Goal: Task Accomplishment & Management: Complete application form

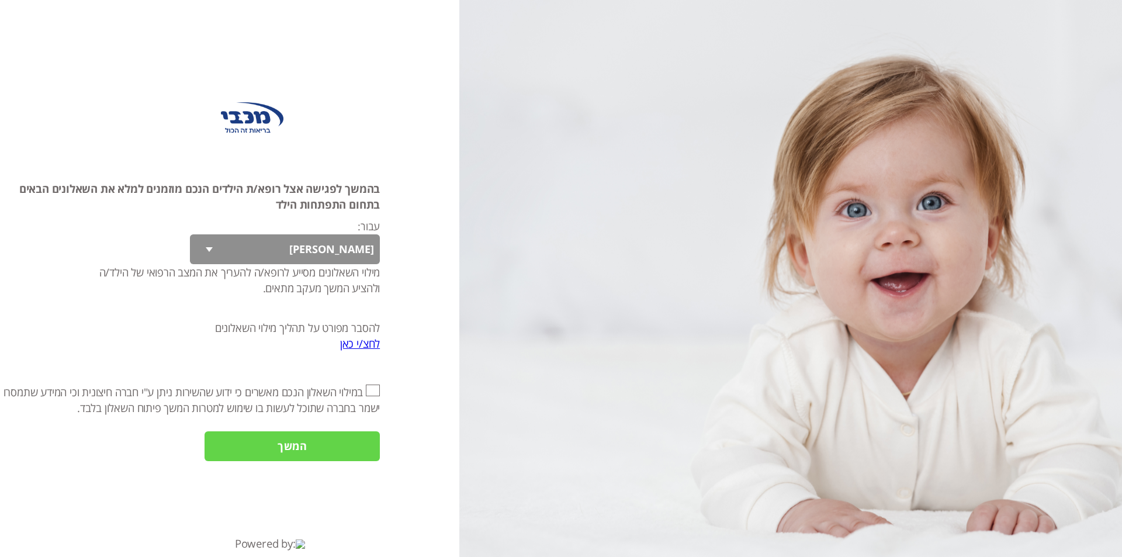
click at [372, 386] on input "אני מאשר\ת את" at bounding box center [373, 391] width 14 height 12
checkbox input "true"
click at [204, 244] on select "[PERSON_NAME] [PERSON_NAME] [PERSON_NAME] [PERSON_NAME] קוד" at bounding box center [285, 249] width 190 height 30
select select "AmplSjD8e8OPcQ65%2FUge7A%3D%3D"
click at [190, 234] on select "[PERSON_NAME] [PERSON_NAME] [PERSON_NAME] [PERSON_NAME] קוד" at bounding box center [285, 249] width 190 height 30
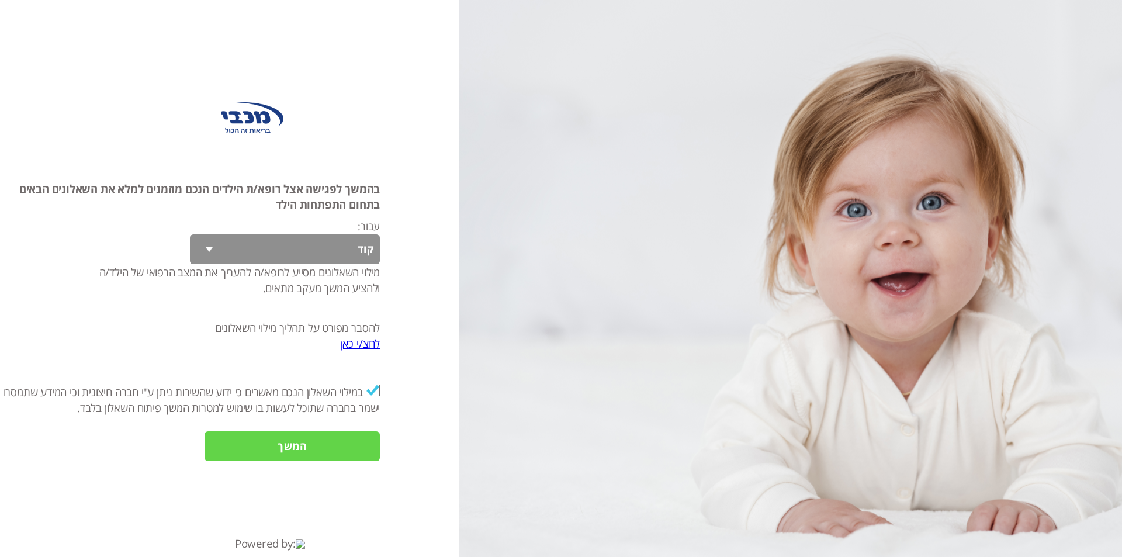
click at [356, 441] on input "המשך" at bounding box center [292, 446] width 175 height 30
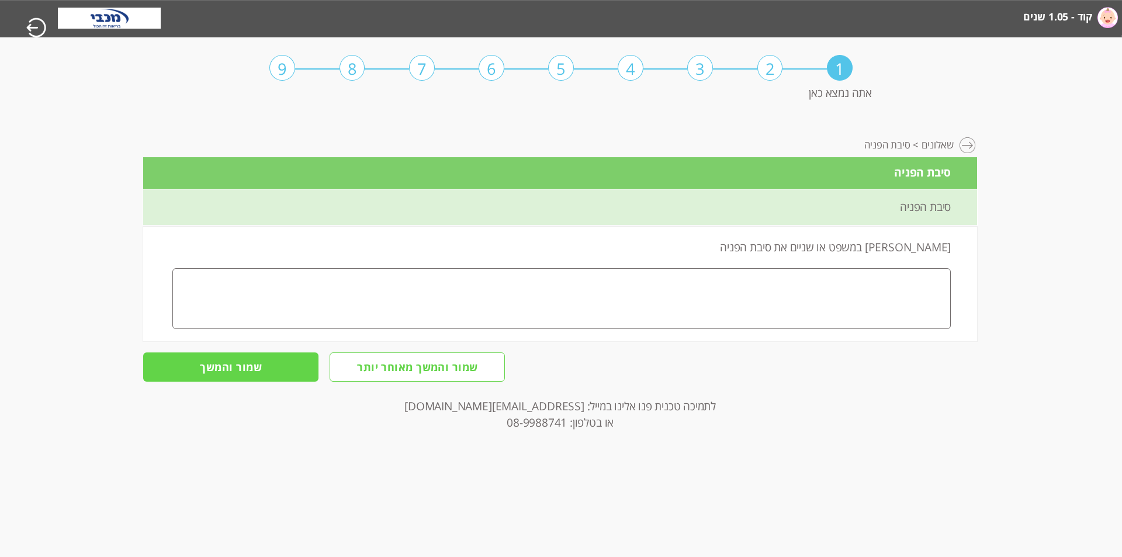
click at [904, 309] on textarea at bounding box center [561, 298] width 778 height 61
type textarea "n"
type textarea "כי משעמם לנו"
click at [236, 365] on input "שמור והמשך" at bounding box center [230, 367] width 175 height 30
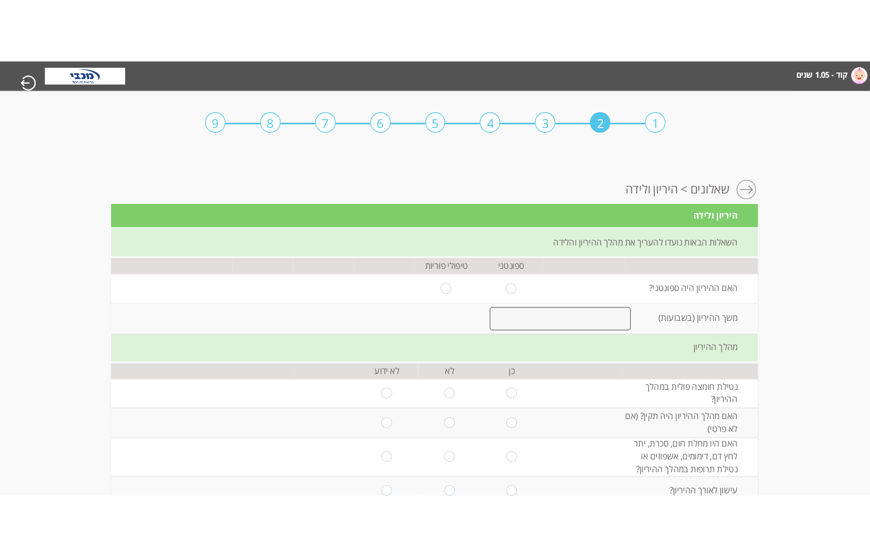
scroll to position [0, -1]
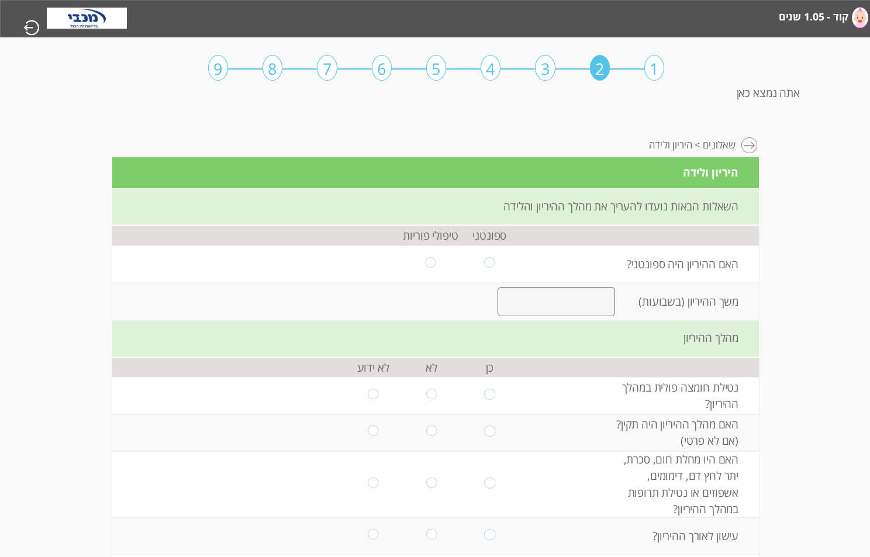
click at [484, 262] on input "radio" at bounding box center [489, 264] width 11 height 14
radio input "true"
click at [554, 306] on input "number" at bounding box center [555, 301] width 117 height 29
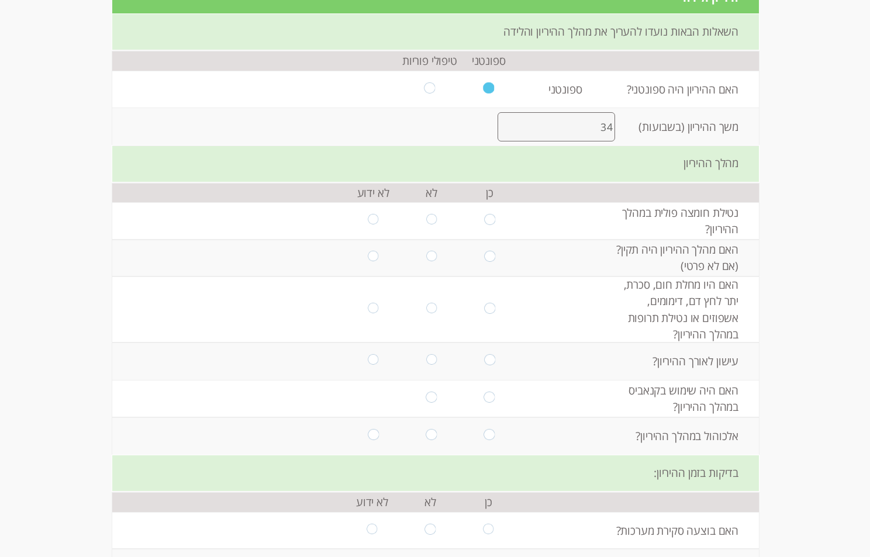
scroll to position [175, -1]
type input "34"
click at [368, 219] on input "radio" at bounding box center [373, 220] width 11 height 14
radio input "true"
click at [425, 250] on input "radio" at bounding box center [430, 257] width 11 height 14
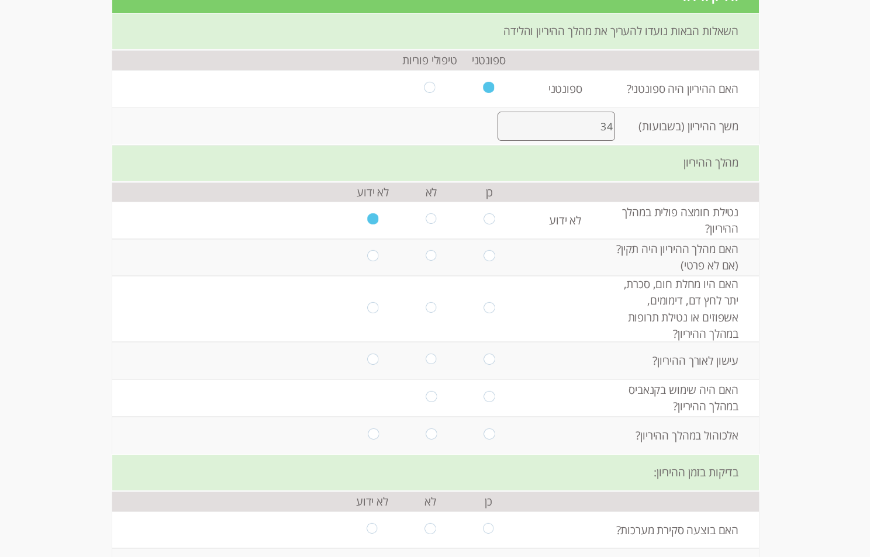
radio input "true"
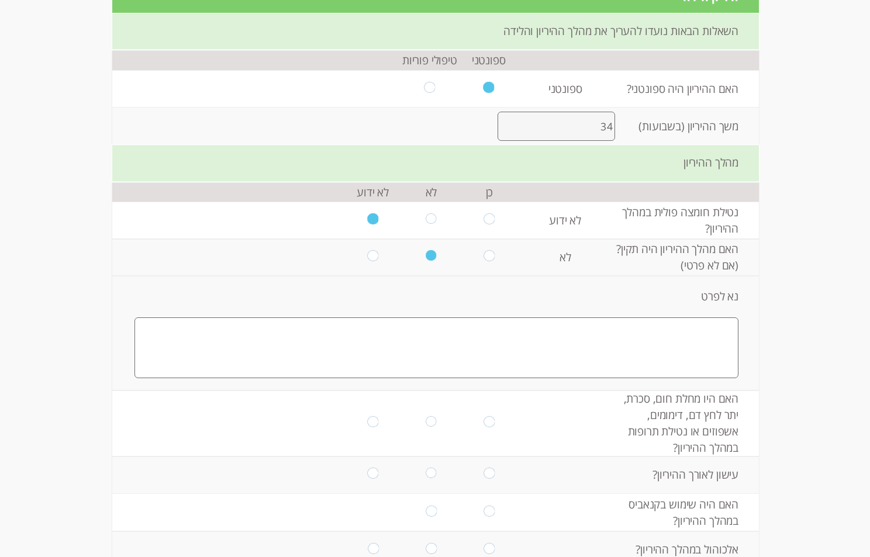
click at [425, 416] on input "radio" at bounding box center [430, 423] width 11 height 14
radio input "true"
click at [425, 468] on input "radio" at bounding box center [430, 475] width 11 height 14
radio input "true"
click at [425, 506] on input "radio" at bounding box center [430, 513] width 11 height 14
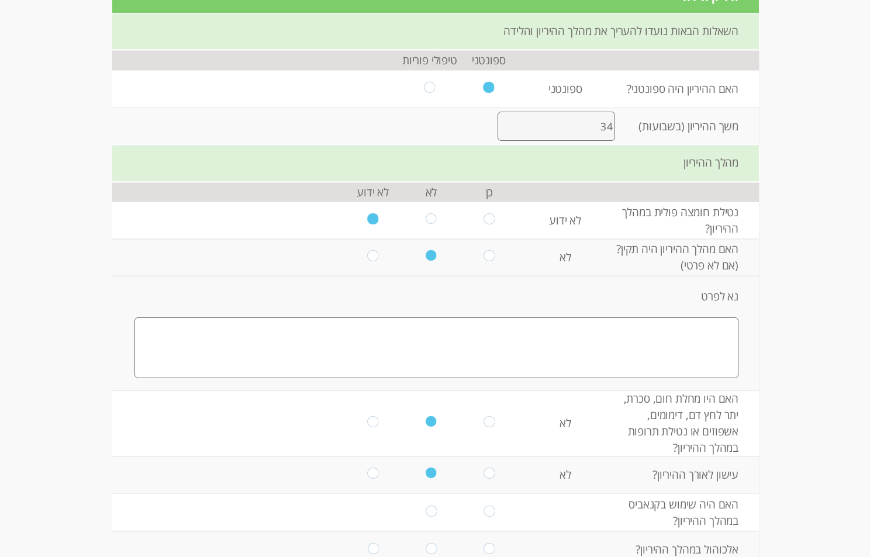
radio input "true"
click at [425, 542] on input "radio" at bounding box center [430, 549] width 11 height 14
radio input "true"
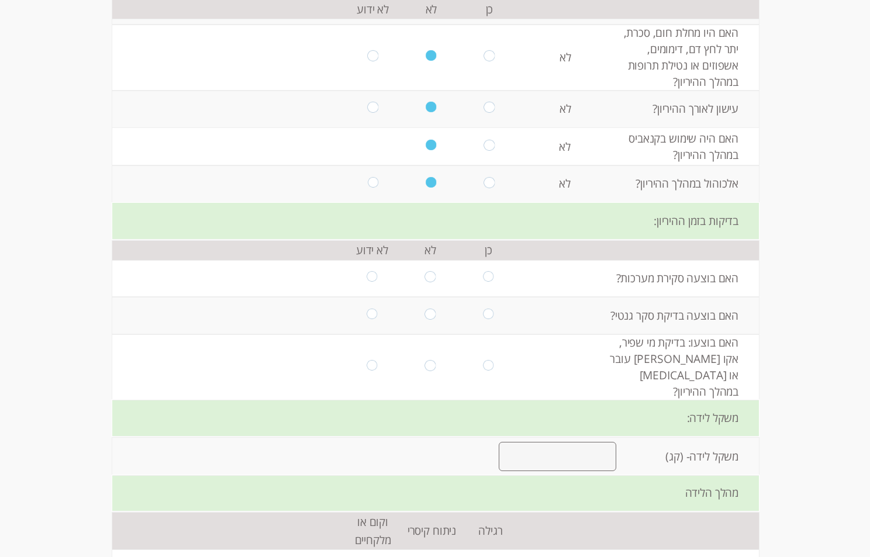
click at [425, 271] on input "radio" at bounding box center [430, 278] width 11 height 14
radio input "true"
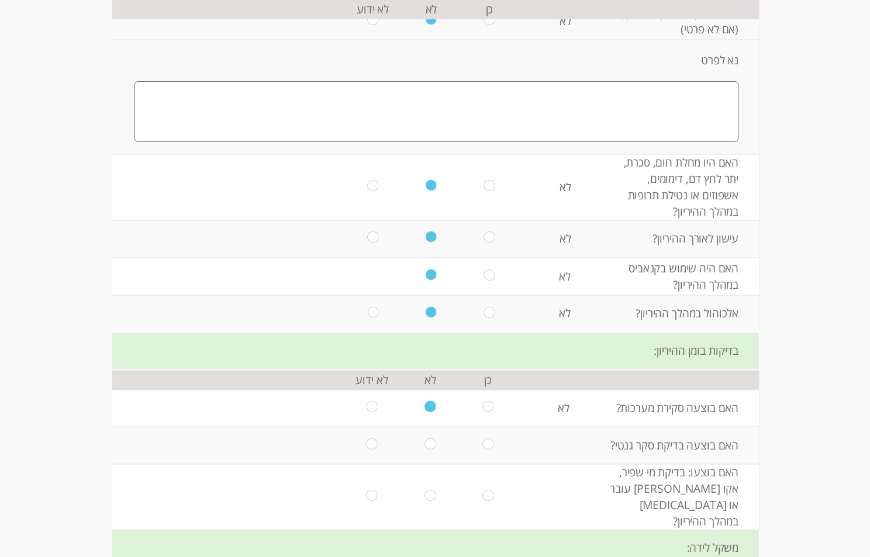
scroll to position [424, -1]
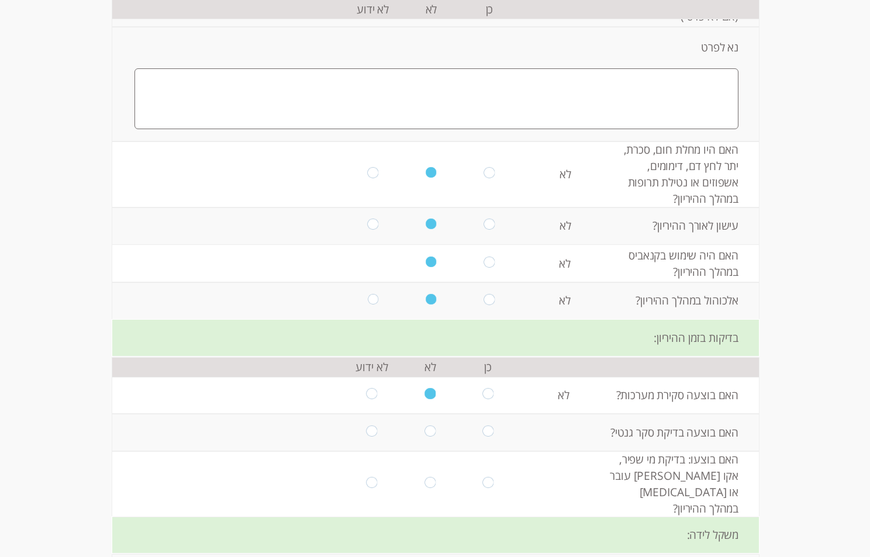
click at [484, 174] on input "radio" at bounding box center [489, 174] width 11 height 14
radio input "true"
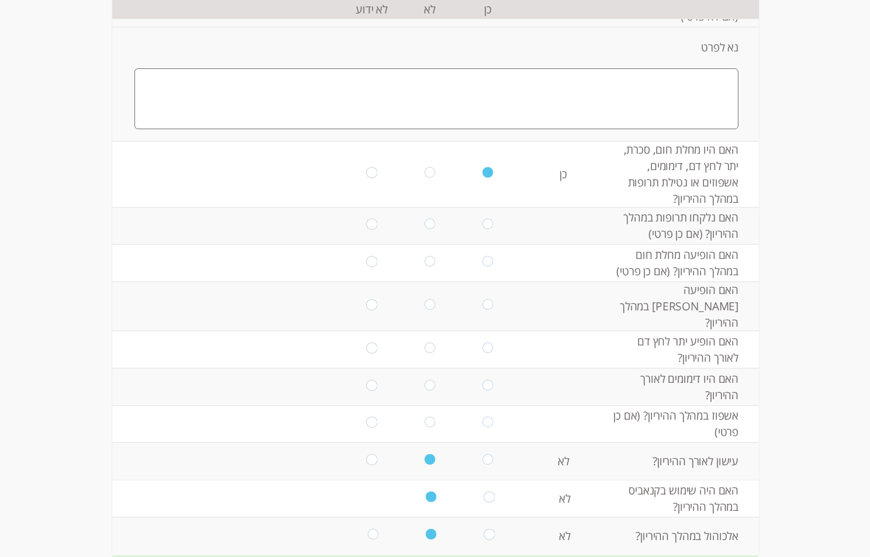
scroll to position [483, -1]
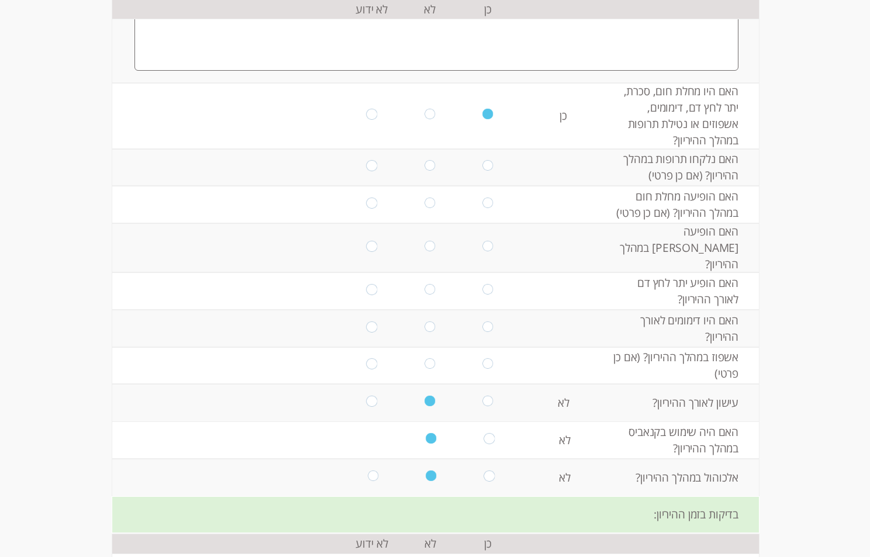
click at [482, 164] on input "radio" at bounding box center [487, 167] width 11 height 14
radio input "true"
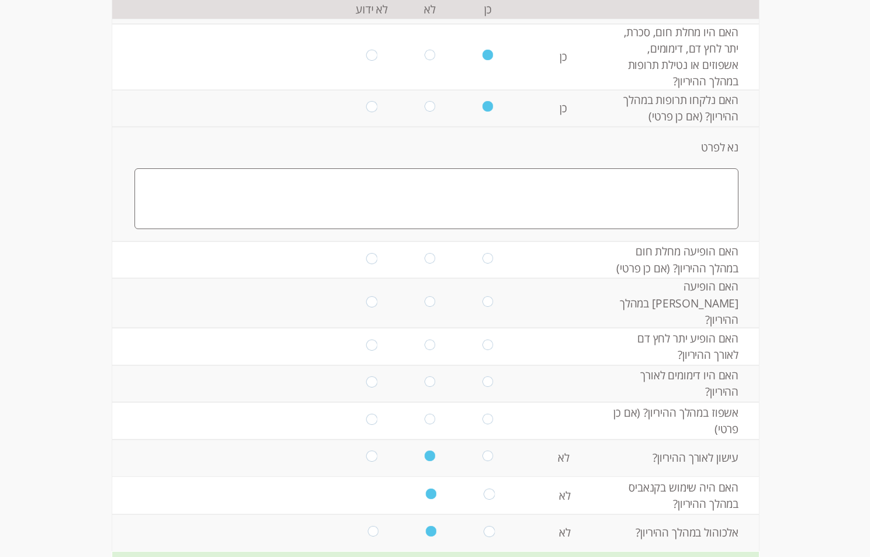
scroll to position [541, -1]
click at [483, 261] on input "radio" at bounding box center [487, 261] width 11 height 14
radio input "true"
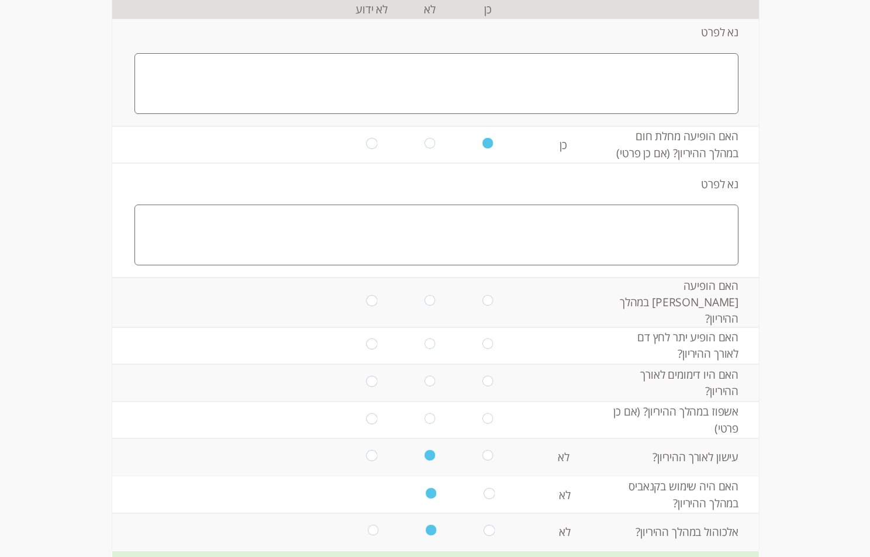
scroll to position [658, -1]
click at [486, 297] on input "radio" at bounding box center [487, 301] width 11 height 14
radio input "true"
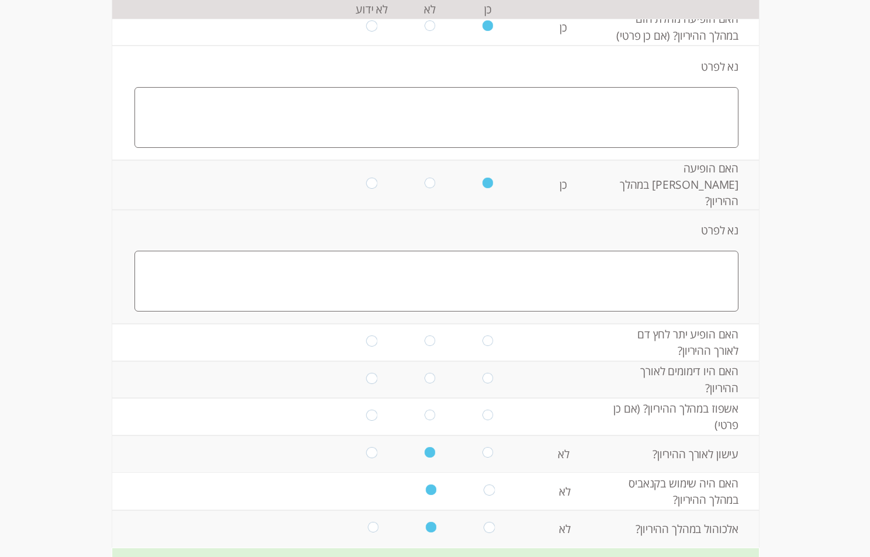
scroll to position [775, -1]
click at [487, 335] on input "radio" at bounding box center [487, 342] width 11 height 14
radio input "true"
click at [487, 335] on input "radio" at bounding box center [487, 342] width 11 height 14
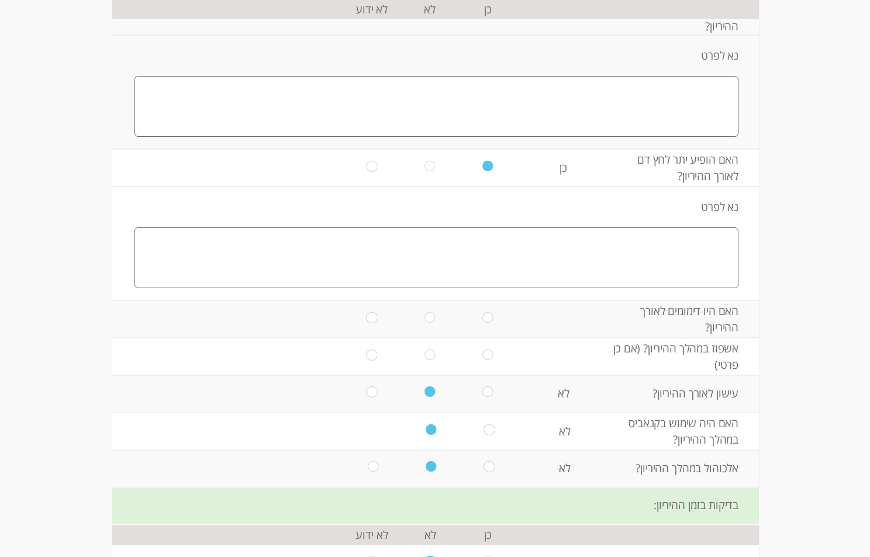
scroll to position [950, -1]
click at [487, 311] on input "radio" at bounding box center [487, 318] width 11 height 14
radio input "true"
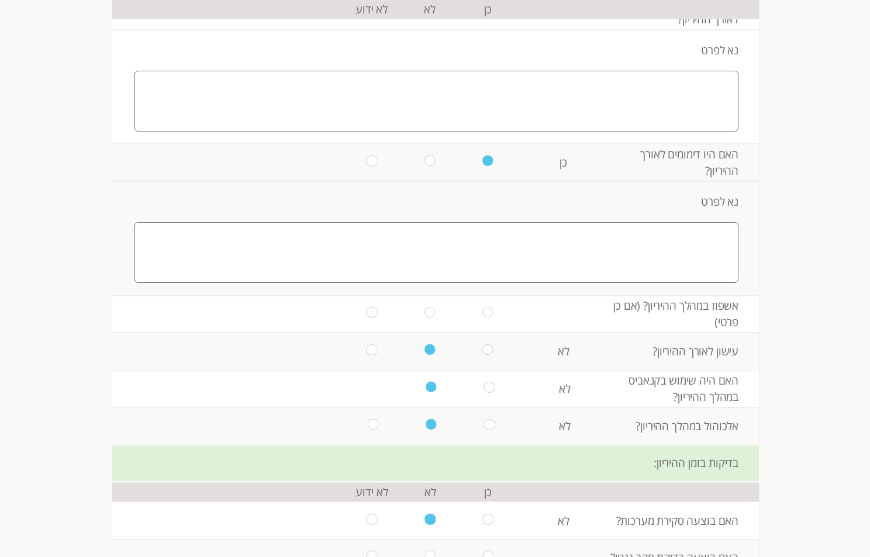
scroll to position [1126, -1]
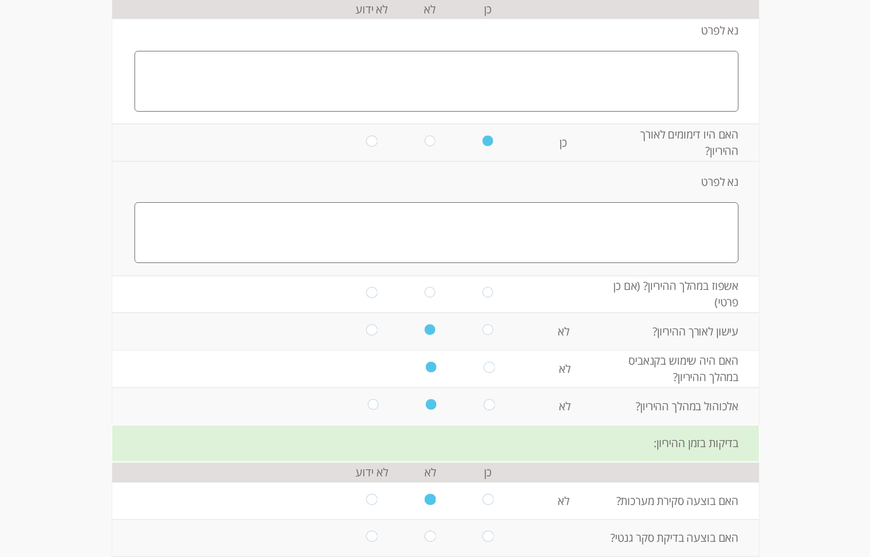
click at [487, 287] on input "radio" at bounding box center [487, 294] width 11 height 14
radio input "true"
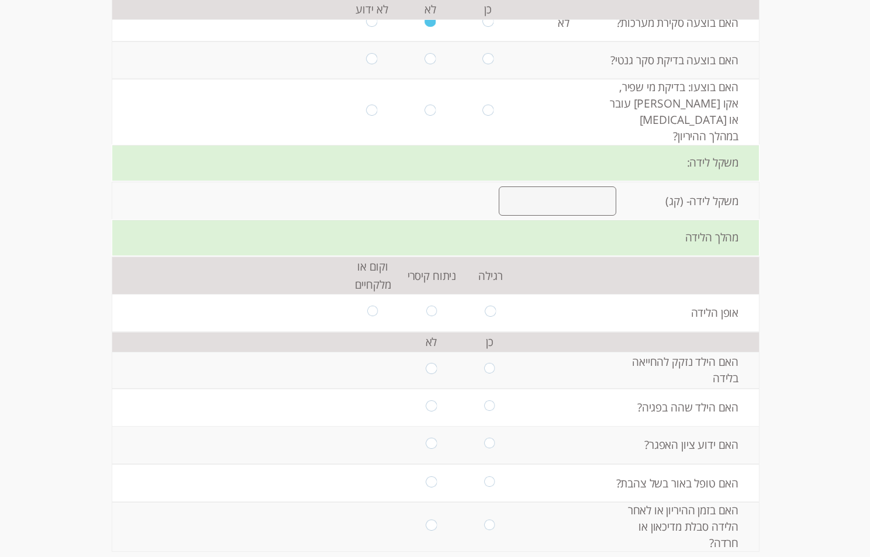
scroll to position [1745, -1]
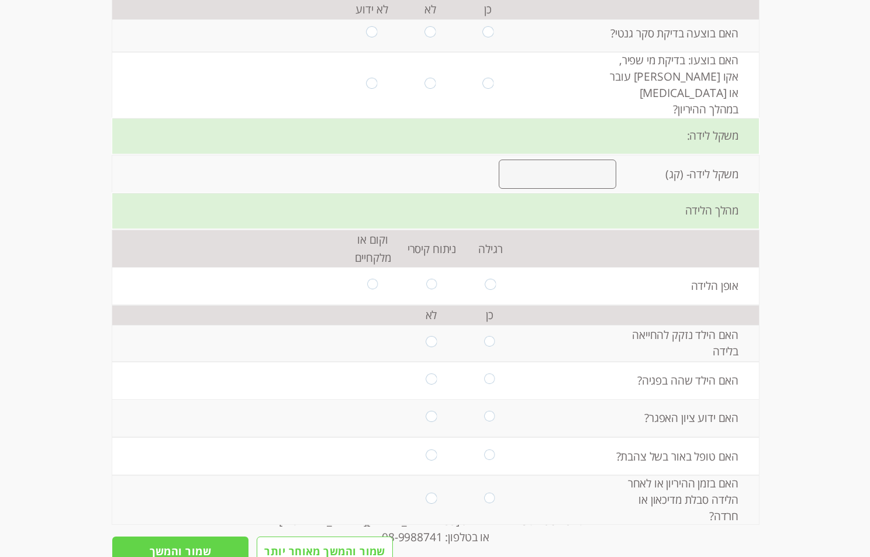
click at [484, 279] on input "radio" at bounding box center [489, 286] width 11 height 14
radio input "true"
click at [429, 336] on input "radio" at bounding box center [430, 343] width 11 height 14
radio input "true"
click at [425, 373] on input "radio" at bounding box center [430, 380] width 11 height 14
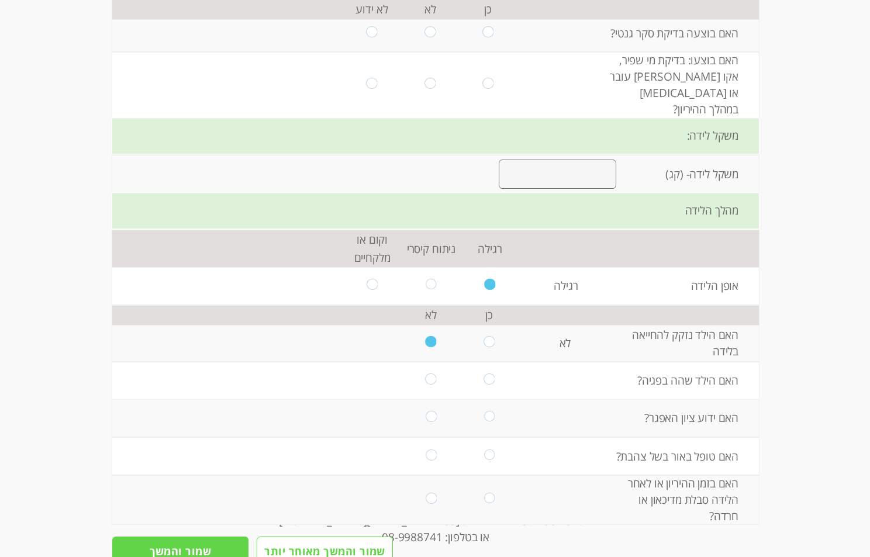
radio input "true"
click at [426, 411] on input "radio" at bounding box center [431, 418] width 11 height 14
radio input "true"
click at [426, 449] on input "radio" at bounding box center [431, 456] width 11 height 14
radio input "true"
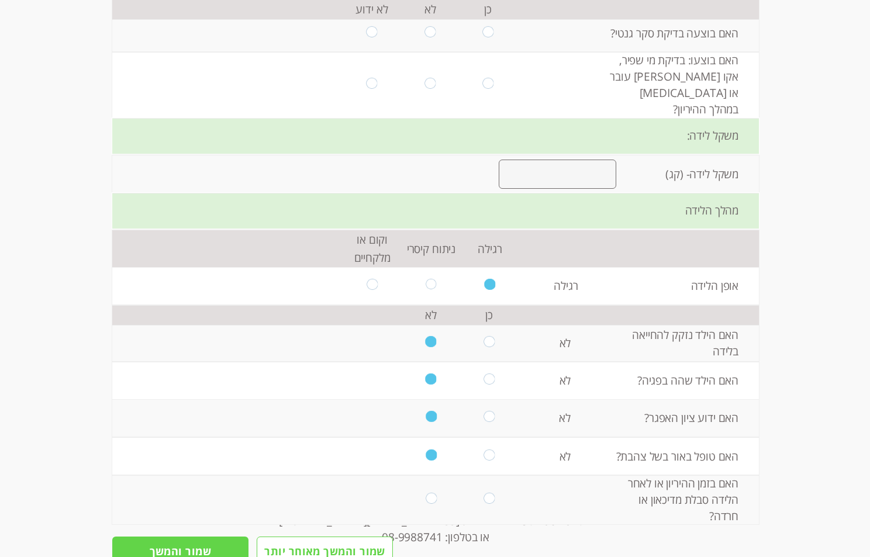
click at [483, 493] on input "radio" at bounding box center [488, 500] width 11 height 14
radio input "true"
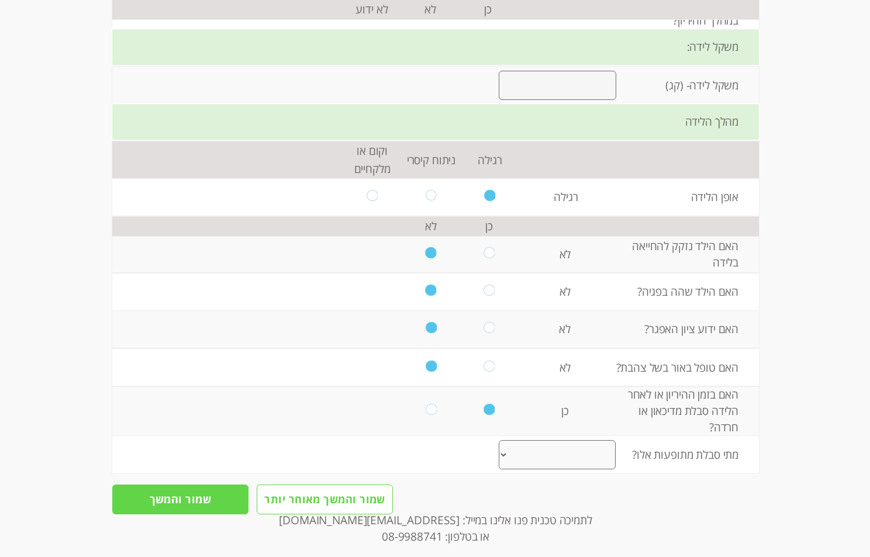
scroll to position [1840, -1]
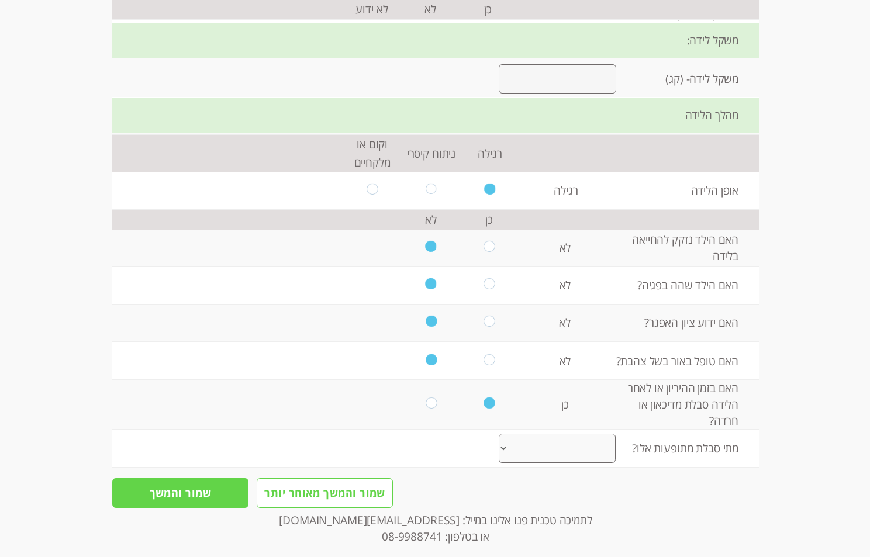
click at [506, 434] on select "בהריון אחר הלידה בהיריון ולאחר הלידה אחר" at bounding box center [557, 449] width 117 height 30
click at [499, 434] on select "בהריון אחר הלידה בהיריון ולאחר הלידה אחר" at bounding box center [557, 449] width 117 height 30
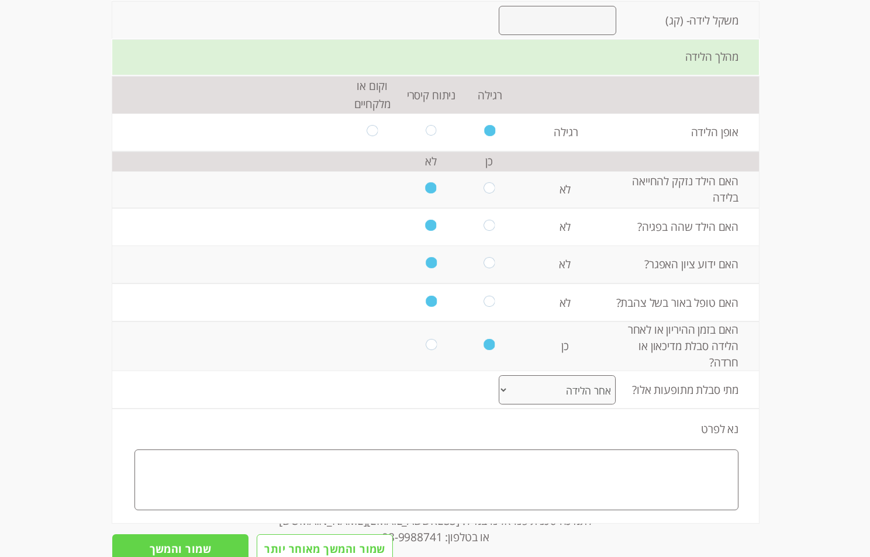
scroll to position [1954, -1]
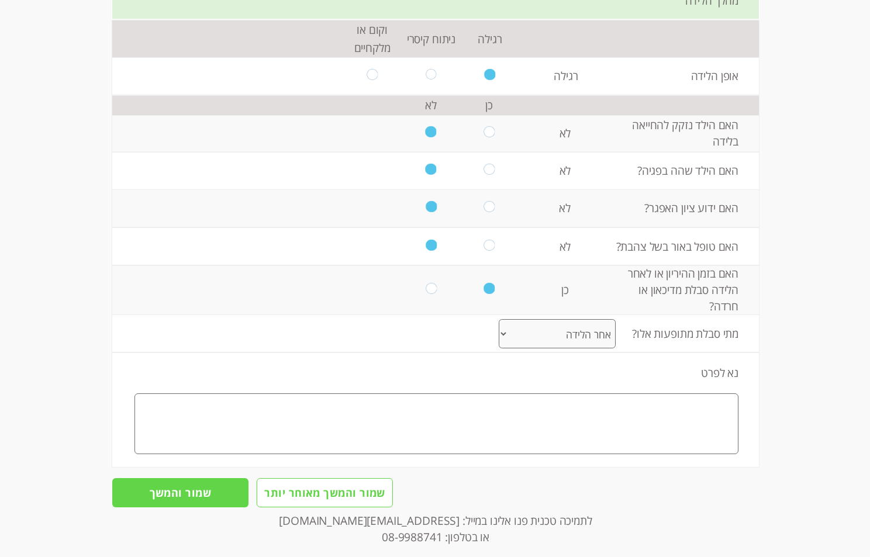
click at [510, 319] on select "בהריון אחר הלידה בהיריון ולאחר הלידה אחר" at bounding box center [557, 334] width 117 height 30
click at [499, 319] on select "בהריון אחר הלידה בהיריון ולאחר הלידה אחר" at bounding box center [557, 334] width 117 height 30
drag, startPoint x: 506, startPoint y: 308, endPoint x: 510, endPoint y: 317, distance: 10.5
click at [506, 319] on select "בהריון אחר הלידה בהיריון ולאחר הלידה אחר" at bounding box center [557, 334] width 117 height 30
click at [499, 319] on select "בהריון אחר הלידה בהיריון ולאחר הלידה אחר" at bounding box center [557, 334] width 117 height 30
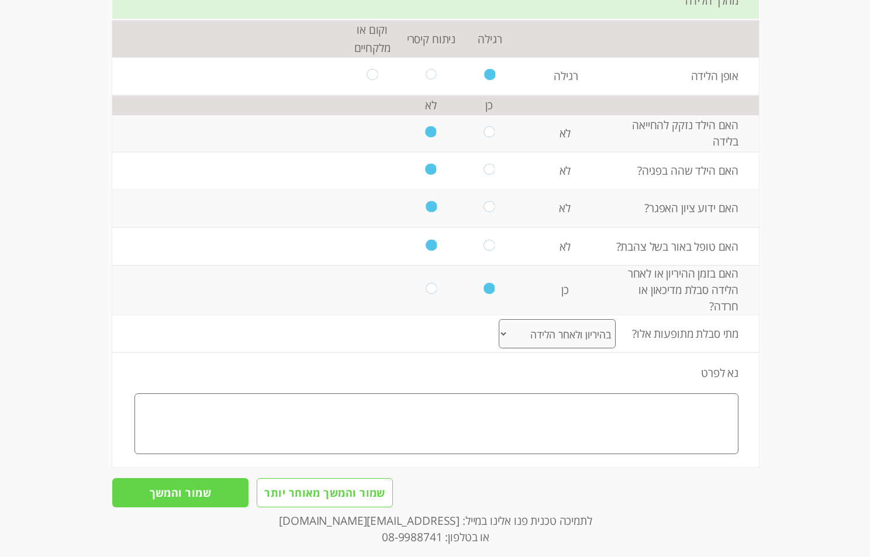
click at [514, 319] on select "בהריון אחר הלידה בהיריון ולאחר הלידה אחר" at bounding box center [557, 334] width 117 height 30
click at [499, 319] on select "בהריון אחר הלידה בהיריון ולאחר הלידה אחר" at bounding box center [557, 334] width 117 height 30
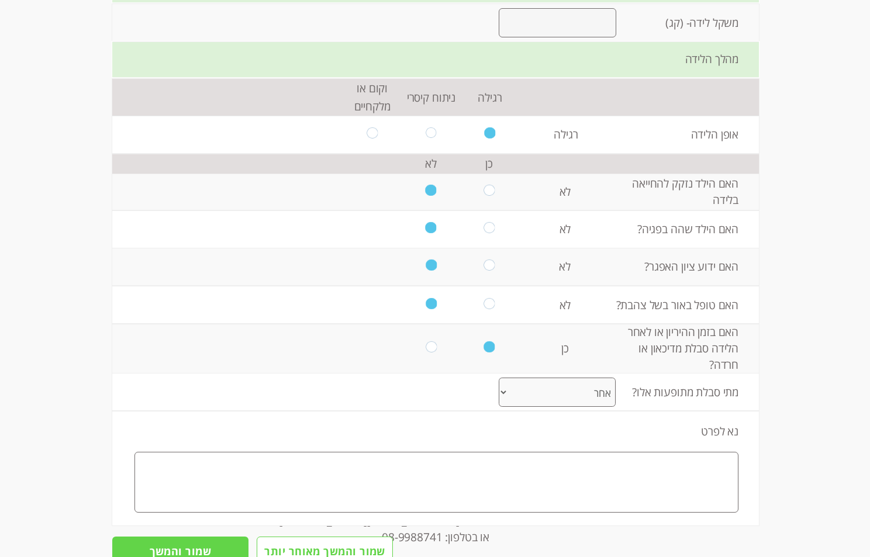
click at [511, 378] on select "בהריון אחר הלידה בהיריון ולאחר הלידה אחר" at bounding box center [557, 393] width 117 height 30
select select "0"
click at [499, 378] on select "בהריון אחר הלידה בהיריון ולאחר הלידה אחר" at bounding box center [557, 393] width 117 height 30
click at [168, 537] on input "שמור והמשך" at bounding box center [180, 552] width 136 height 30
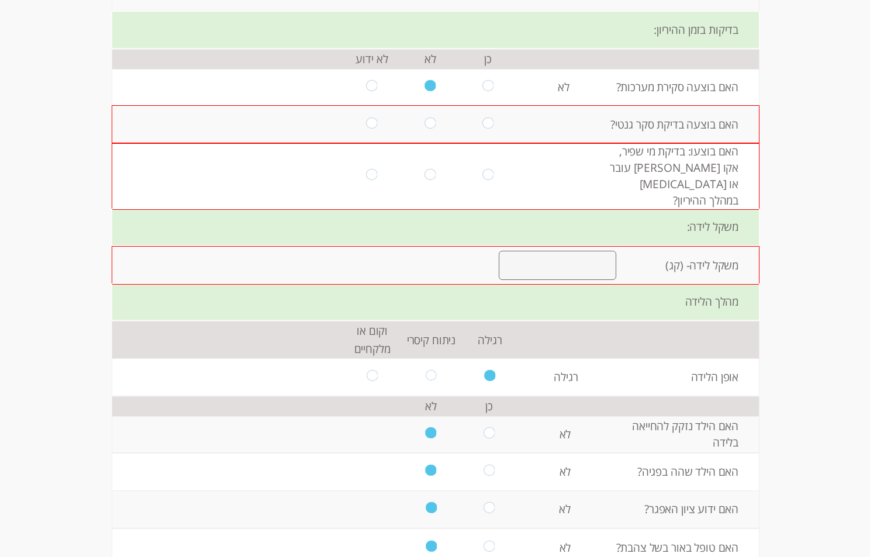
scroll to position [1630, -1]
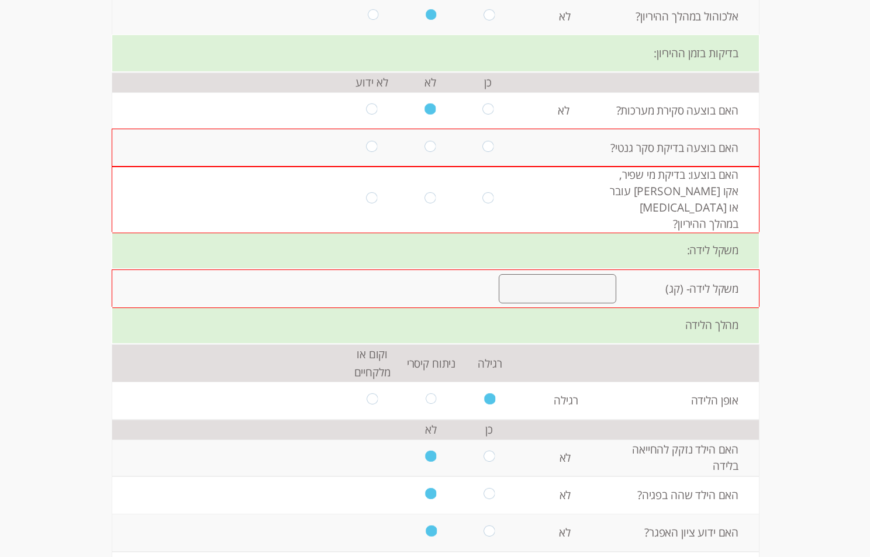
drag, startPoint x: 428, startPoint y: 130, endPoint x: 428, endPoint y: 140, distance: 10.0
click at [428, 141] on input "radio" at bounding box center [429, 148] width 11 height 14
radio input "true"
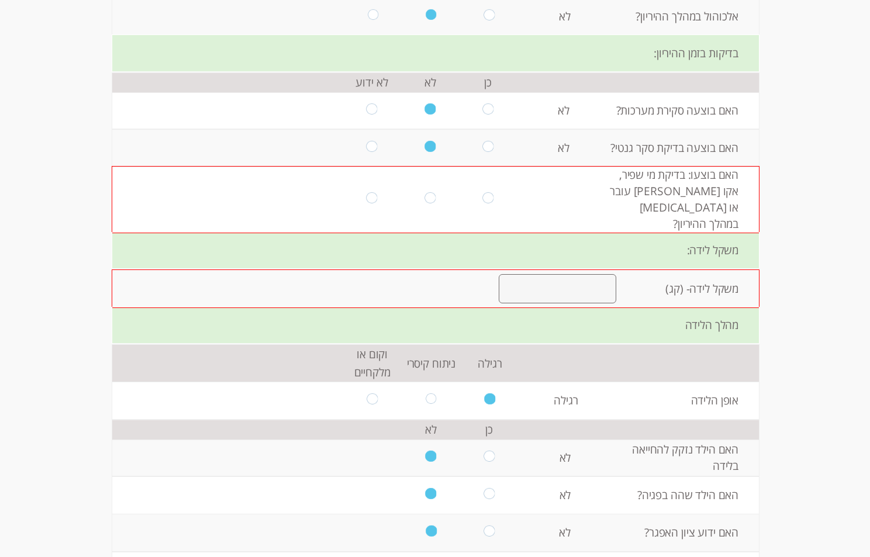
click at [423, 169] on td at bounding box center [430, 200] width 58 height 66
click at [424, 192] on input "radio" at bounding box center [429, 199] width 11 height 14
radio input "true"
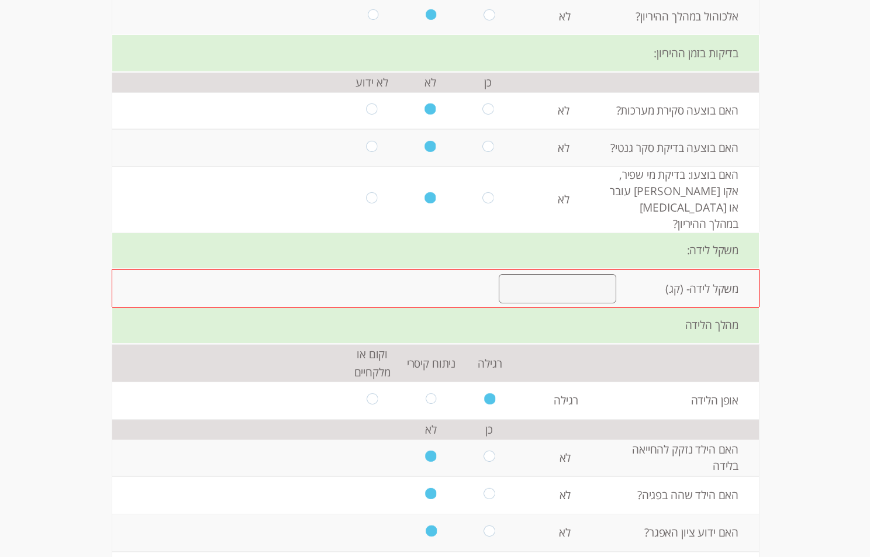
click at [542, 274] on input "number" at bounding box center [557, 288] width 117 height 29
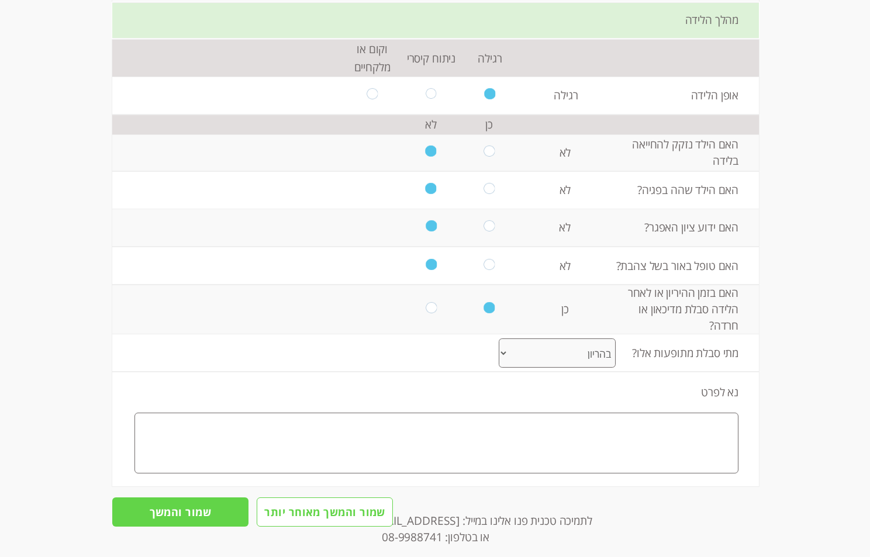
scroll to position [1954, -1]
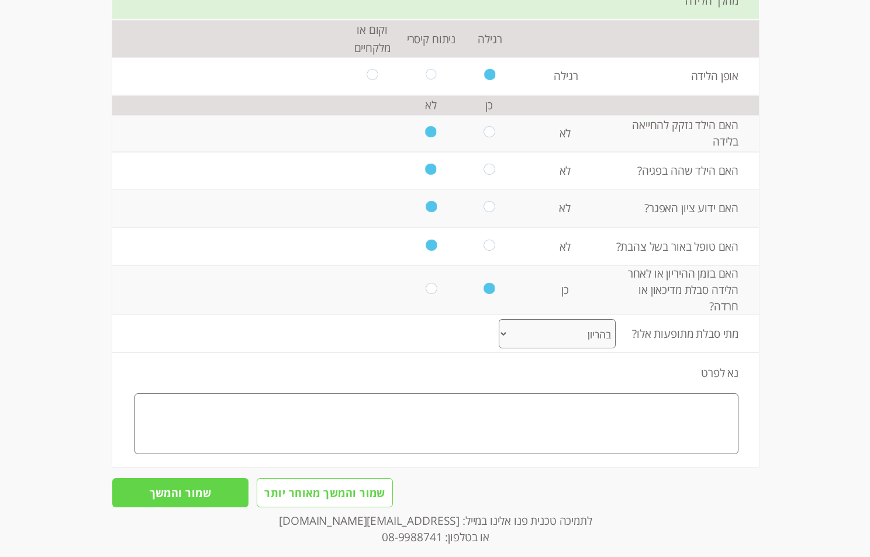
type input "3"
click at [184, 478] on input "שמור והמשך" at bounding box center [180, 493] width 136 height 30
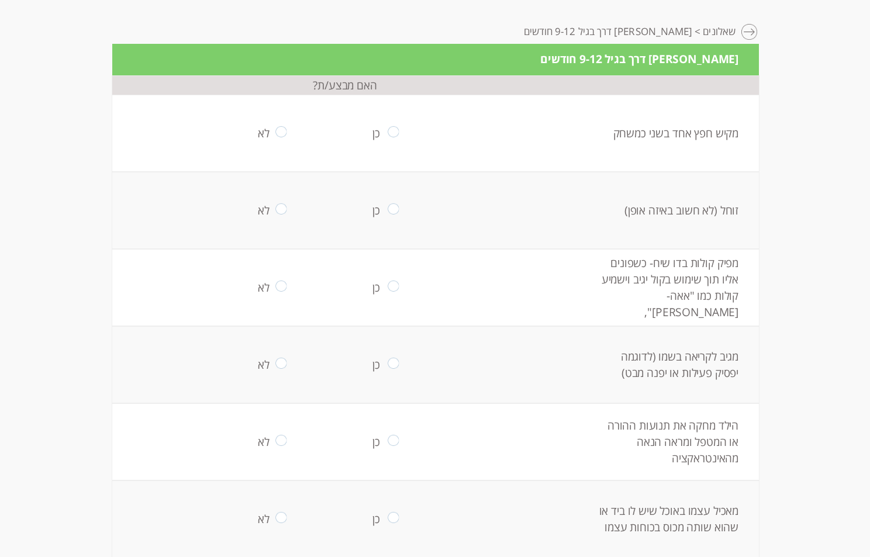
scroll to position [0, -1]
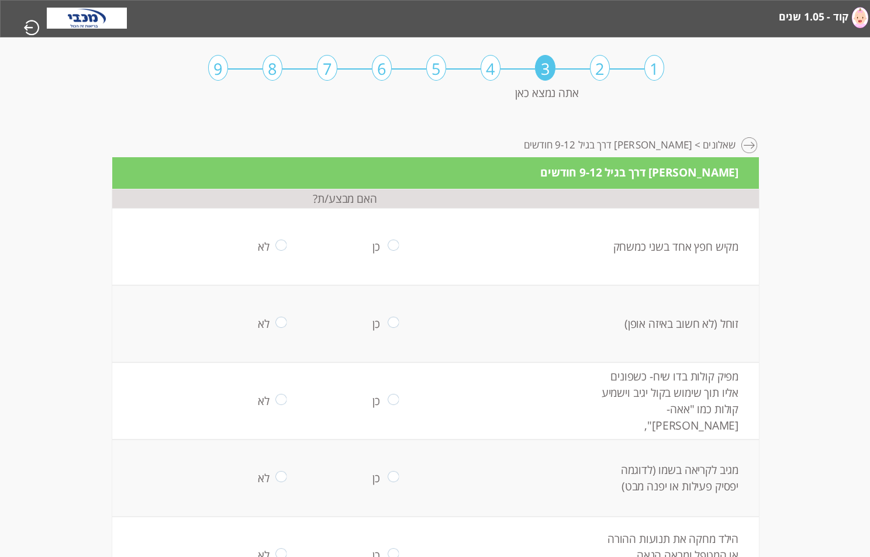
click at [275, 242] on input "radio" at bounding box center [280, 247] width 11 height 14
radio input "true"
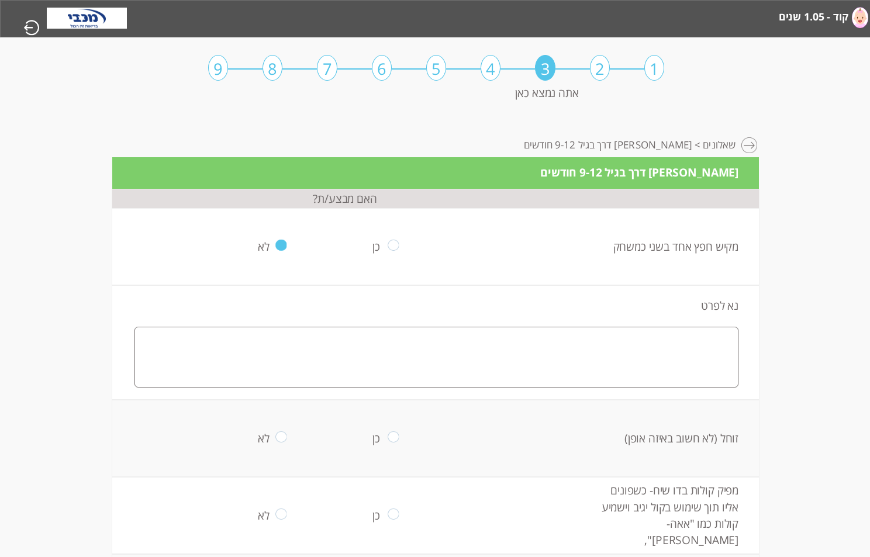
click at [388, 438] on input "radio" at bounding box center [393, 438] width 11 height 14
radio input "true"
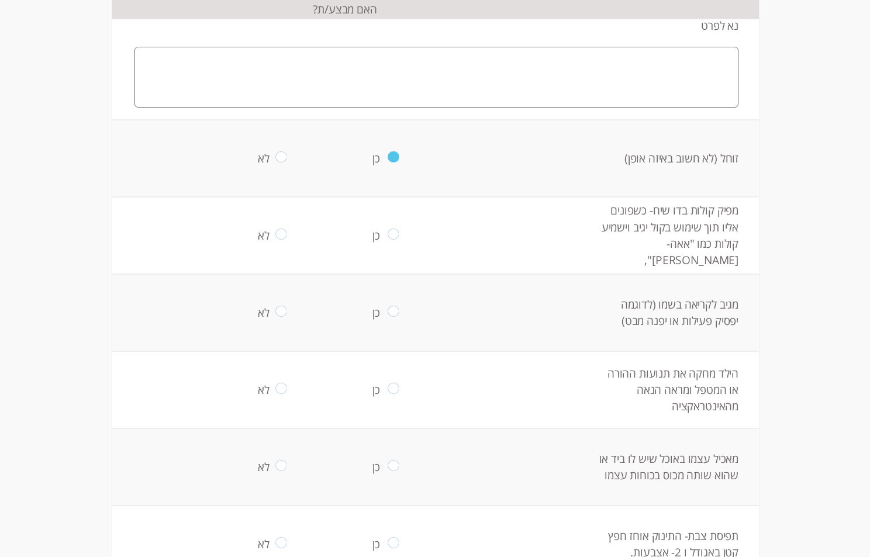
scroll to position [292, -1]
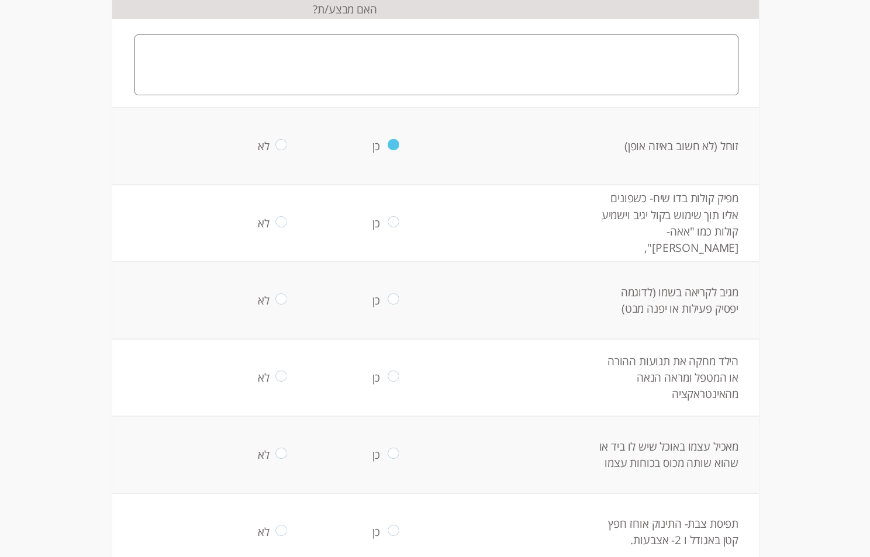
drag, startPoint x: 384, startPoint y: 222, endPoint x: 382, endPoint y: 246, distance: 24.1
click at [388, 223] on input "radio" at bounding box center [393, 223] width 11 height 14
radio input "true"
click at [388, 303] on input "radio" at bounding box center [393, 300] width 11 height 14
radio input "true"
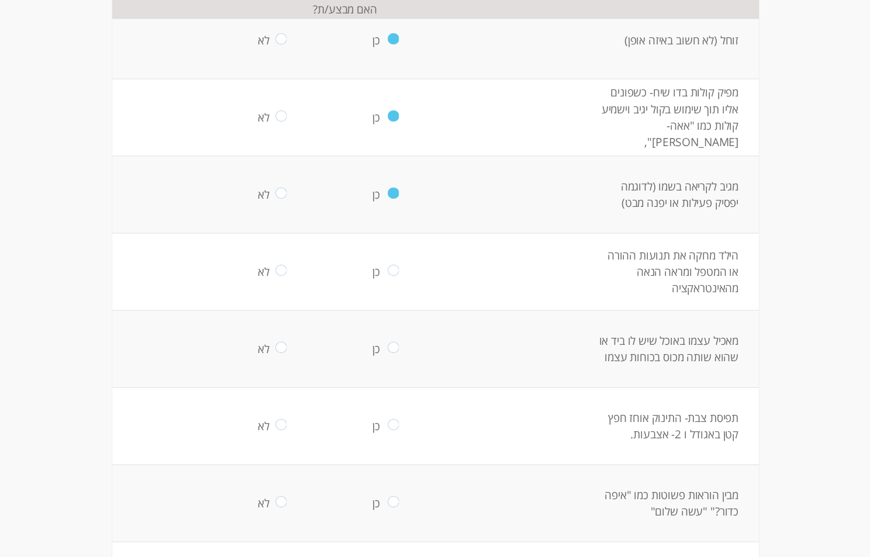
scroll to position [526, -1]
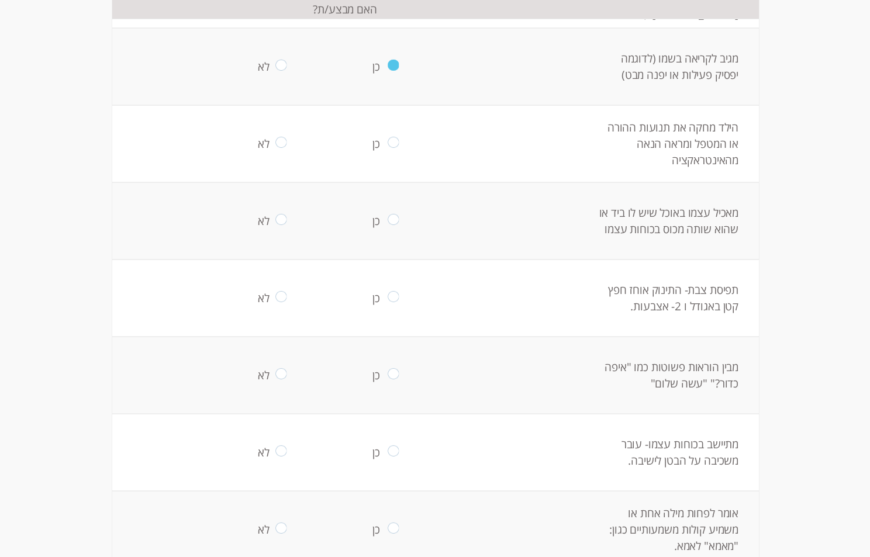
click at [275, 144] on input "radio" at bounding box center [280, 144] width 11 height 14
radio input "true"
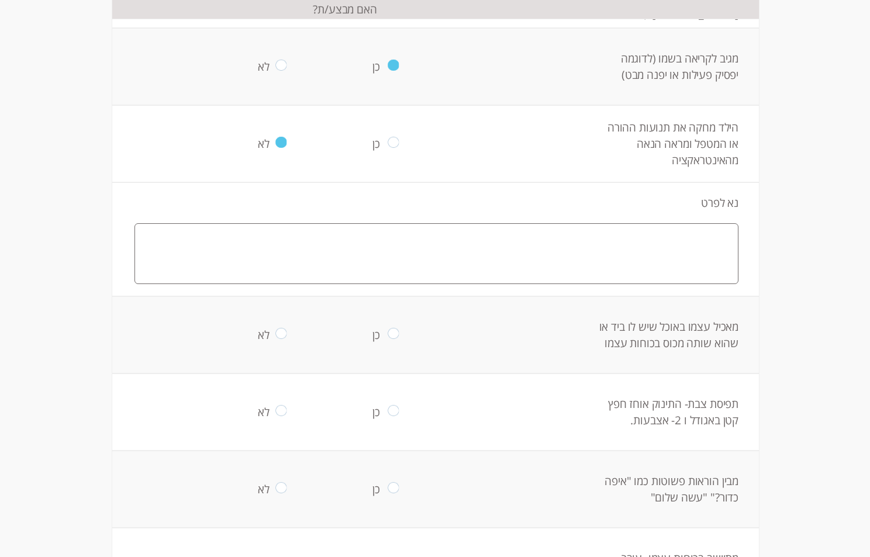
click at [275, 332] on input "radio" at bounding box center [280, 335] width 11 height 14
radio input "true"
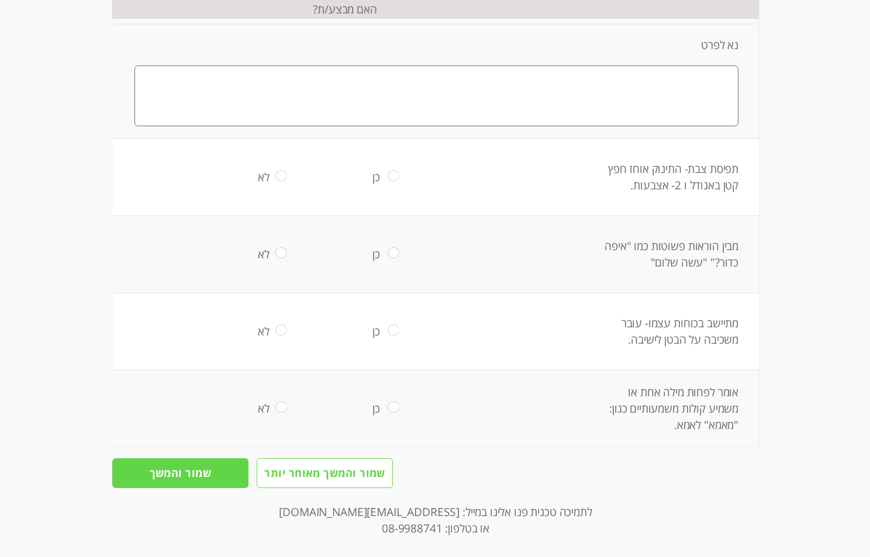
scroll to position [877, -1]
drag, startPoint x: 387, startPoint y: 176, endPoint x: 395, endPoint y: 207, distance: 32.5
click at [388, 176] on input "radio" at bounding box center [393, 176] width 11 height 14
radio input "true"
click at [389, 253] on input "radio" at bounding box center [393, 253] width 11 height 14
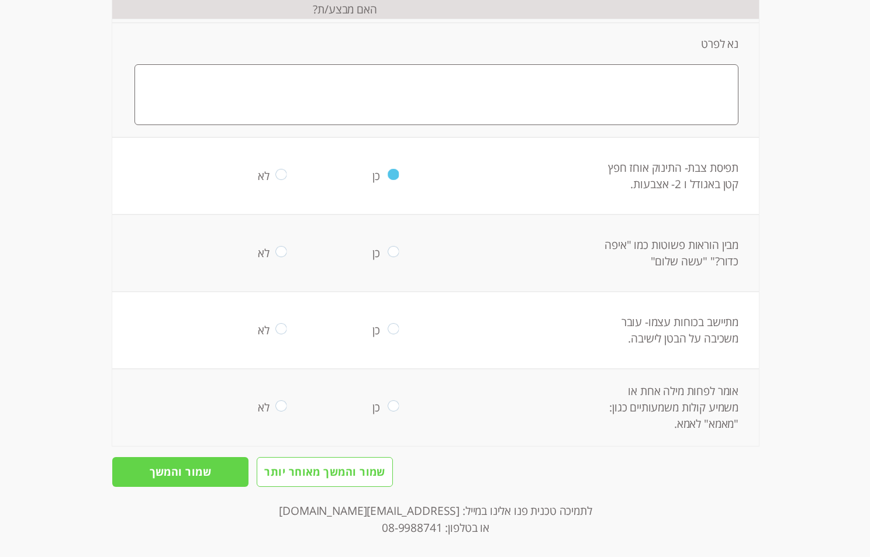
radio input "true"
click at [388, 326] on input "radio" at bounding box center [393, 330] width 11 height 14
radio input "true"
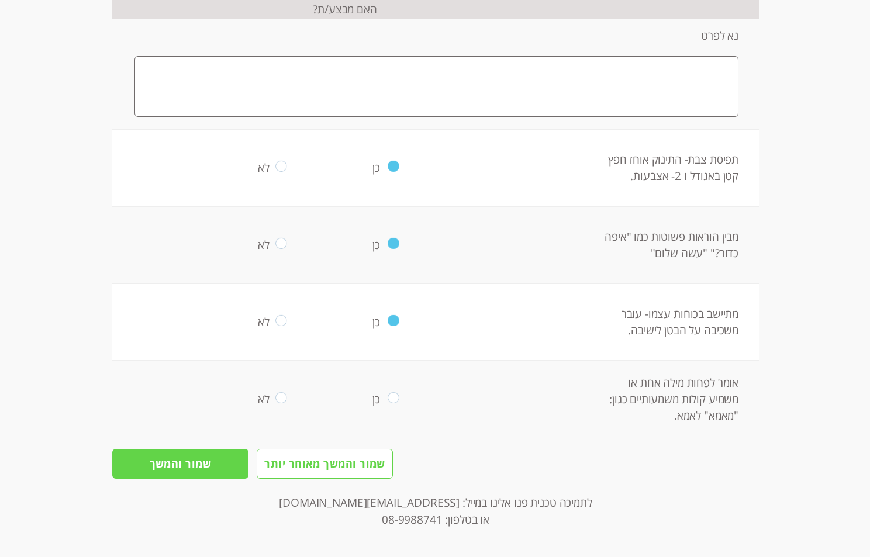
drag, startPoint x: 274, startPoint y: 399, endPoint x: 309, endPoint y: 397, distance: 35.1
click at [275, 400] on input "radio" at bounding box center [280, 399] width 11 height 14
radio input "true"
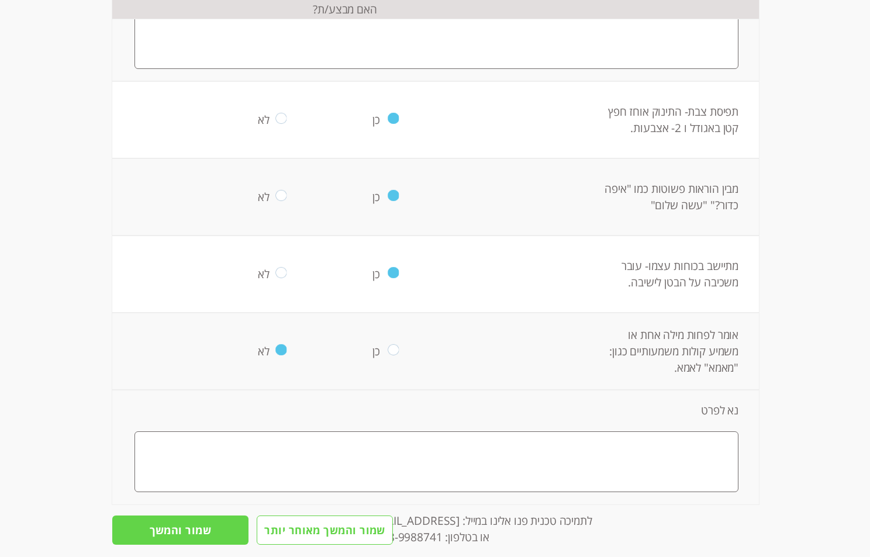
scroll to position [999, -1]
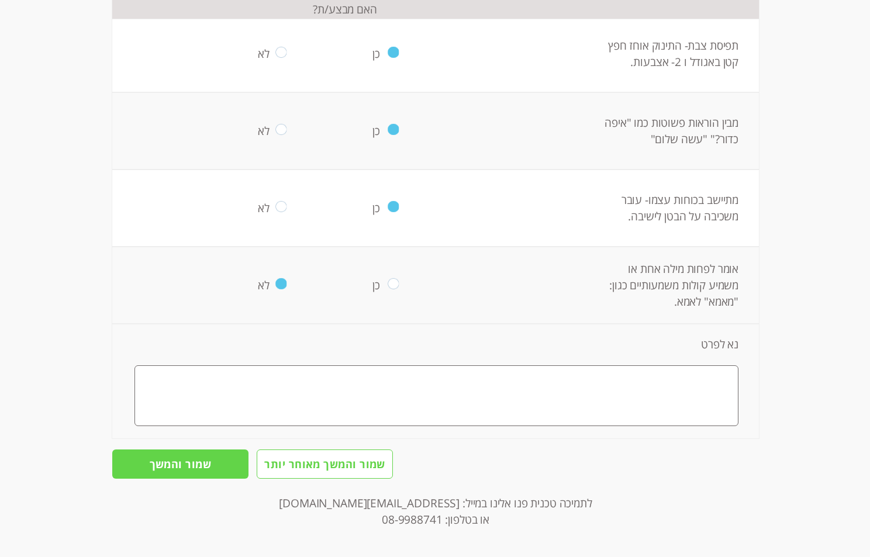
click at [173, 472] on input "שמור והמשך" at bounding box center [180, 464] width 136 height 30
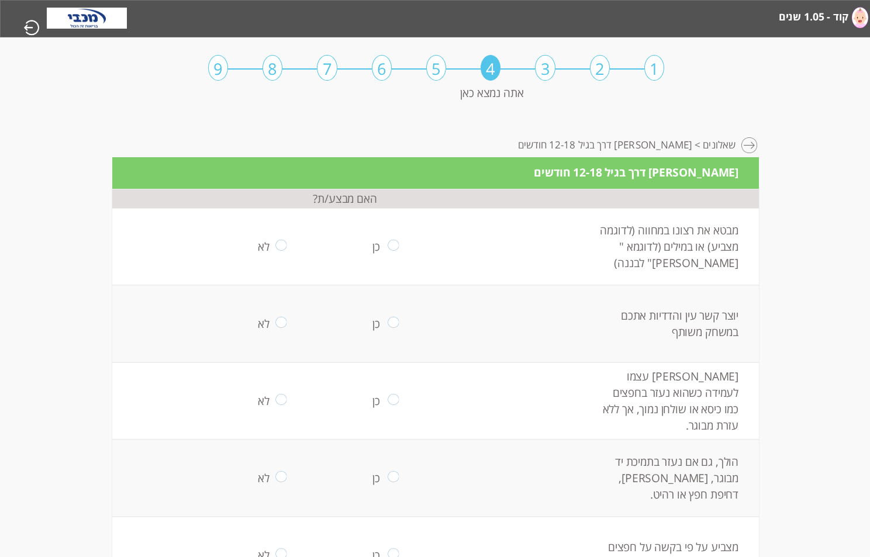
drag, startPoint x: 271, startPoint y: 246, endPoint x: 276, endPoint y: 257, distance: 12.0
click at [275, 251] on input "radio" at bounding box center [280, 247] width 11 height 14
radio input "true"
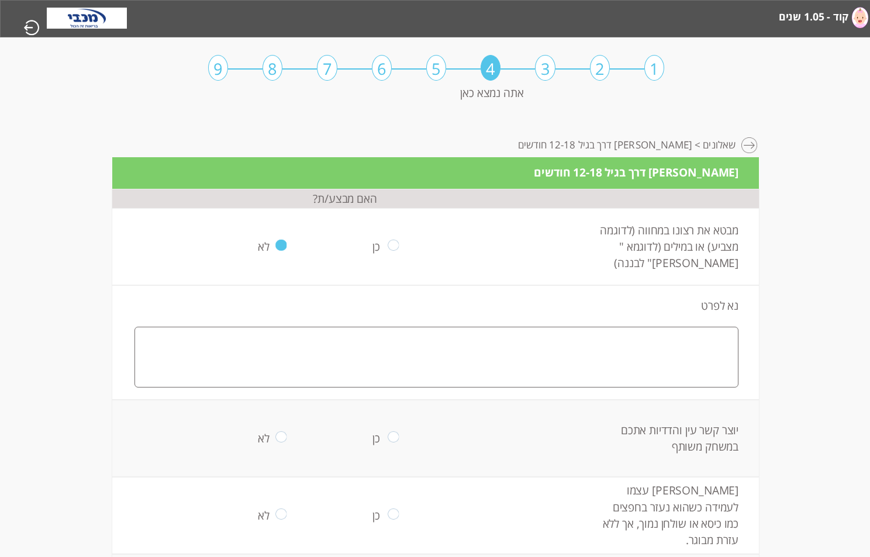
drag, startPoint x: 385, startPoint y: 434, endPoint x: 390, endPoint y: 436, distance: 6.1
click at [388, 434] on input "radio" at bounding box center [393, 438] width 11 height 14
radio input "true"
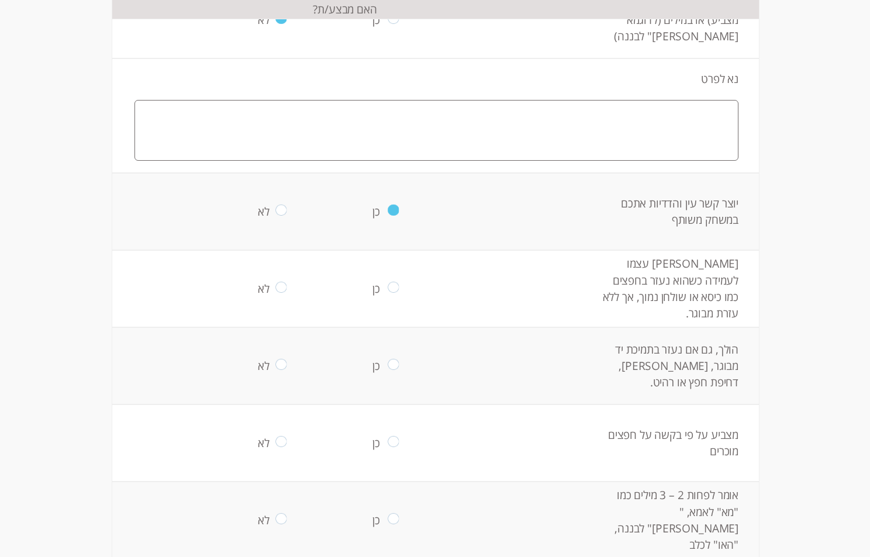
scroll to position [234, -1]
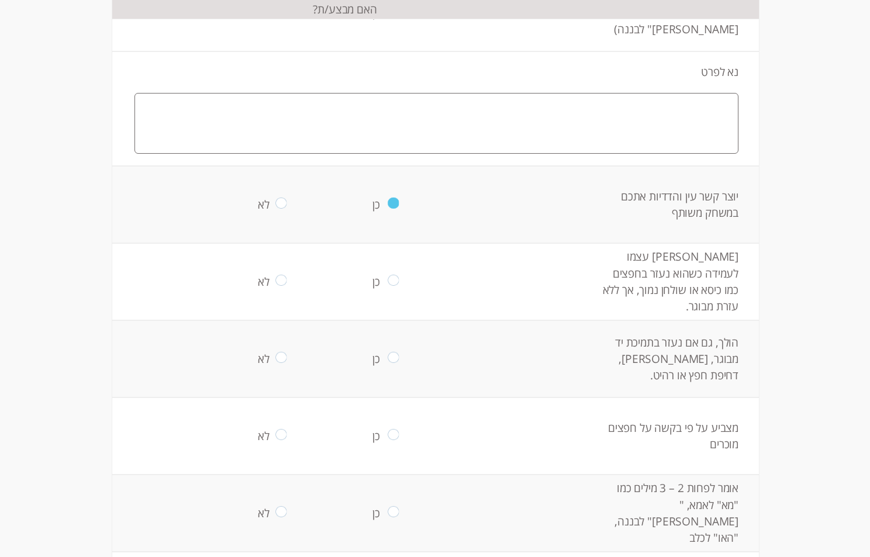
click at [389, 277] on input "radio" at bounding box center [393, 282] width 11 height 14
radio input "true"
click at [393, 368] on td "כן" at bounding box center [393, 358] width 112 height 77
drag, startPoint x: 386, startPoint y: 349, endPoint x: 390, endPoint y: 358, distance: 8.9
click at [387, 349] on td "כן" at bounding box center [393, 358] width 112 height 77
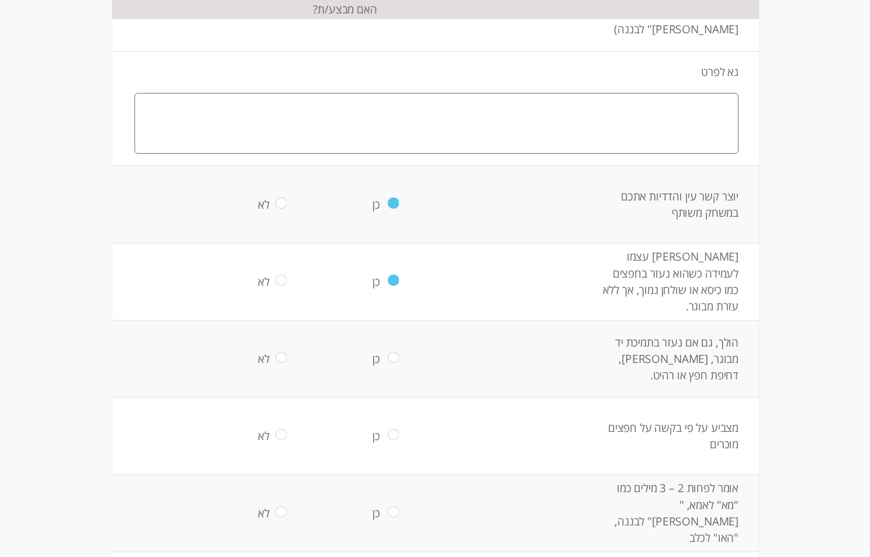
click at [390, 358] on input "radio" at bounding box center [393, 359] width 11 height 14
radio input "true"
click at [388, 435] on input "radio" at bounding box center [393, 436] width 11 height 14
radio input "true"
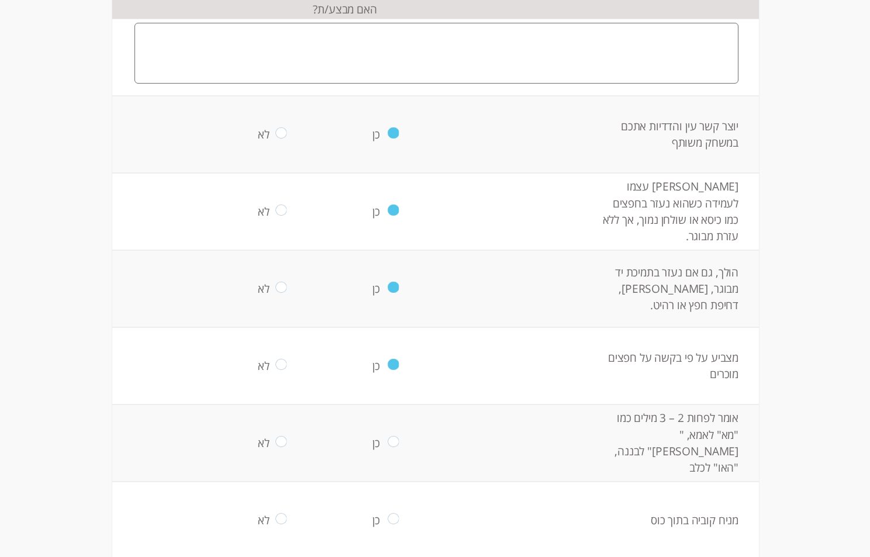
scroll to position [409, -1]
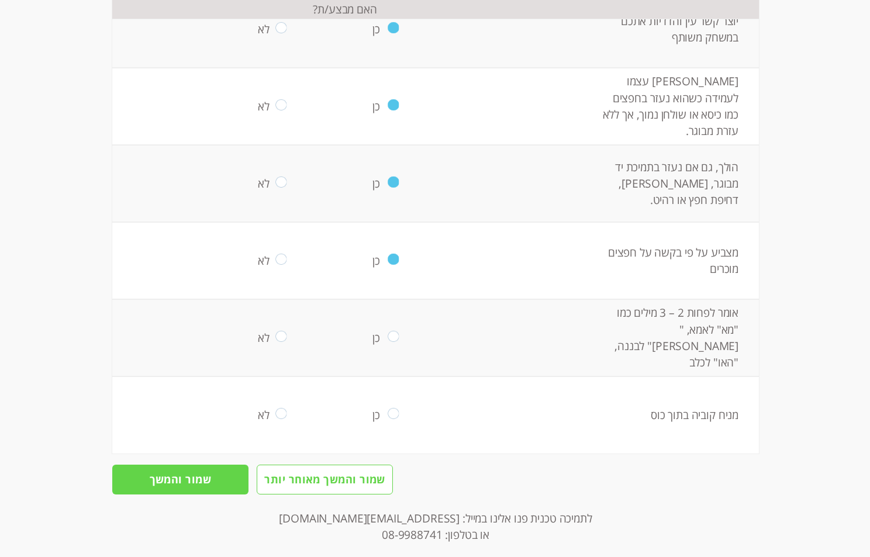
click at [388, 336] on input "radio" at bounding box center [393, 338] width 11 height 14
radio input "true"
click at [275, 413] on input "radio" at bounding box center [280, 415] width 11 height 14
radio input "true"
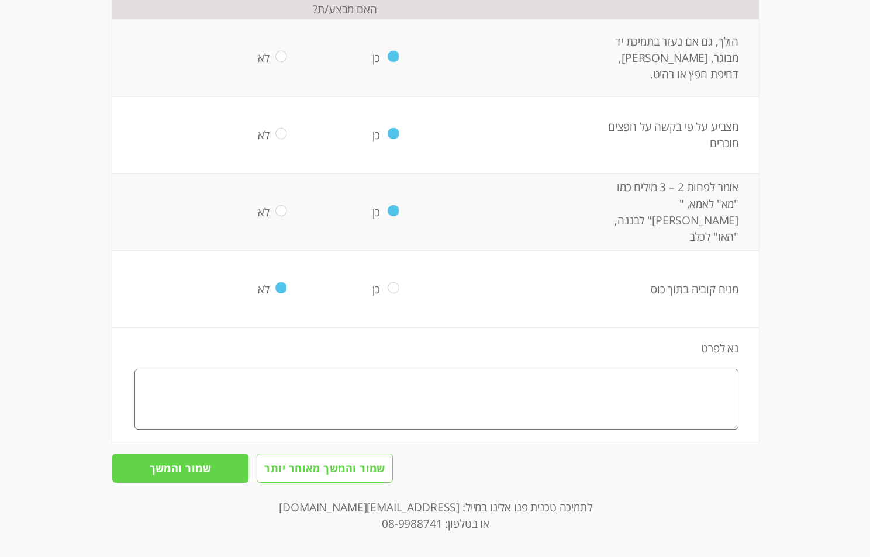
scroll to position [539, -1]
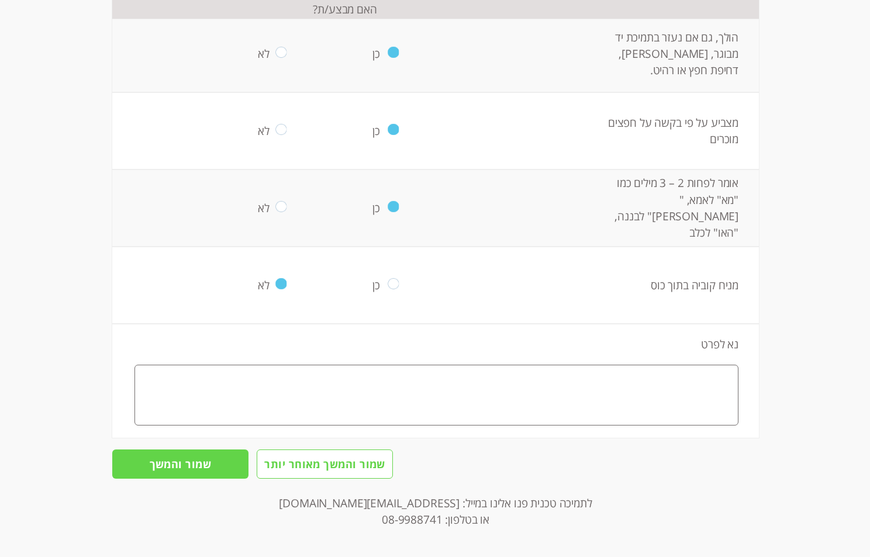
click at [175, 465] on input "שמור והמשך" at bounding box center [180, 464] width 136 height 30
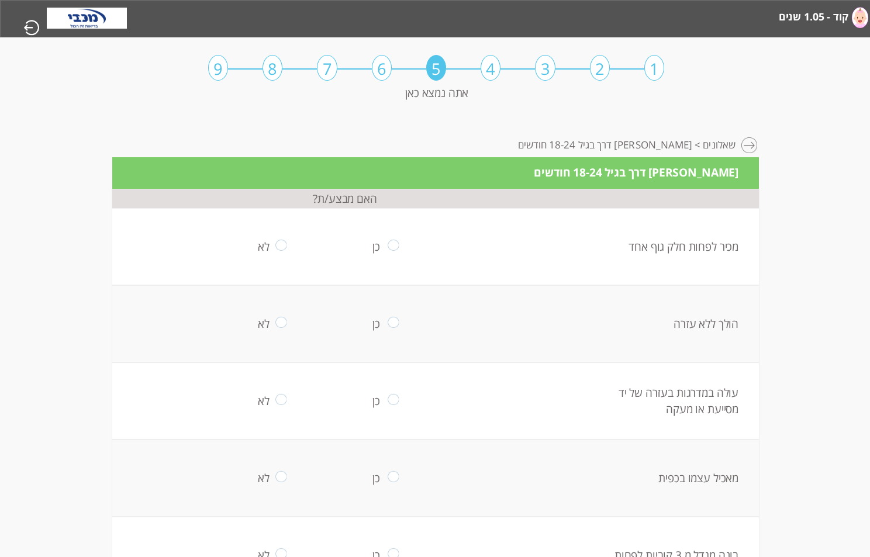
click at [275, 243] on input "radio" at bounding box center [280, 247] width 11 height 14
radio input "true"
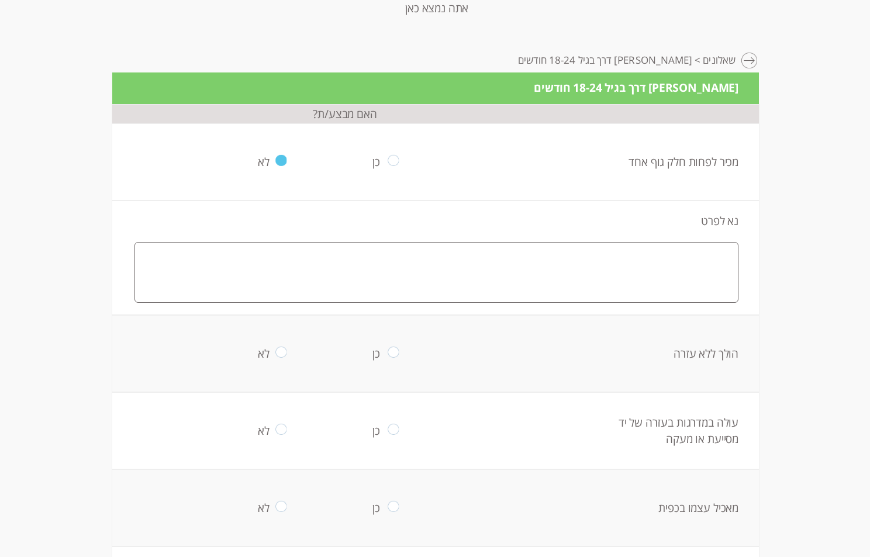
scroll to position [175, -1]
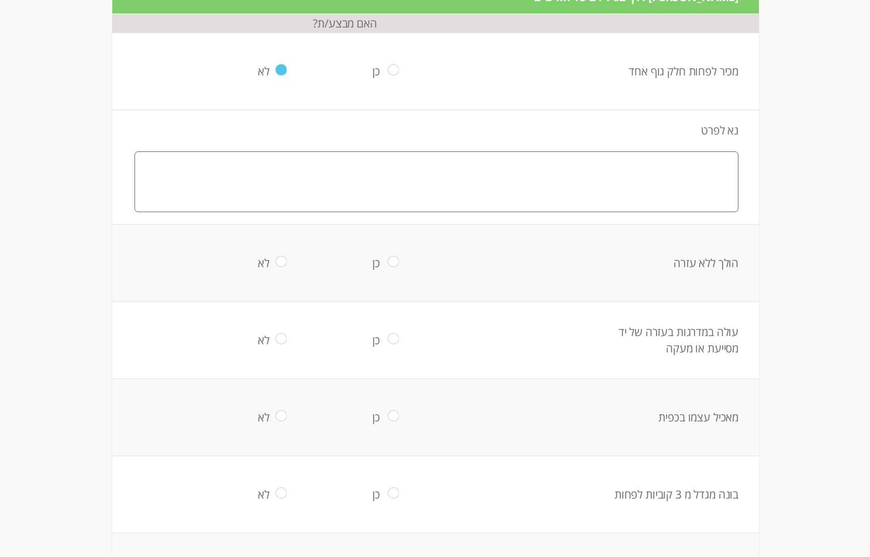
click at [275, 261] on input "radio" at bounding box center [280, 263] width 11 height 14
radio input "true"
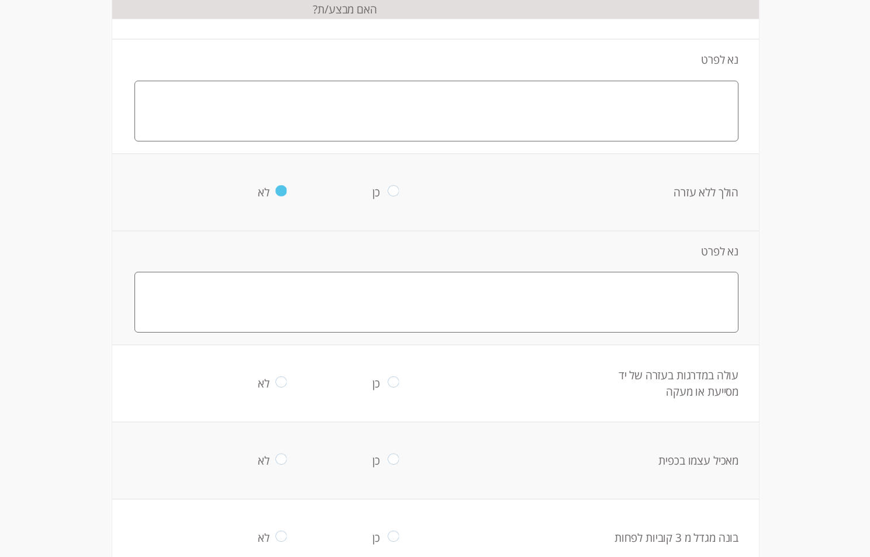
scroll to position [409, -1]
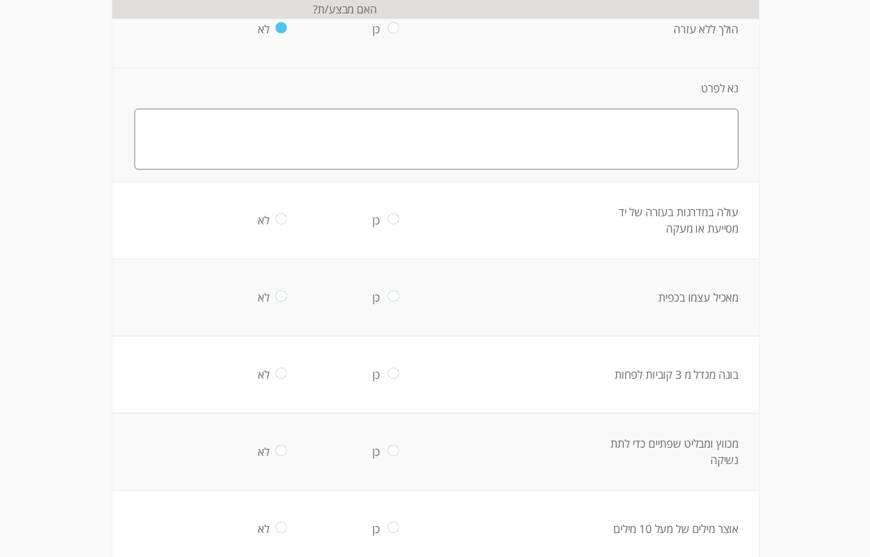
click at [277, 210] on td "לא" at bounding box center [280, 220] width 112 height 77
click at [275, 219] on input "radio" at bounding box center [280, 220] width 11 height 14
radio input "true"
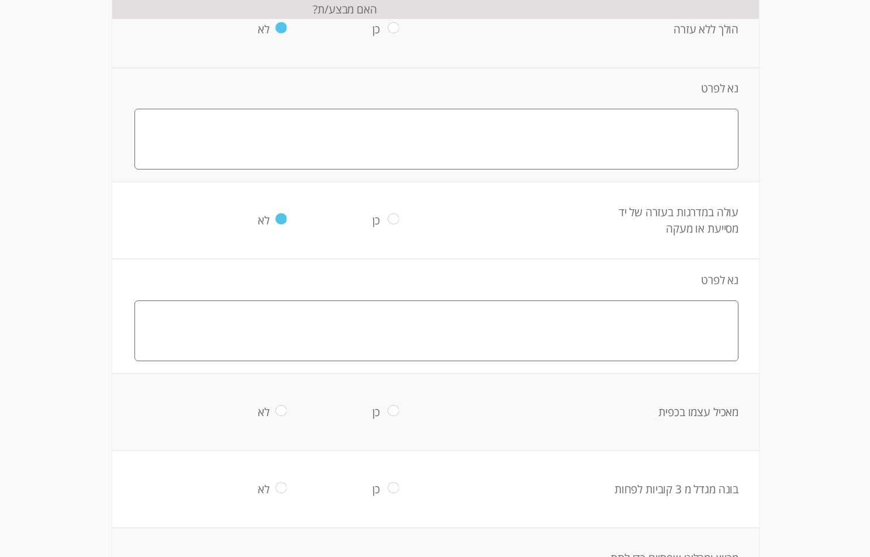
drag, startPoint x: 273, startPoint y: 407, endPoint x: 279, endPoint y: 406, distance: 6.5
click at [275, 407] on input "radio" at bounding box center [280, 412] width 11 height 14
radio input "true"
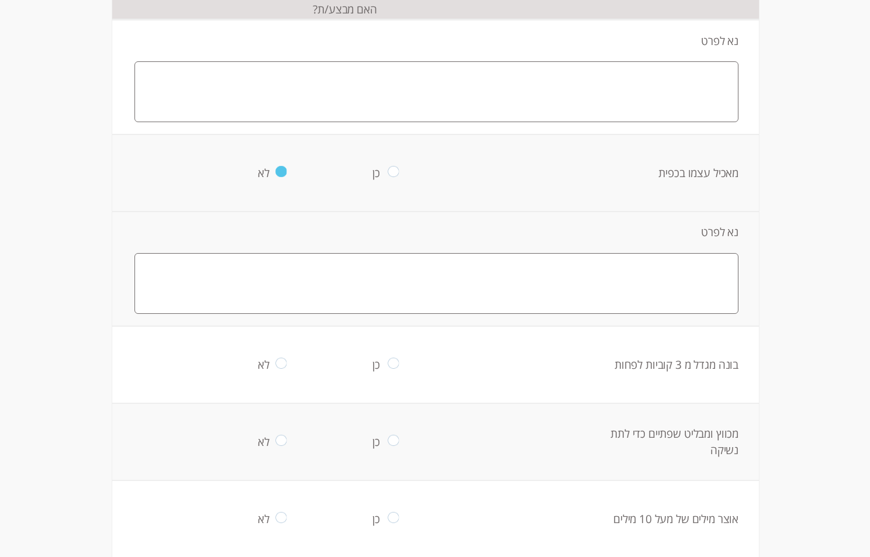
scroll to position [701, -1]
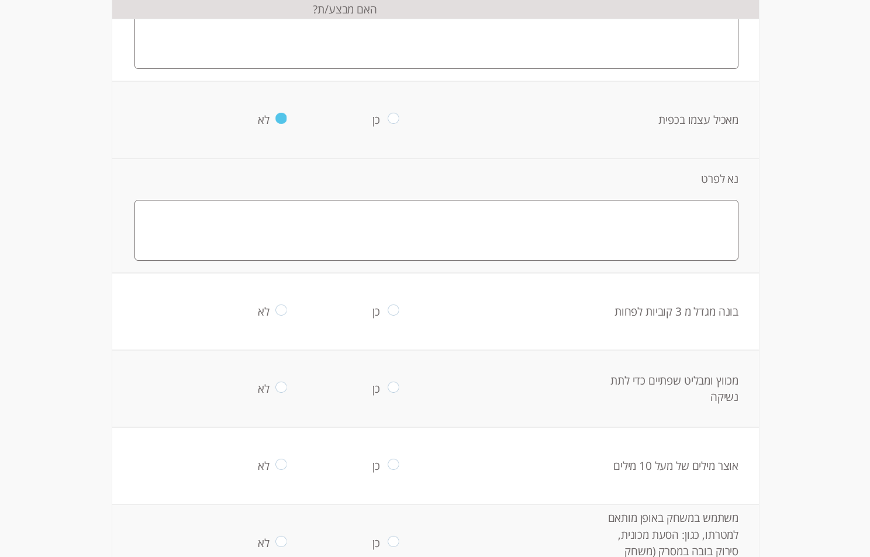
click at [277, 312] on input "radio" at bounding box center [280, 311] width 11 height 14
radio input "true"
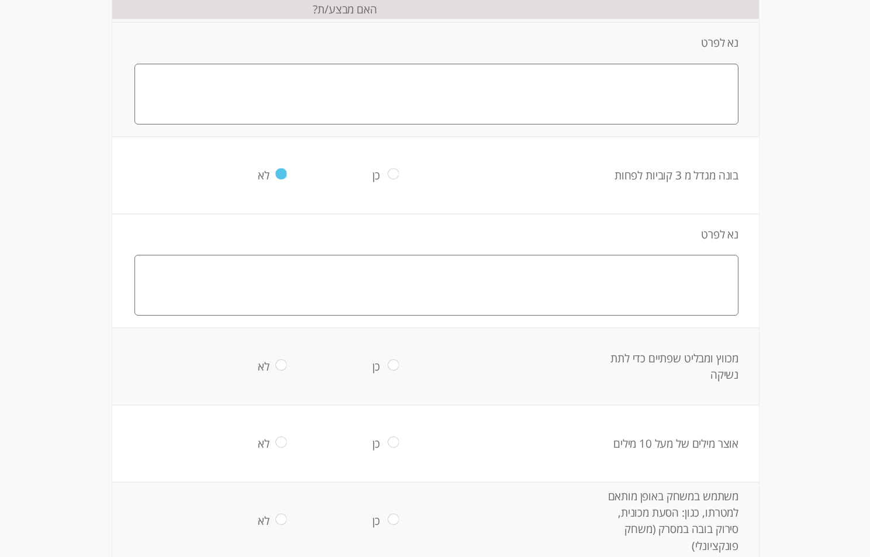
scroll to position [994, -1]
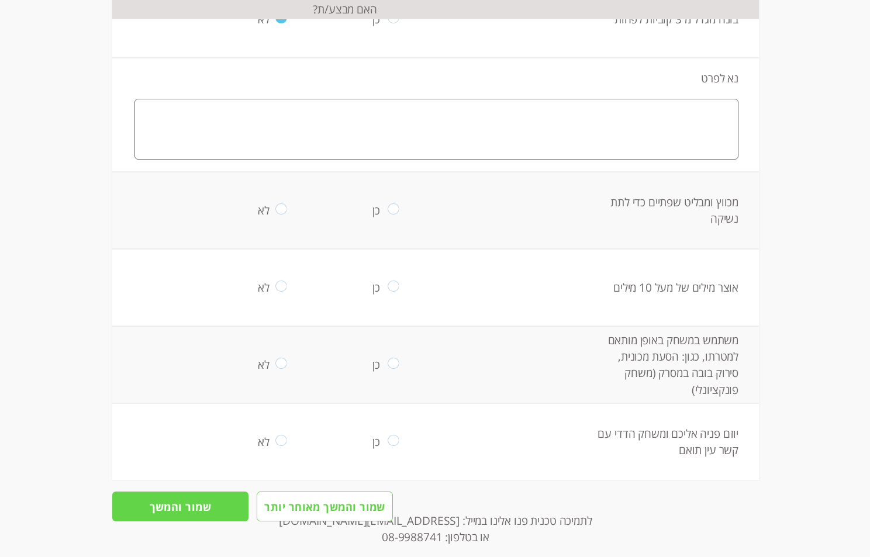
click at [276, 214] on input "radio" at bounding box center [280, 210] width 11 height 14
radio input "true"
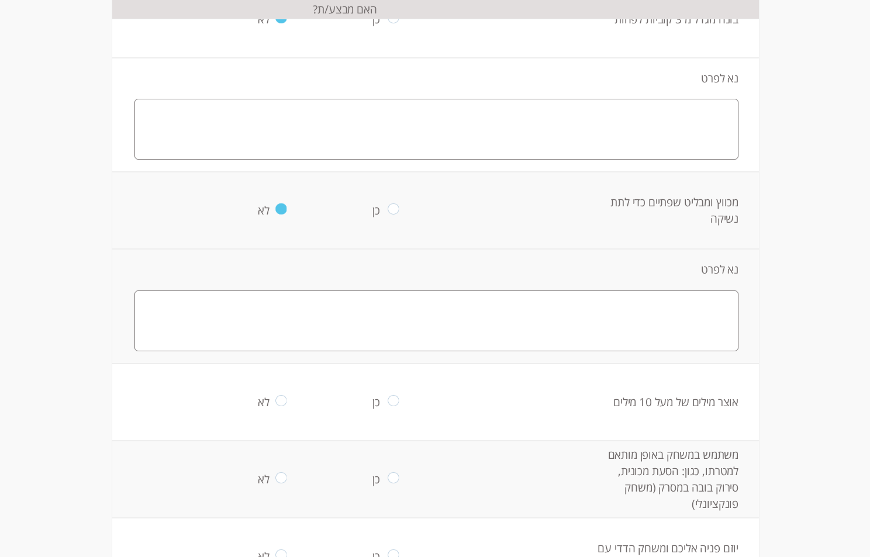
click at [280, 398] on input "radio" at bounding box center [280, 402] width 11 height 14
radio input "true"
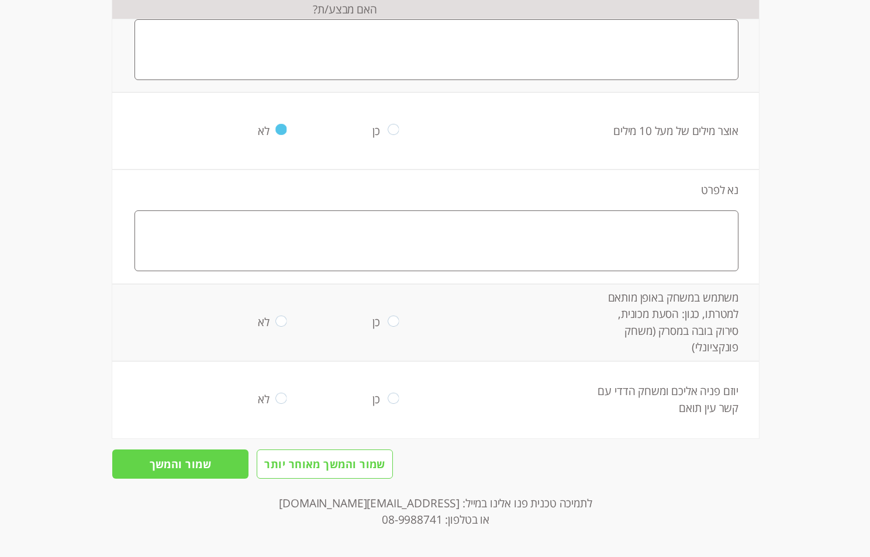
click at [275, 317] on input "radio" at bounding box center [280, 322] width 11 height 14
radio input "true"
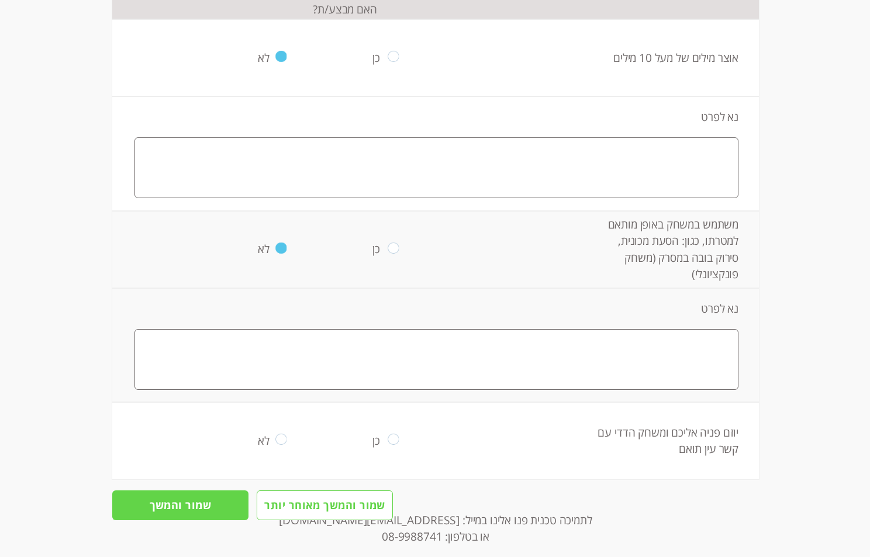
scroll to position [1379, -1]
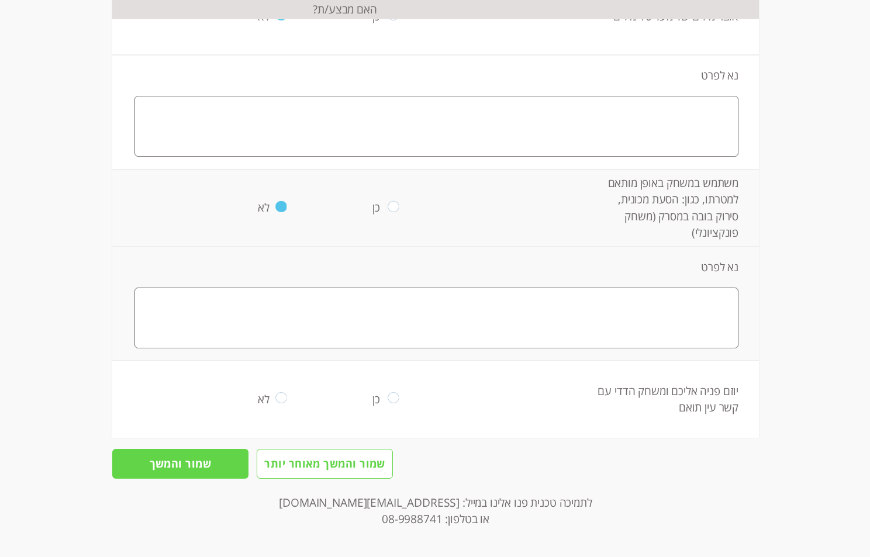
click at [275, 393] on input "radio" at bounding box center [280, 399] width 11 height 14
radio input "true"
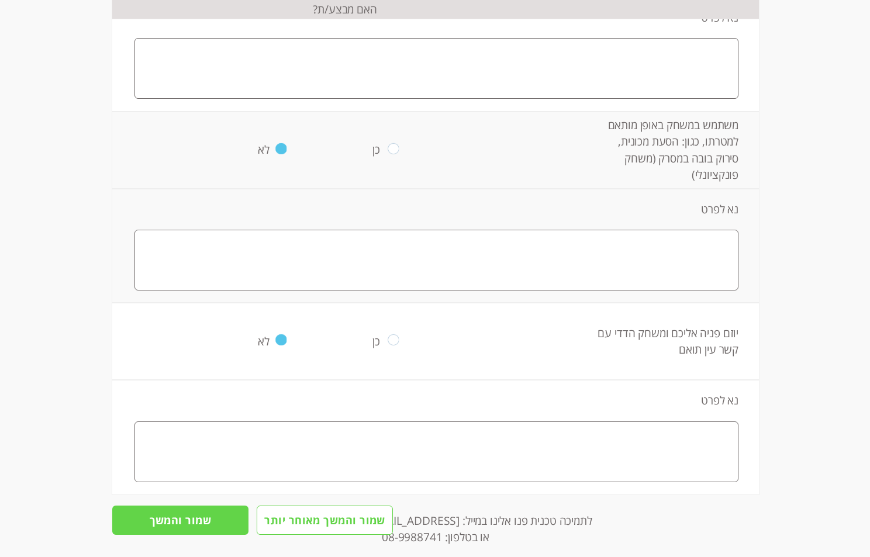
scroll to position [1493, -1]
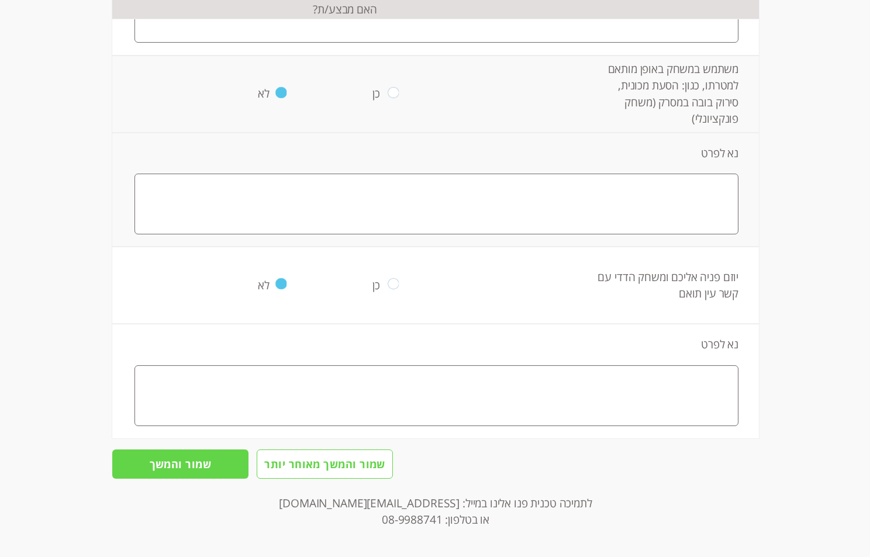
click at [162, 464] on input "שמור והמשך" at bounding box center [180, 464] width 136 height 30
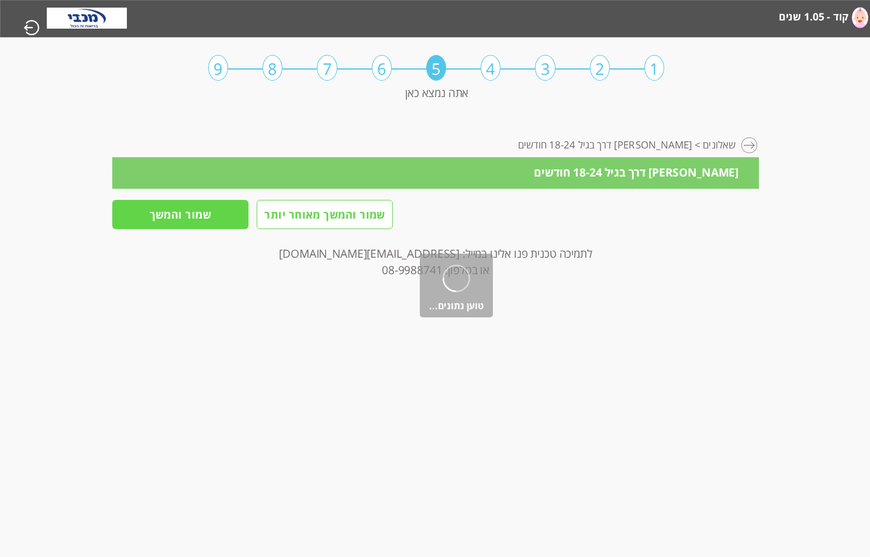
scroll to position [0, -1]
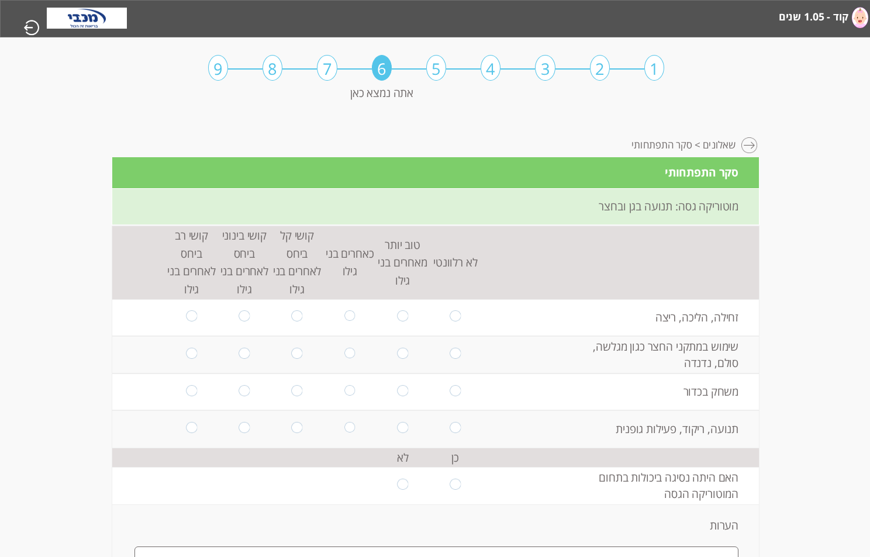
drag, startPoint x: 185, startPoint y: 312, endPoint x: 212, endPoint y: 348, distance: 44.7
click at [186, 316] on input "radio" at bounding box center [191, 317] width 11 height 14
radio input "true"
click at [397, 348] on input "radio" at bounding box center [402, 355] width 11 height 14
radio input "true"
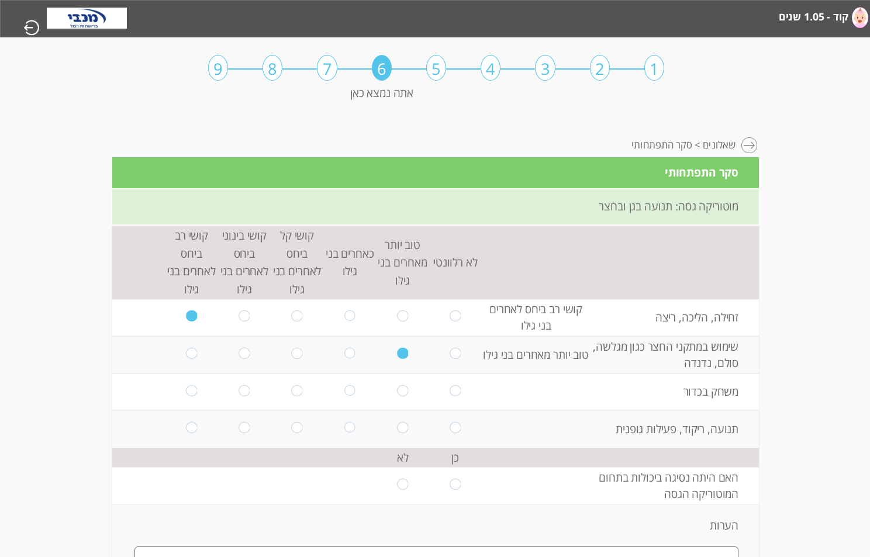
click at [397, 385] on input "radio" at bounding box center [402, 392] width 11 height 14
radio input "true"
click at [397, 422] on input "radio" at bounding box center [402, 429] width 11 height 14
radio input "true"
click at [344, 422] on input "radio" at bounding box center [349, 429] width 11 height 14
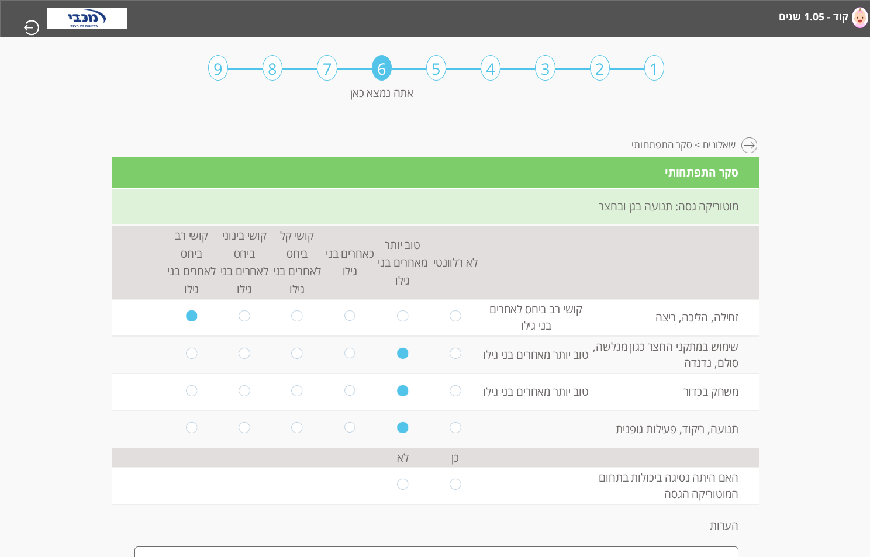
radio input "true"
click at [397, 479] on input "radio" at bounding box center [402, 486] width 11 height 14
radio input "true"
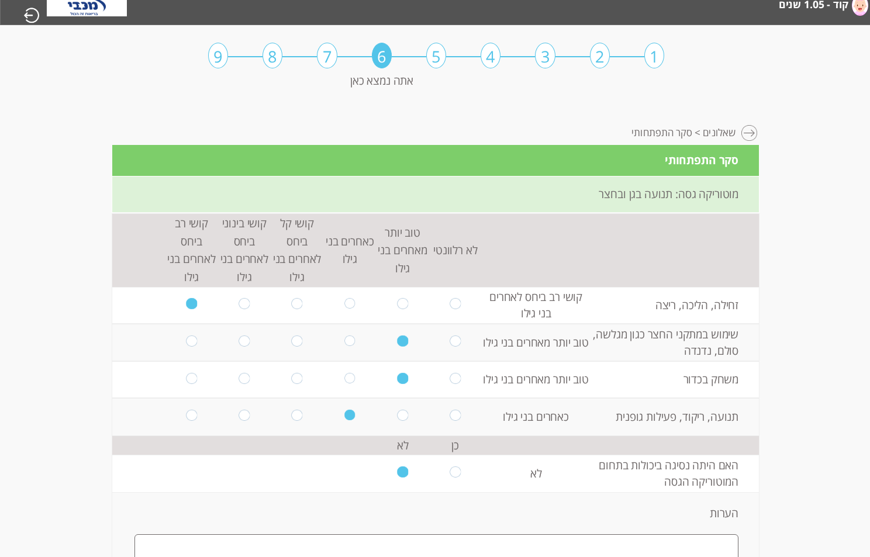
scroll to position [470, -1]
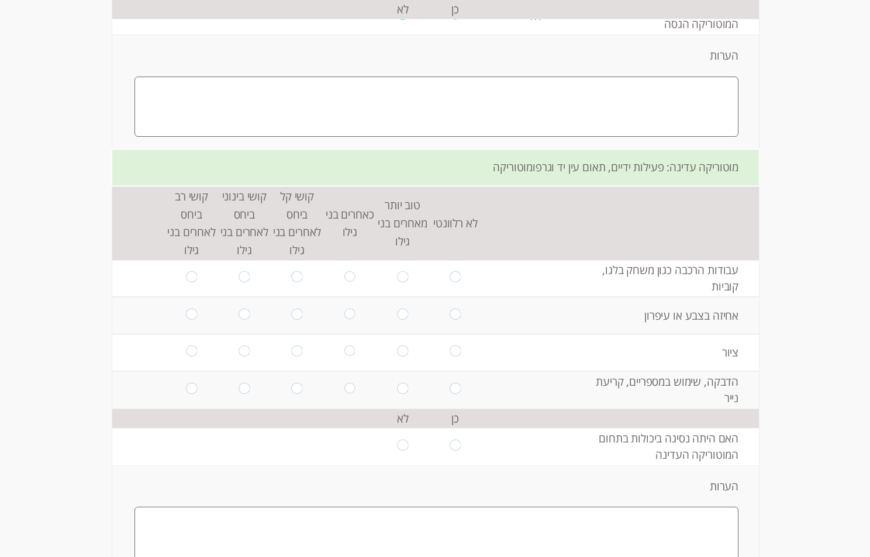
click at [397, 271] on input "radio" at bounding box center [402, 278] width 11 height 14
radio input "true"
click at [397, 309] on input "radio" at bounding box center [402, 316] width 11 height 14
radio input "true"
click at [397, 345] on input "radio" at bounding box center [402, 352] width 11 height 14
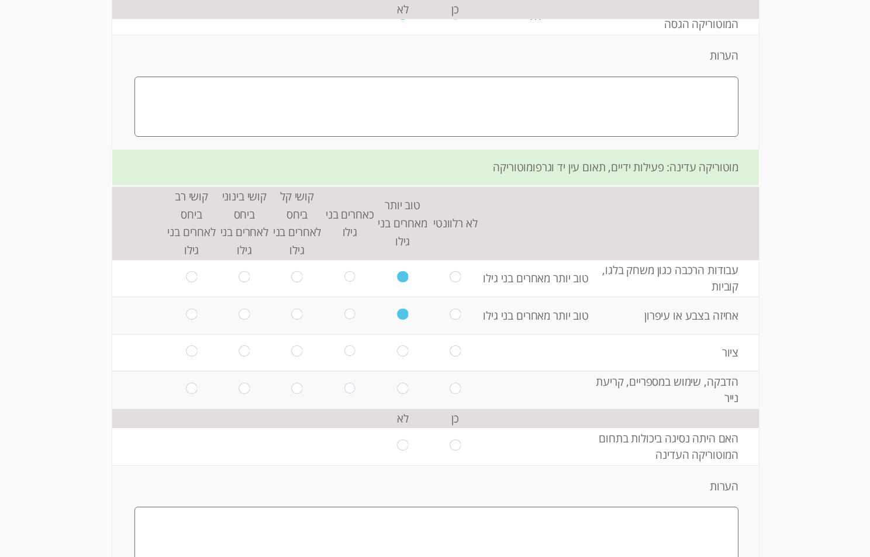
radio input "true"
click at [397, 383] on input "radio" at bounding box center [402, 390] width 11 height 14
radio input "true"
click at [397, 439] on input "radio" at bounding box center [402, 446] width 11 height 14
radio input "true"
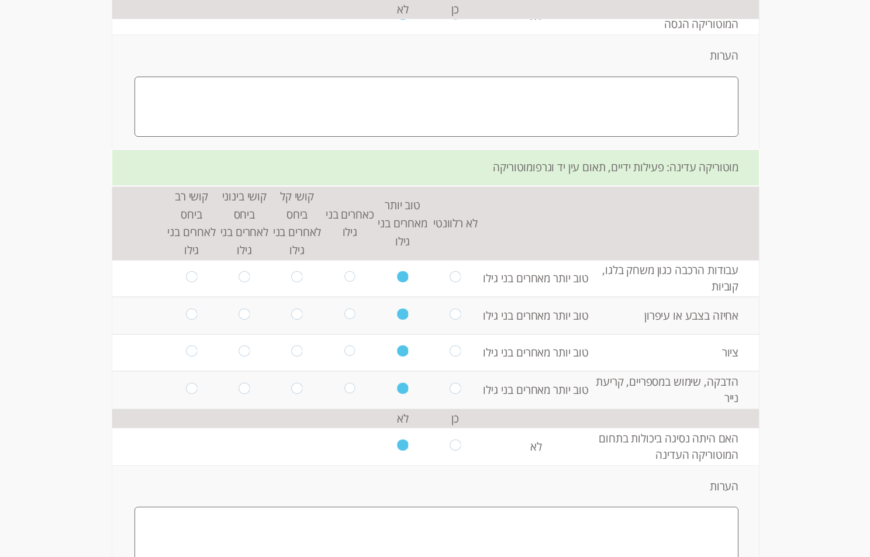
click at [449, 439] on input "radio" at bounding box center [454, 446] width 11 height 14
radio input "true"
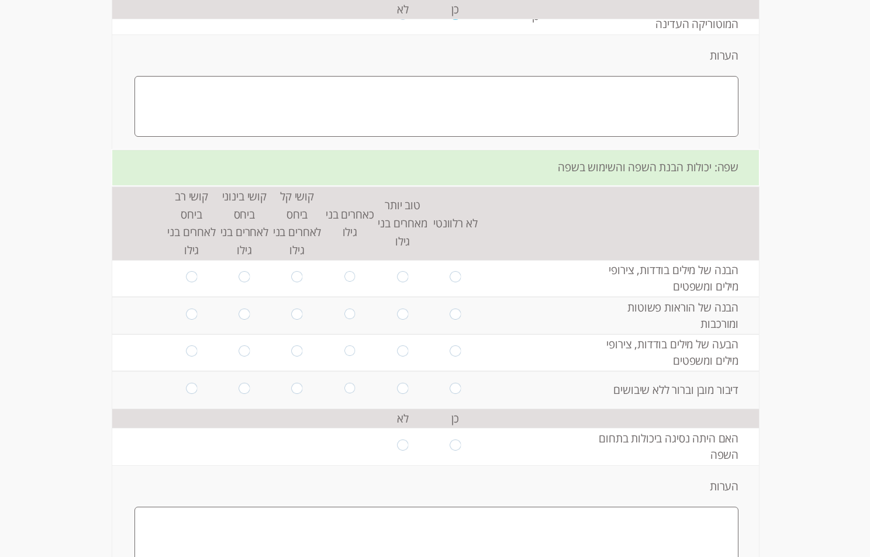
click at [397, 271] on input "radio" at bounding box center [402, 278] width 11 height 14
radio input "true"
click at [397, 309] on input "radio" at bounding box center [402, 316] width 11 height 14
radio input "true"
click at [397, 345] on input "radio" at bounding box center [402, 352] width 11 height 14
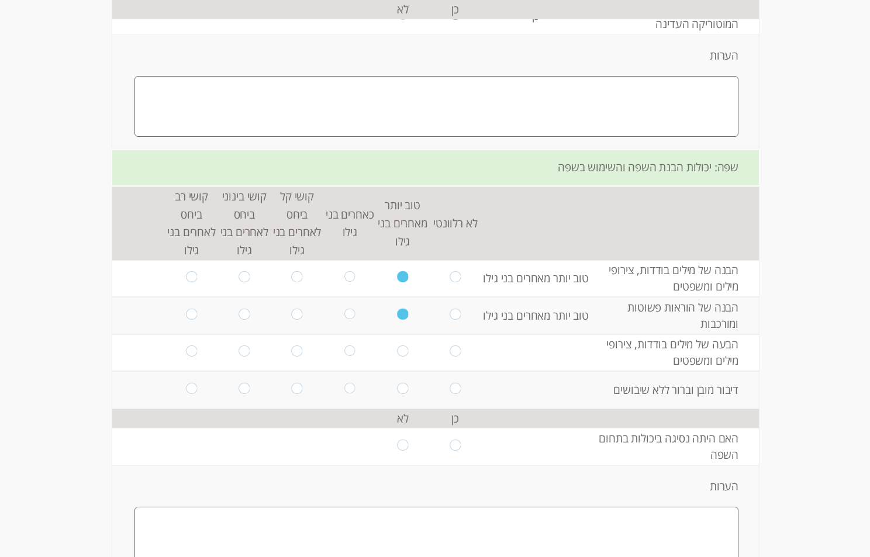
radio input "true"
click at [397, 383] on input "radio" at bounding box center [402, 390] width 11 height 14
radio input "true"
click at [344, 383] on input "radio" at bounding box center [349, 390] width 11 height 14
radio input "true"
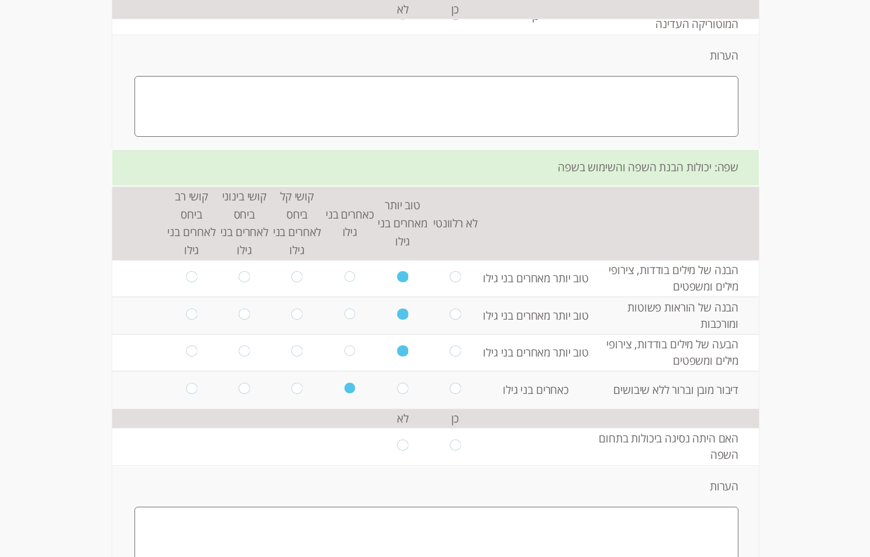
radio input "true"
click at [397, 439] on input "radio" at bounding box center [402, 446] width 11 height 14
radio input "true"
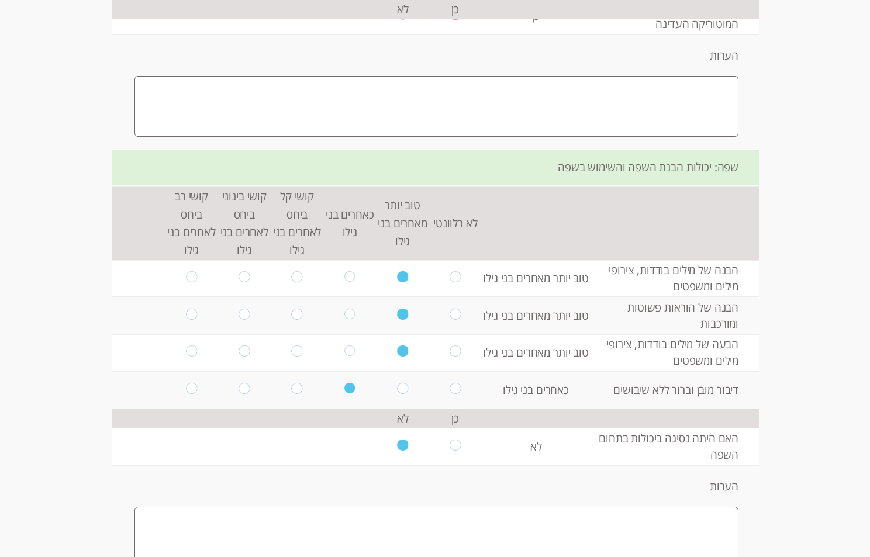
scroll to position [1331, -1]
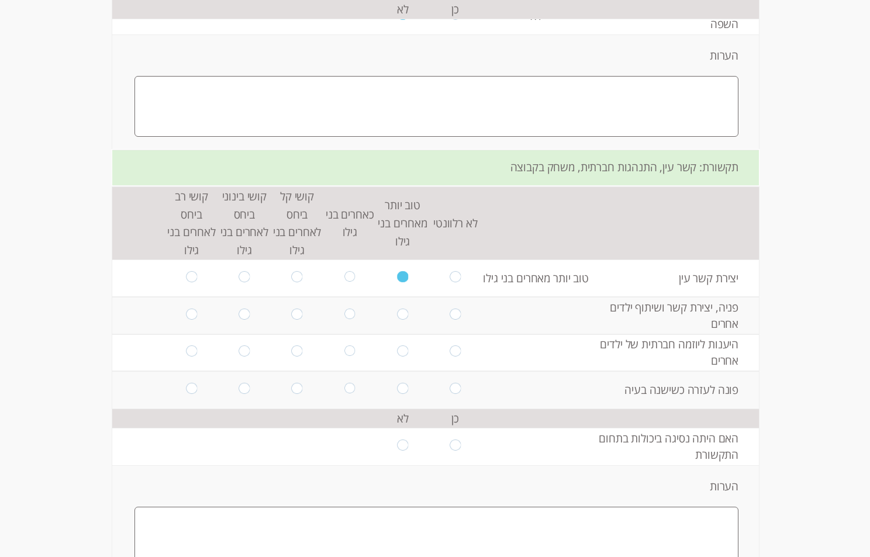
click at [397, 309] on input "radio" at bounding box center [402, 316] width 11 height 14
radio input "true"
click at [344, 309] on input "radio" at bounding box center [349, 316] width 11 height 14
radio input "true"
click at [397, 345] on input "radio" at bounding box center [402, 352] width 11 height 14
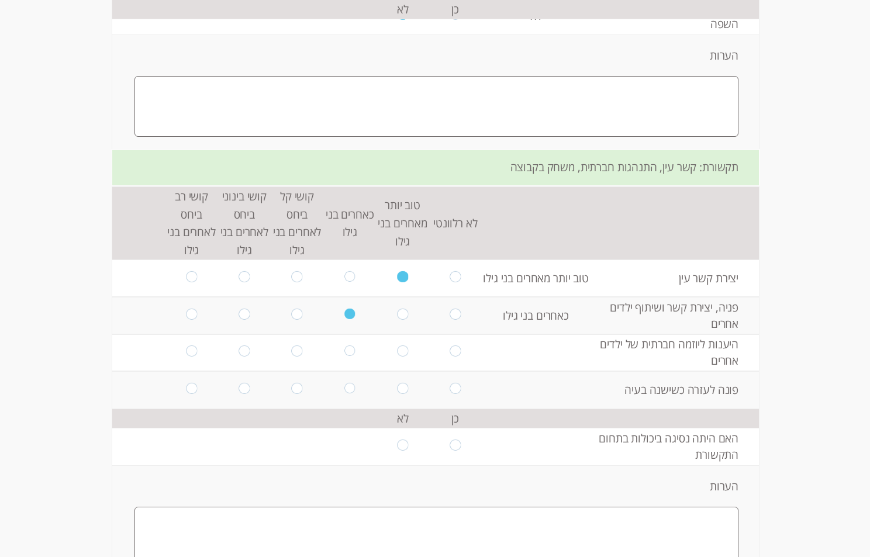
radio input "true"
click at [397, 383] on input "radio" at bounding box center [402, 390] width 11 height 14
radio input "true"
click at [397, 439] on input "radio" at bounding box center [402, 446] width 11 height 14
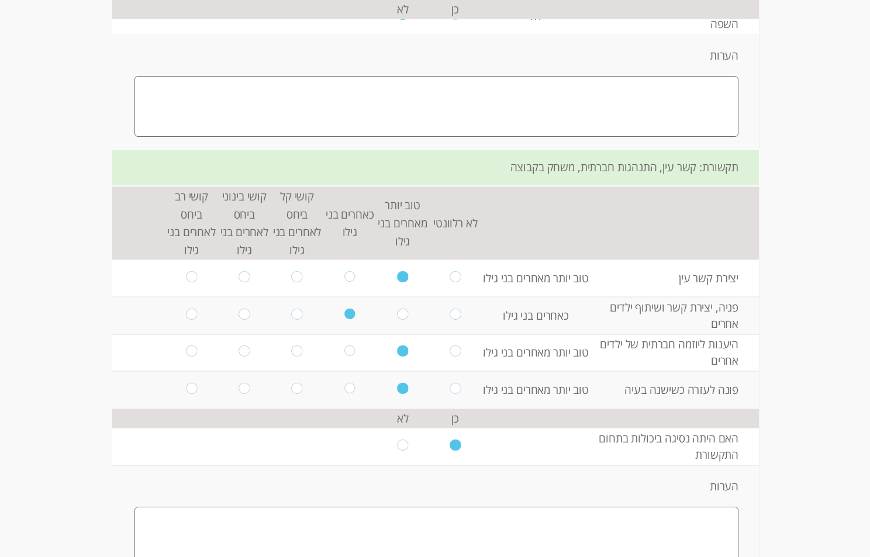
radio input "true"
radio input "false"
radio input "true"
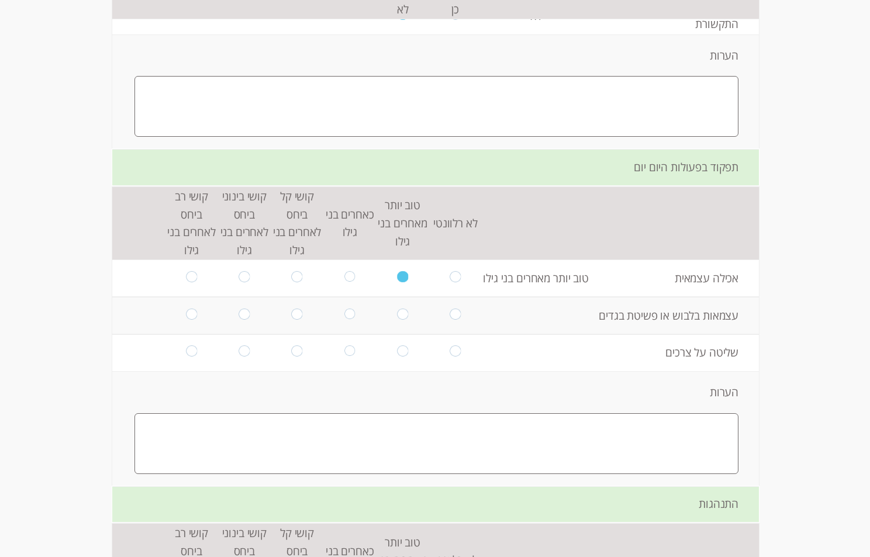
click at [344, 271] on input "radio" at bounding box center [349, 278] width 11 height 14
radio input "true"
click at [397, 309] on input "radio" at bounding box center [402, 316] width 11 height 14
radio input "true"
click at [397, 345] on input "radio" at bounding box center [402, 352] width 11 height 14
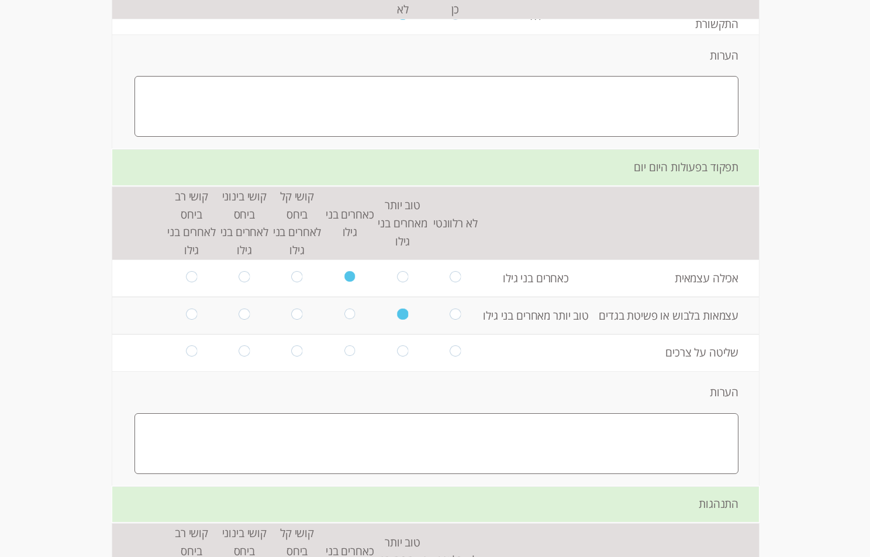
radio input "true"
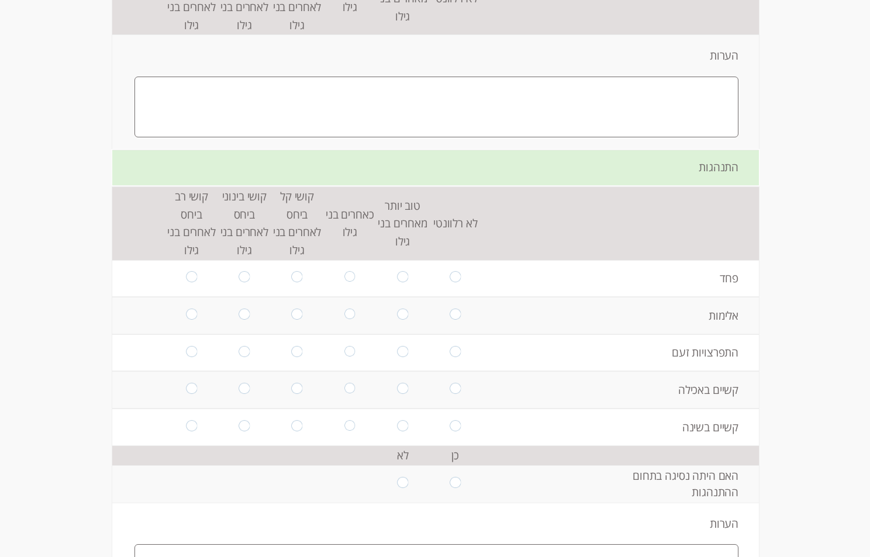
radio input "true"
click at [397, 271] on input "radio" at bounding box center [402, 278] width 11 height 14
radio input "true"
click at [397, 309] on input "radio" at bounding box center [402, 316] width 11 height 14
radio input "true"
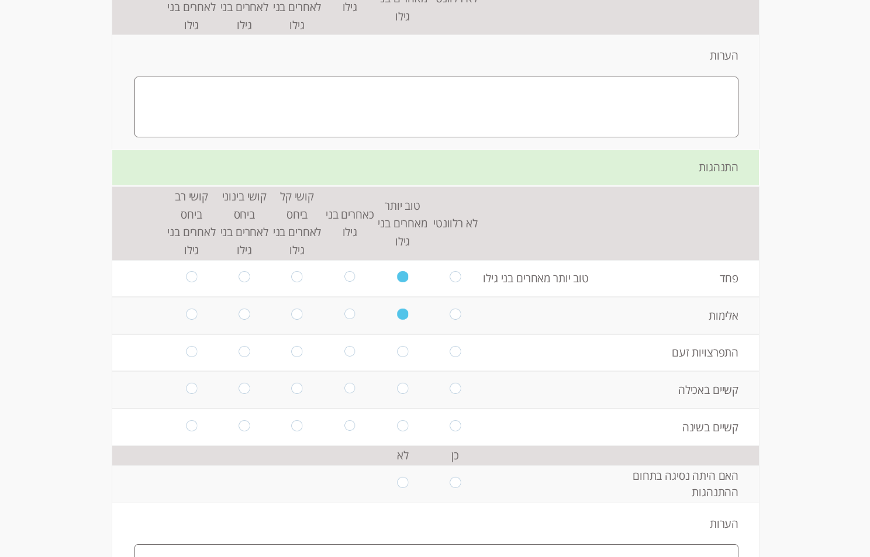
click at [344, 309] on input "radio" at bounding box center [349, 316] width 11 height 14
radio input "true"
click at [397, 345] on input "radio" at bounding box center [402, 352] width 11 height 14
radio input "true"
click at [397, 383] on input "radio" at bounding box center [402, 390] width 11 height 14
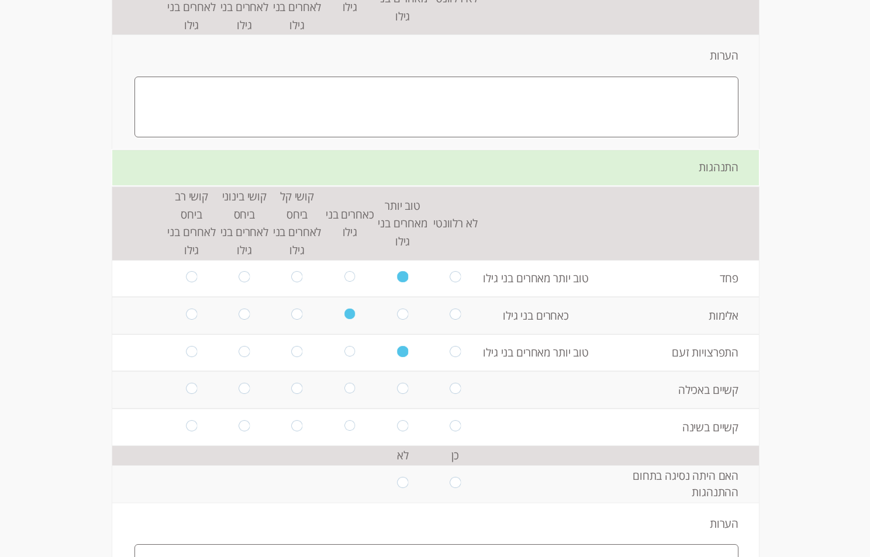
radio input "true"
click at [397, 420] on input "radio" at bounding box center [402, 427] width 11 height 14
radio input "true"
click at [397, 477] on input "radio" at bounding box center [402, 484] width 11 height 14
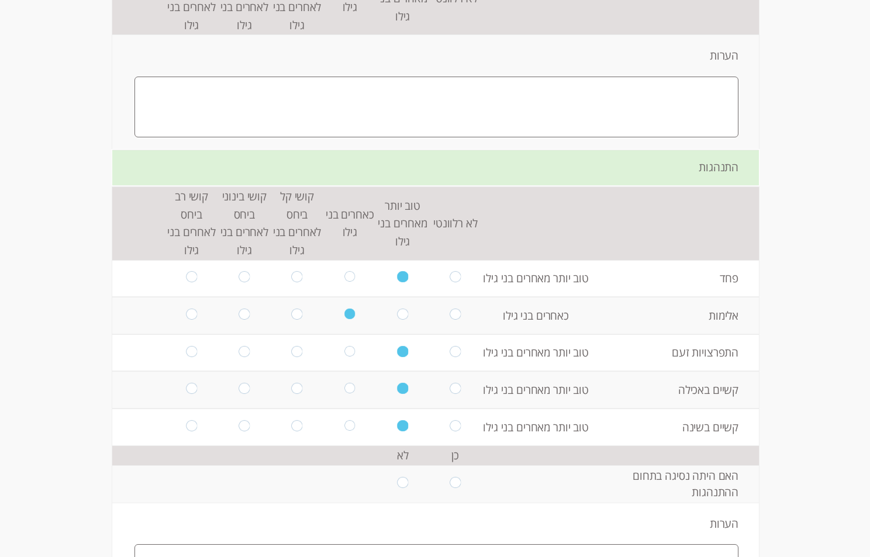
radio input "true"
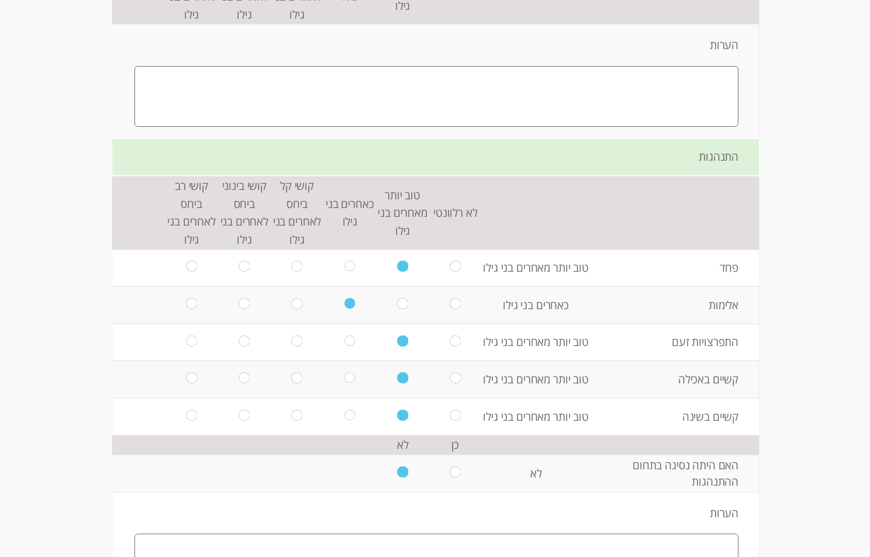
scroll to position [2532, -1]
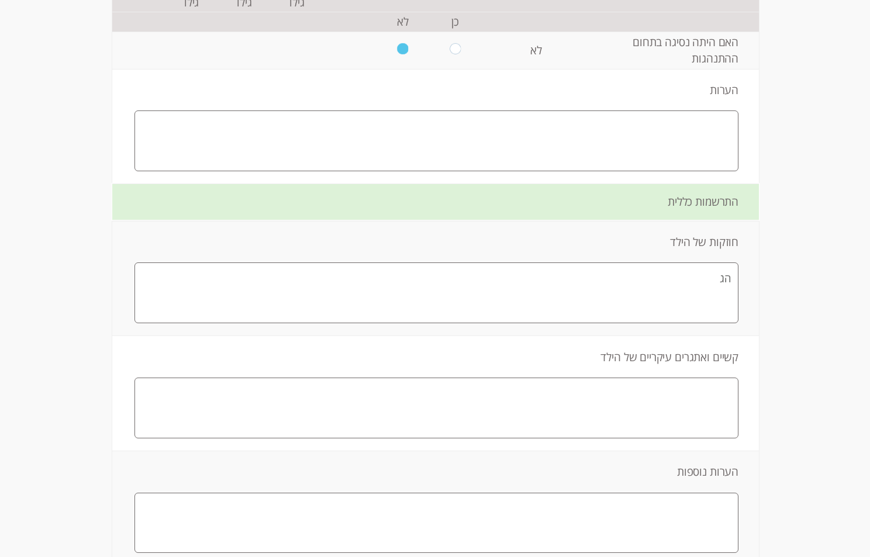
drag, startPoint x: 690, startPoint y: 291, endPoint x: 669, endPoint y: 386, distance: 96.9
click at [686, 310] on textarea "הג" at bounding box center [436, 292] width 604 height 61
type textarea "הגדגד"
click at [669, 386] on textarea "כ" at bounding box center [436, 408] width 604 height 61
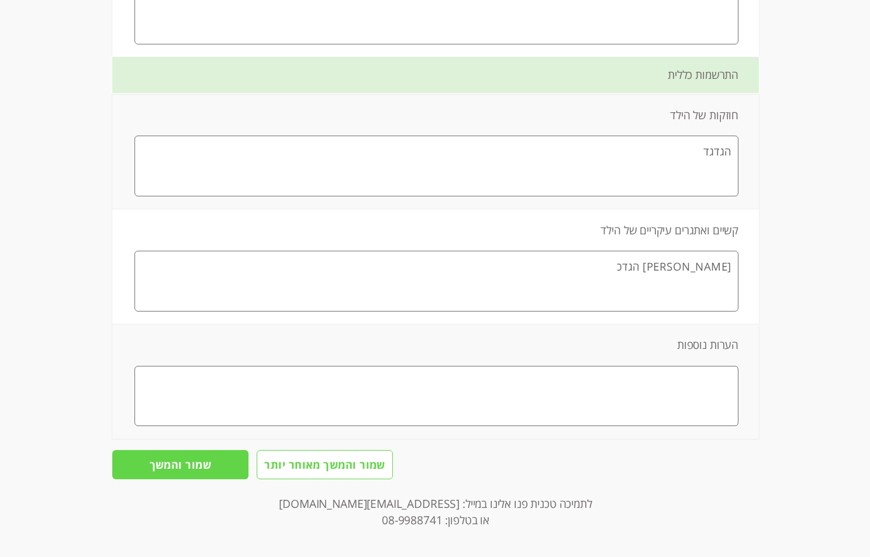
scroll to position [2660, -1]
type textarea "[PERSON_NAME] הגדכ"
click at [188, 462] on input "שמור והמשך" at bounding box center [180, 464] width 136 height 30
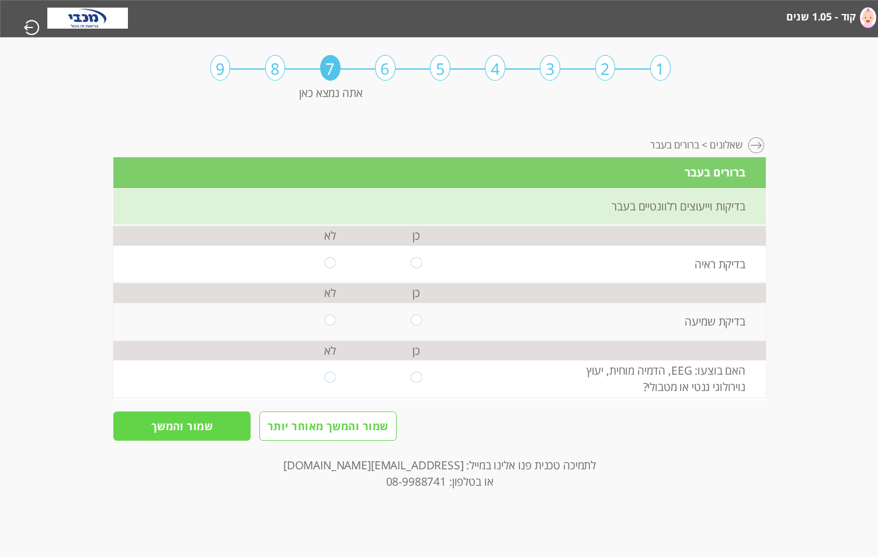
drag, startPoint x: 330, startPoint y: 262, endPoint x: 330, endPoint y: 286, distance: 24.6
click at [328, 264] on input "radio" at bounding box center [329, 264] width 11 height 14
radio input "true"
click at [335, 323] on input "radio" at bounding box center [329, 321] width 11 height 14
radio input "true"
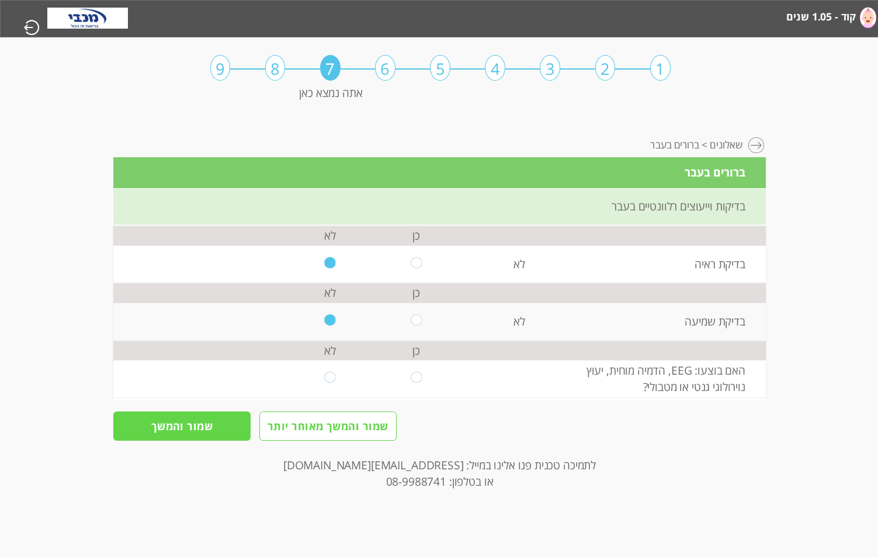
click at [329, 383] on input "radio" at bounding box center [329, 379] width 11 height 14
radio input "true"
click at [198, 427] on input "שמור והמשך" at bounding box center [181, 426] width 137 height 30
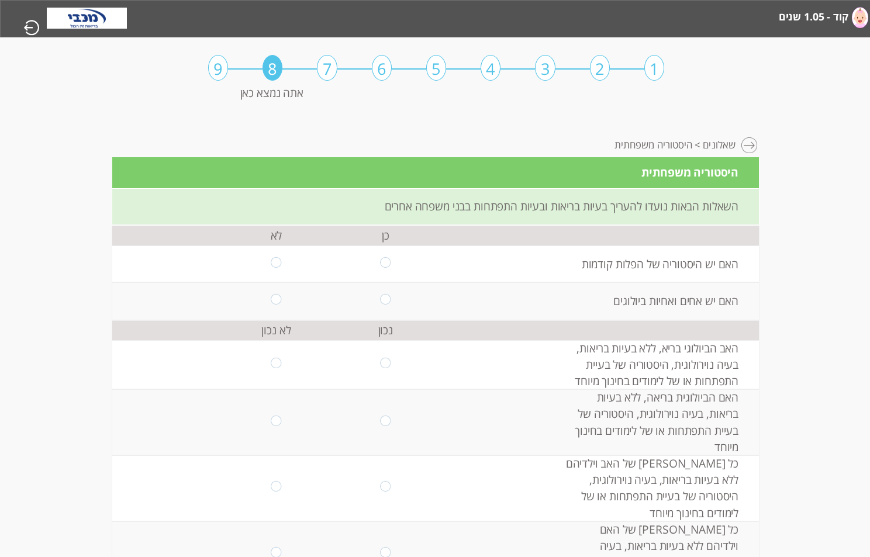
click at [271, 264] on input "radio" at bounding box center [276, 264] width 11 height 14
radio input "true"
click at [271, 294] on input "radio" at bounding box center [276, 301] width 11 height 14
radio input "true"
click at [380, 294] on input "radio" at bounding box center [385, 301] width 11 height 14
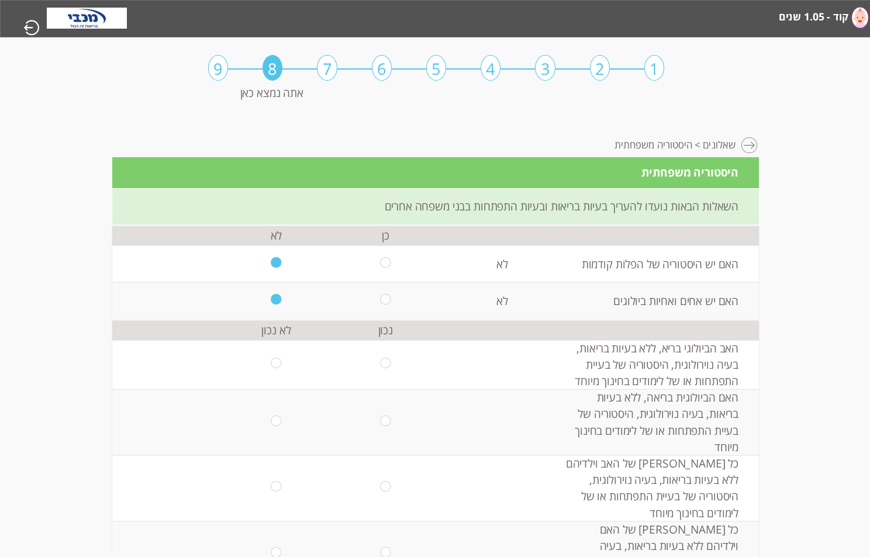
radio input "true"
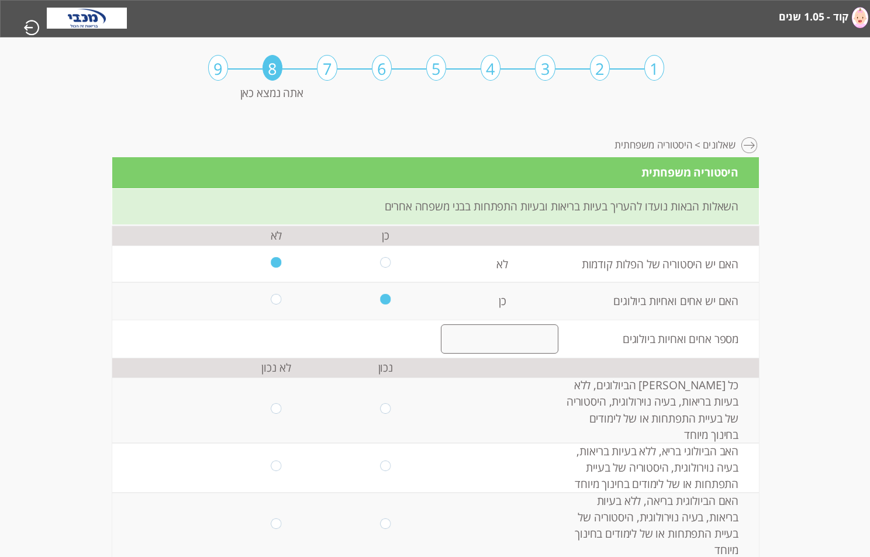
type input "0"
click at [271, 403] on input "radio" at bounding box center [276, 410] width 11 height 14
radio input "true"
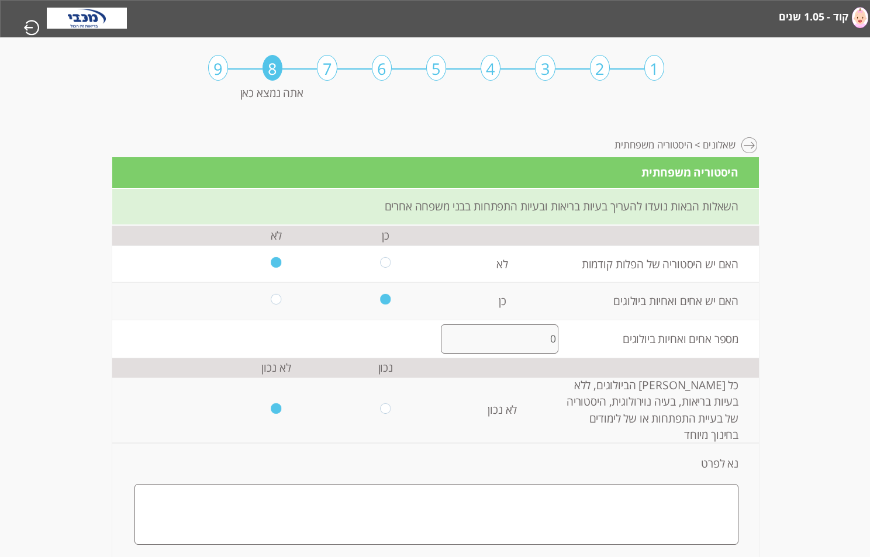
radio input "true"
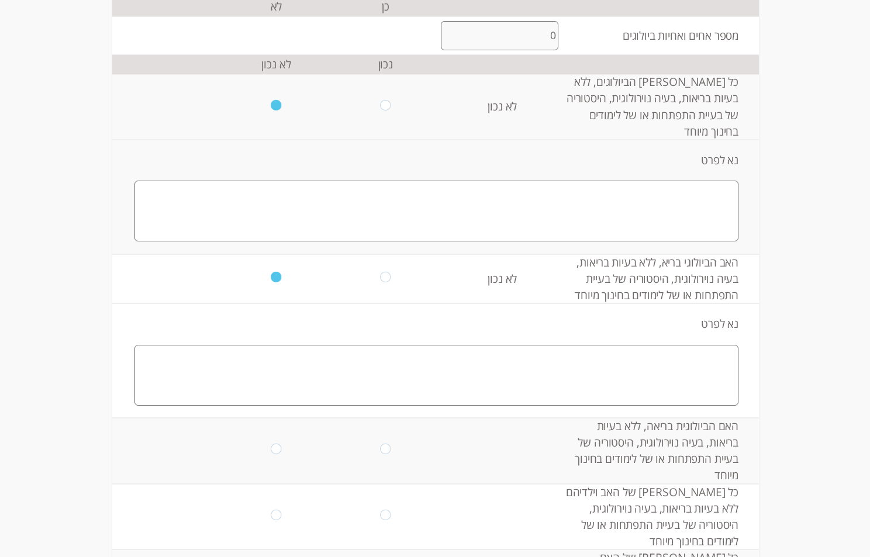
click at [271, 444] on input "radio" at bounding box center [276, 451] width 11 height 14
radio input "true"
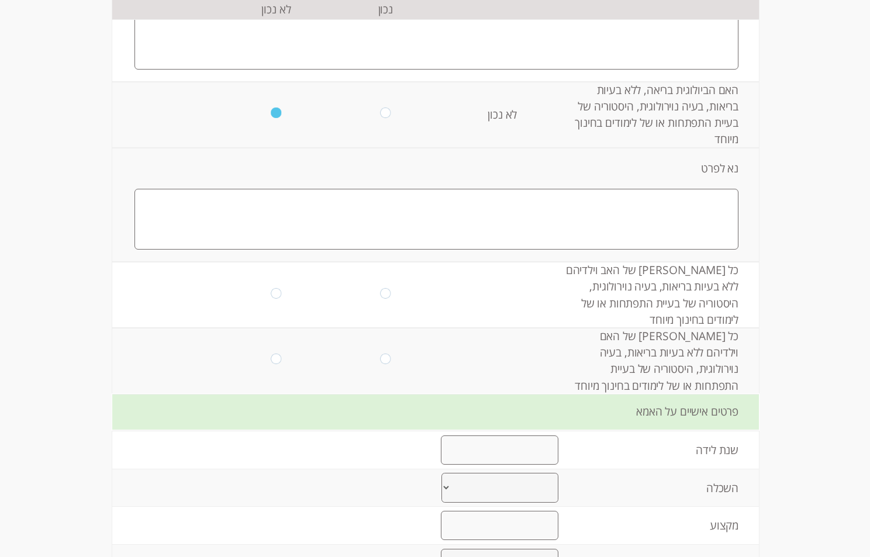
radio input "true"
click at [271, 288] on input "radio" at bounding box center [276, 295] width 11 height 14
radio input "true"
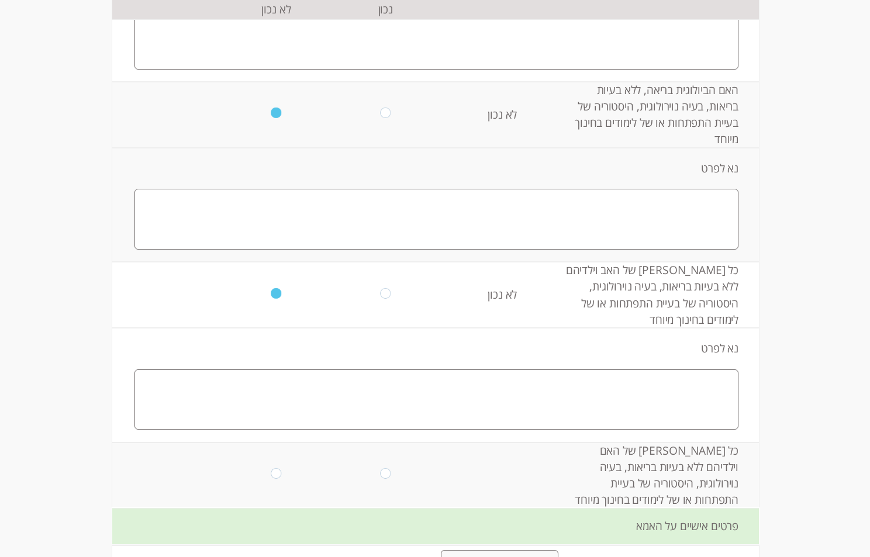
click at [271, 468] on input "radio" at bounding box center [276, 475] width 11 height 14
radio input "true"
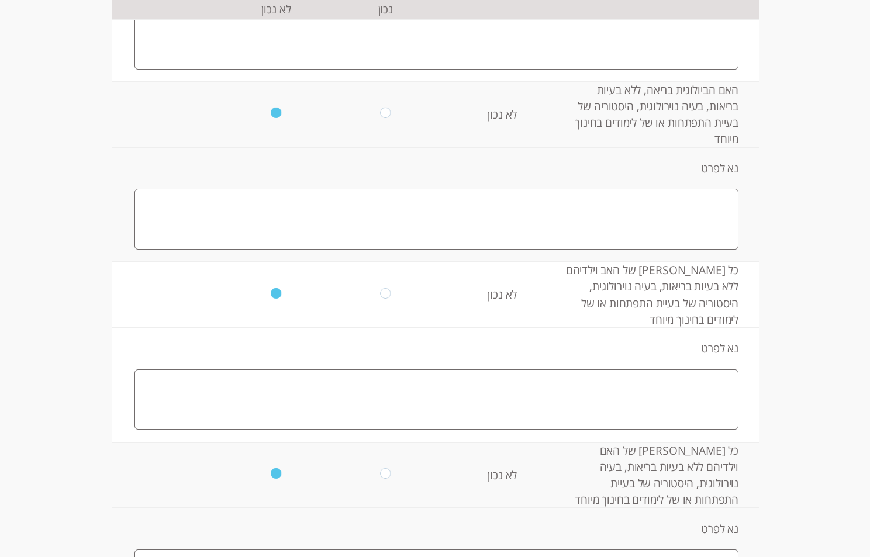
scroll to position [1023, -1]
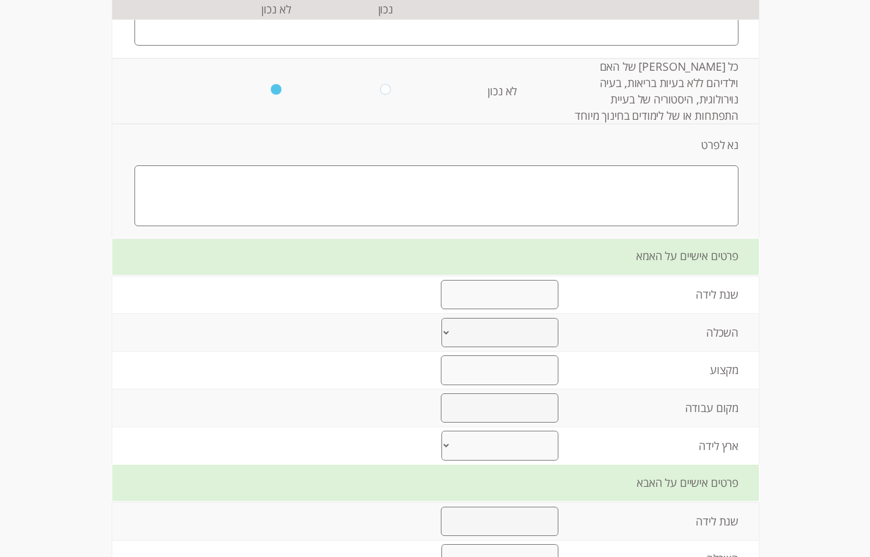
type input "1950"
select select "0"
type input "1950"
select select "0"
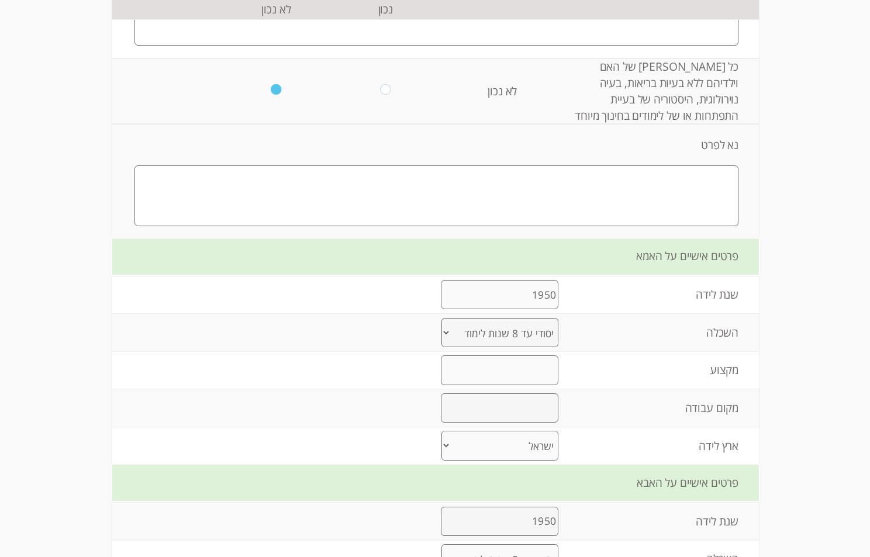
scroll to position [1325, -1]
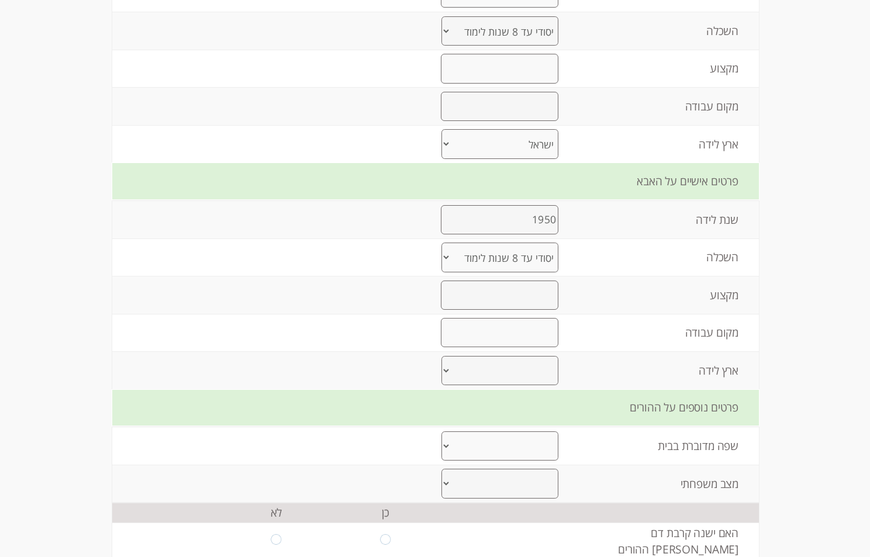
select select "0"
select select "1"
select select "0"
radio input "true"
click at [271, 534] on input "radio" at bounding box center [276, 541] width 11 height 14
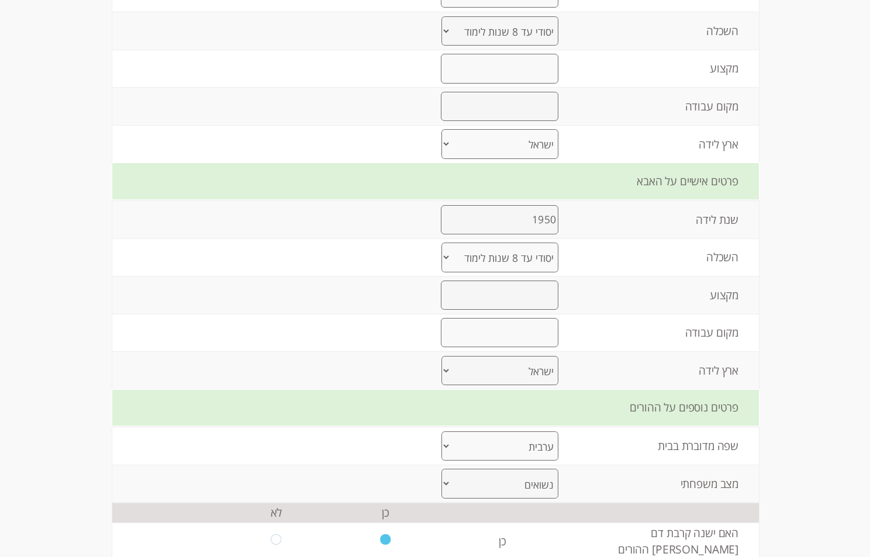
radio input "true"
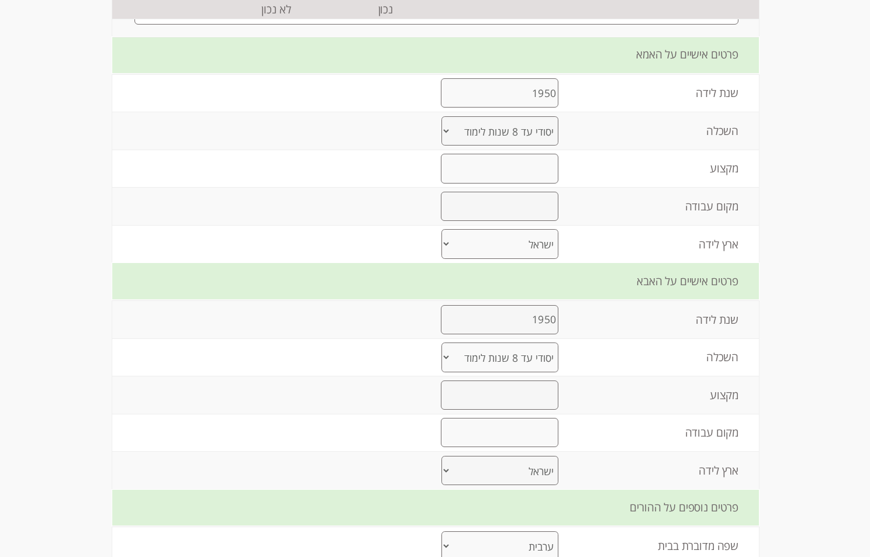
scroll to position [1223, -1]
click at [511, 424] on input "text" at bounding box center [499, 434] width 117 height 29
type input "FWEFW"
click at [514, 393] on input "text" at bounding box center [499, 396] width 117 height 29
click at [531, 200] on input "text" at bounding box center [499, 207] width 117 height 29
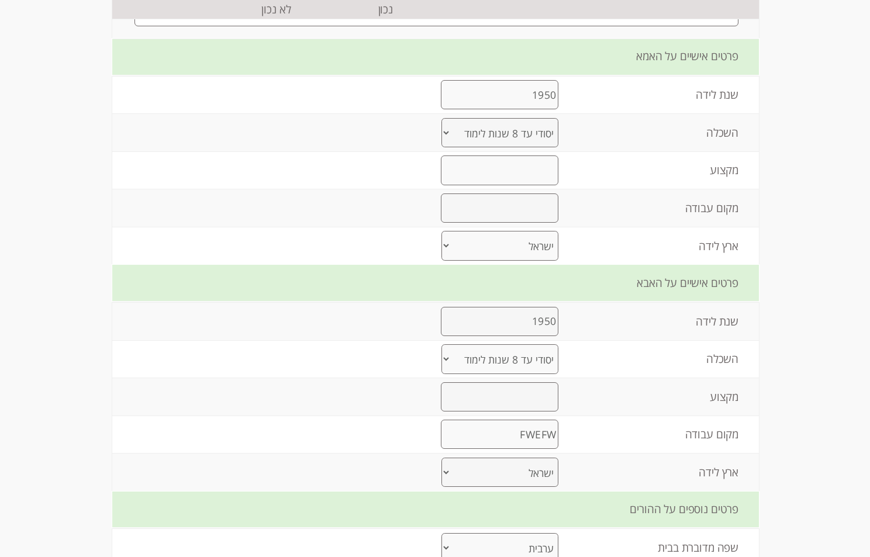
type input "FQWEF"
click at [534, 160] on input "text" at bounding box center [499, 169] width 117 height 29
type input "EWFQAW"
drag, startPoint x: 528, startPoint y: 385, endPoint x: 521, endPoint y: 388, distance: 7.6
click at [528, 385] on input "text" at bounding box center [499, 396] width 117 height 29
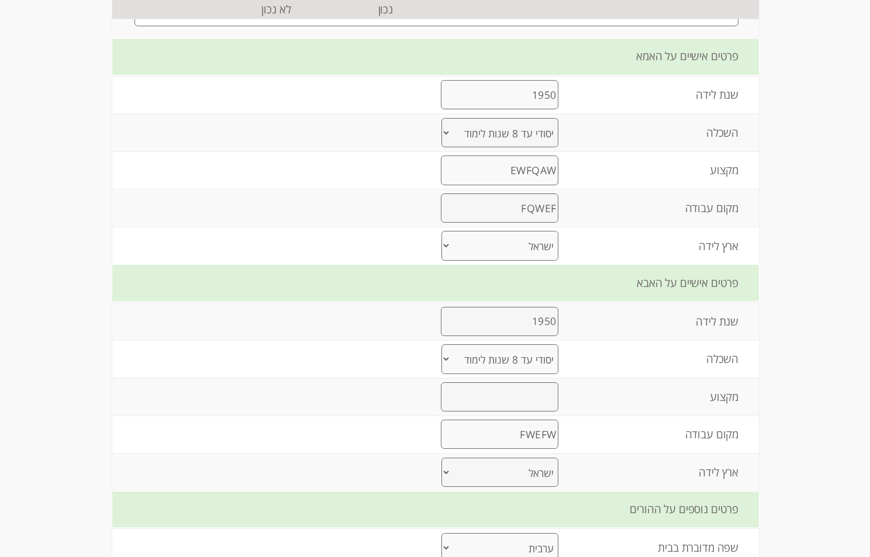
type input "JKNKJ"
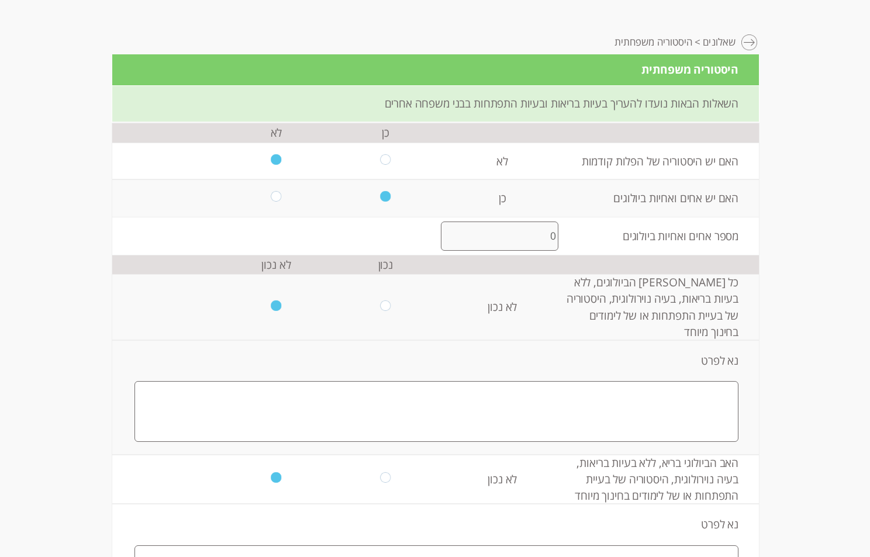
scroll to position [0, -1]
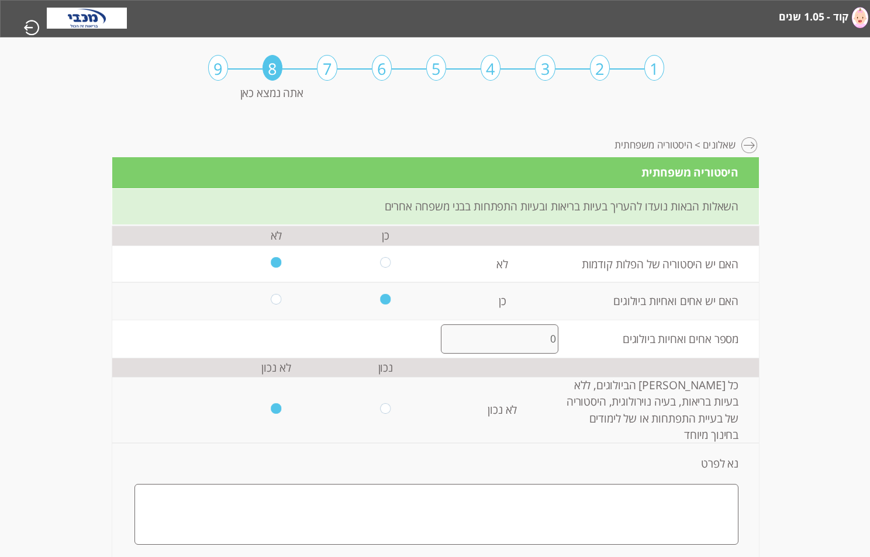
drag, startPoint x: 545, startPoint y: 342, endPoint x: 556, endPoint y: 339, distance: 11.6
click at [556, 339] on td "0" at bounding box center [499, 338] width 147 height 37
click at [558, 338] on td "0" at bounding box center [499, 338] width 147 height 37
drag, startPoint x: 541, startPoint y: 339, endPoint x: 551, endPoint y: 339, distance: 10.5
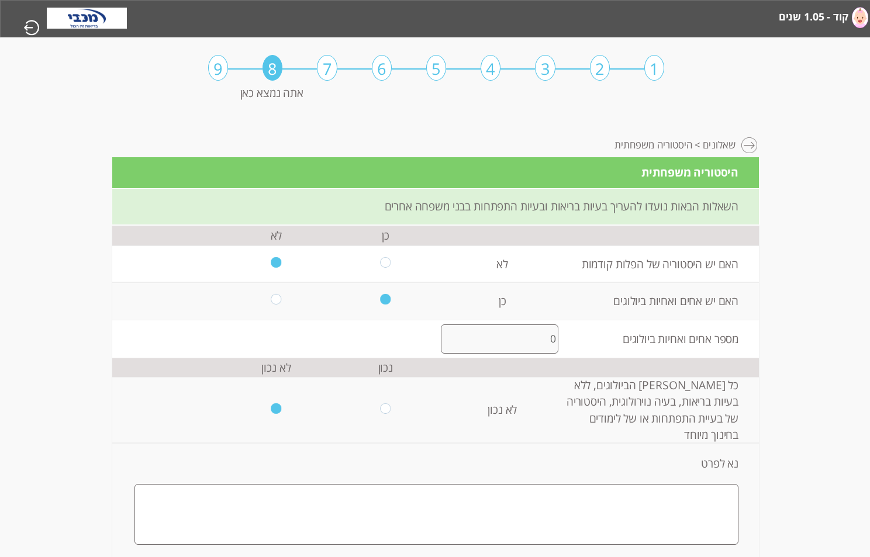
click at [551, 339] on input "0" at bounding box center [499, 338] width 117 height 29
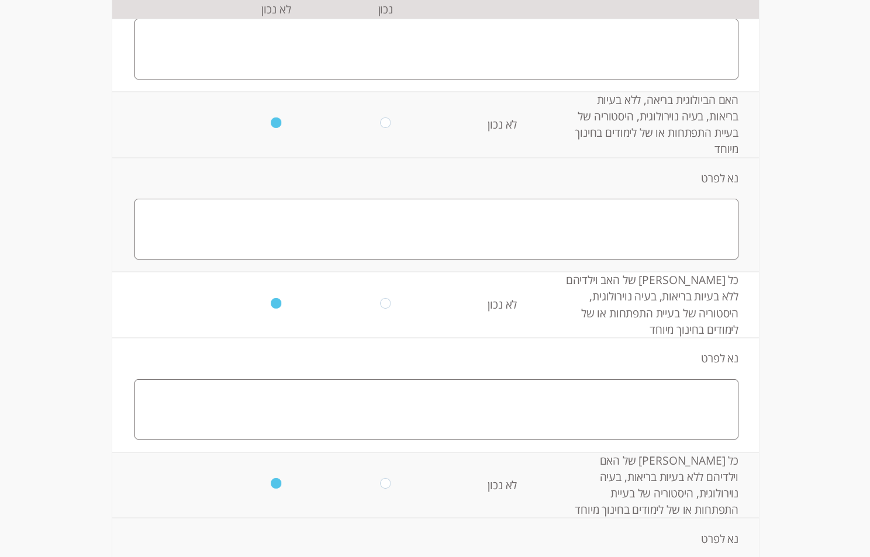
scroll to position [584, -1]
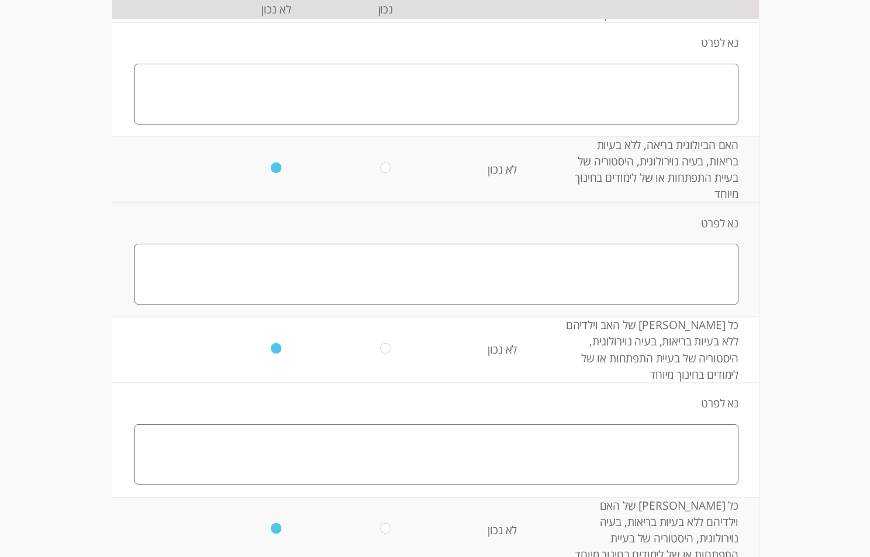
type input "4"
click at [643, 442] on textarea at bounding box center [436, 454] width 604 height 61
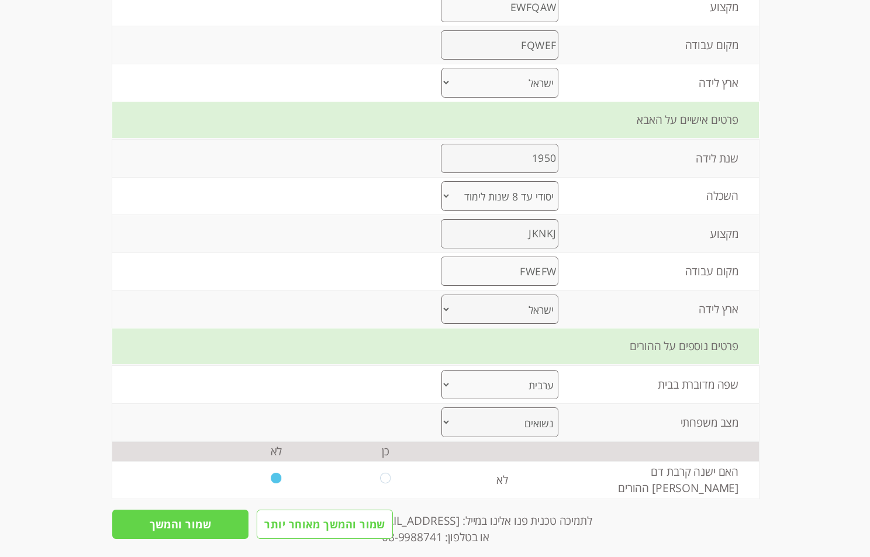
scroll to position [1430, -1]
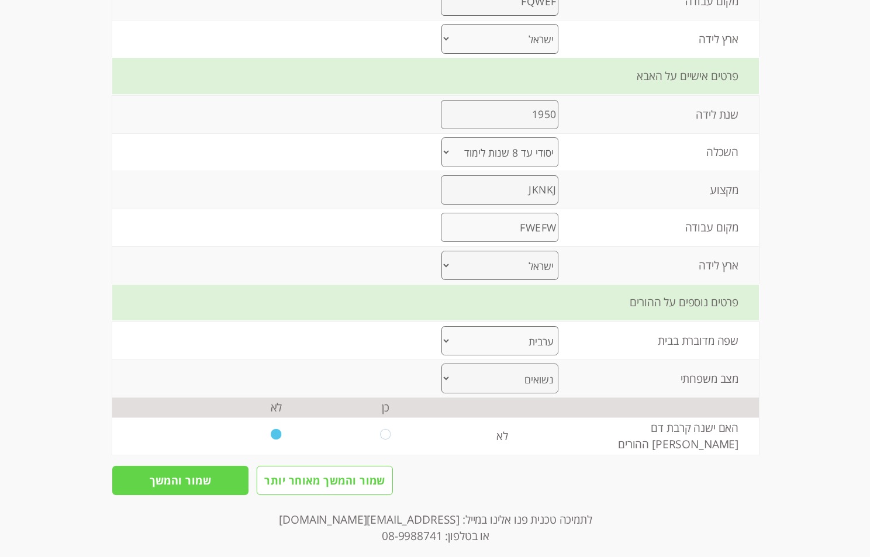
type textarea "[PERSON_NAME] השם"
click at [202, 466] on input "שמור והמשך" at bounding box center [180, 481] width 136 height 30
click at [194, 470] on input "שמור והמשך" at bounding box center [180, 481] width 136 height 30
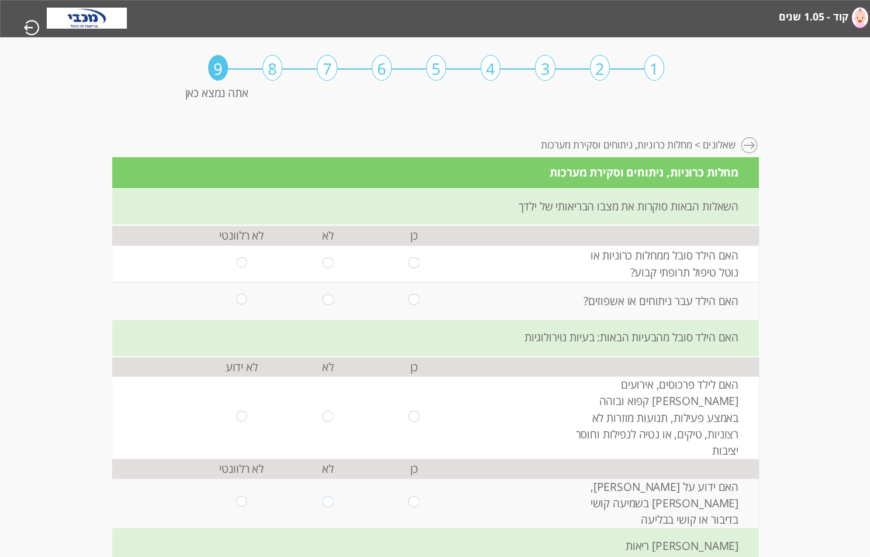
click at [236, 264] on input "radio" at bounding box center [241, 264] width 11 height 14
radio input "true"
click at [322, 294] on input "radio" at bounding box center [327, 301] width 11 height 14
radio input "true"
click at [322, 411] on input "radio" at bounding box center [327, 418] width 11 height 14
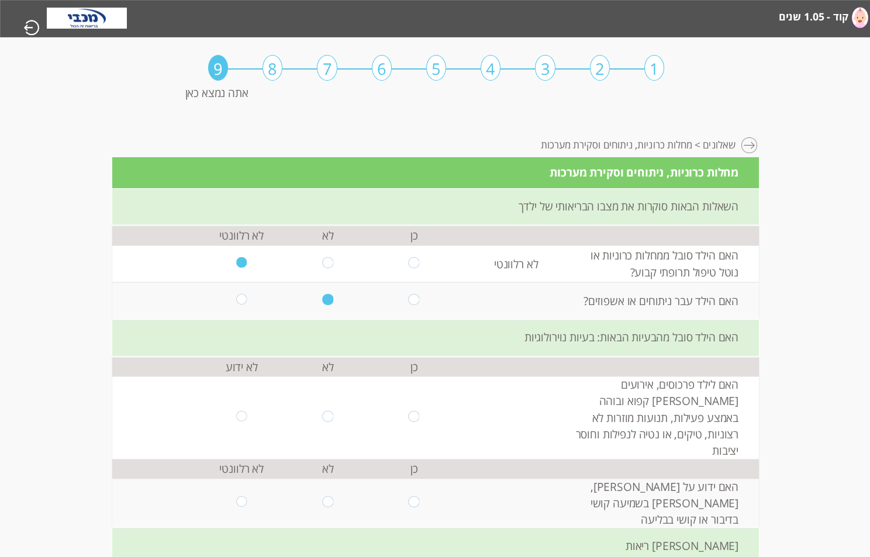
radio input "true"
click at [236, 411] on input "radio" at bounding box center [241, 418] width 11 height 14
radio input "true"
click at [322, 496] on input "radio" at bounding box center [327, 503] width 11 height 14
radio input "true"
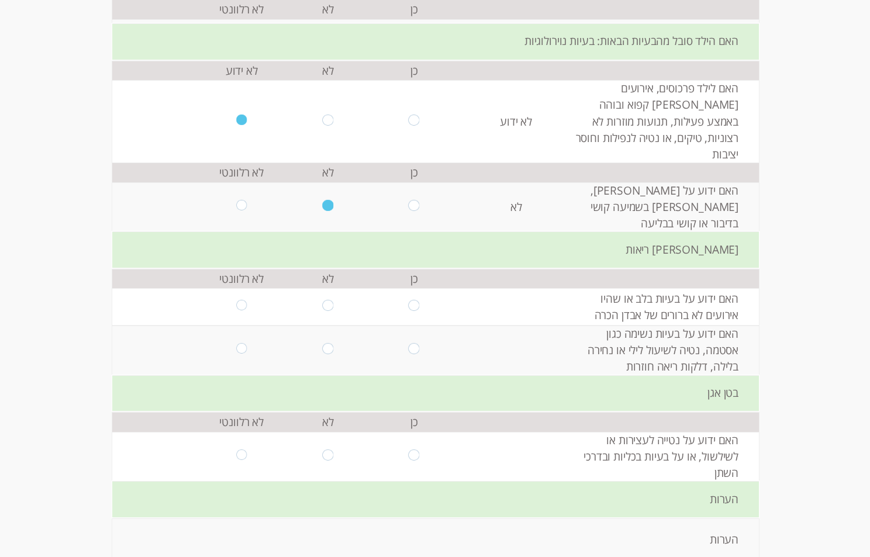
click at [322, 300] on input "radio" at bounding box center [327, 307] width 11 height 14
radio input "true"
click at [322, 343] on input "radio" at bounding box center [327, 350] width 11 height 14
radio input "true"
click at [322, 449] on input "radio" at bounding box center [327, 456] width 11 height 14
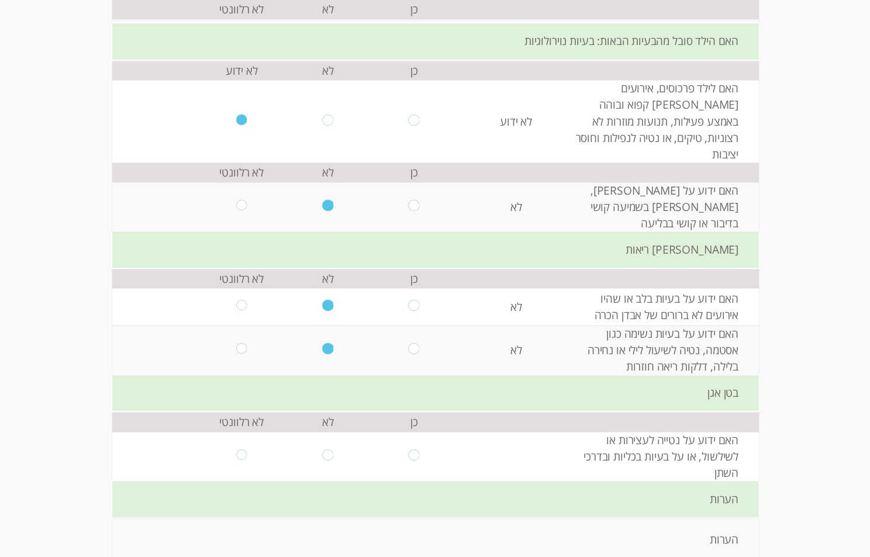
radio input "true"
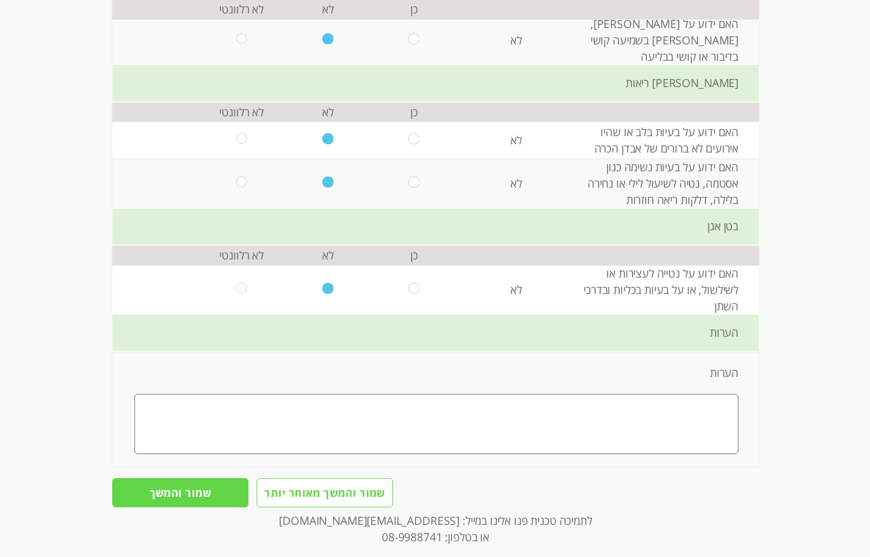
click at [180, 478] on input "שמור והמשך" at bounding box center [180, 493] width 136 height 30
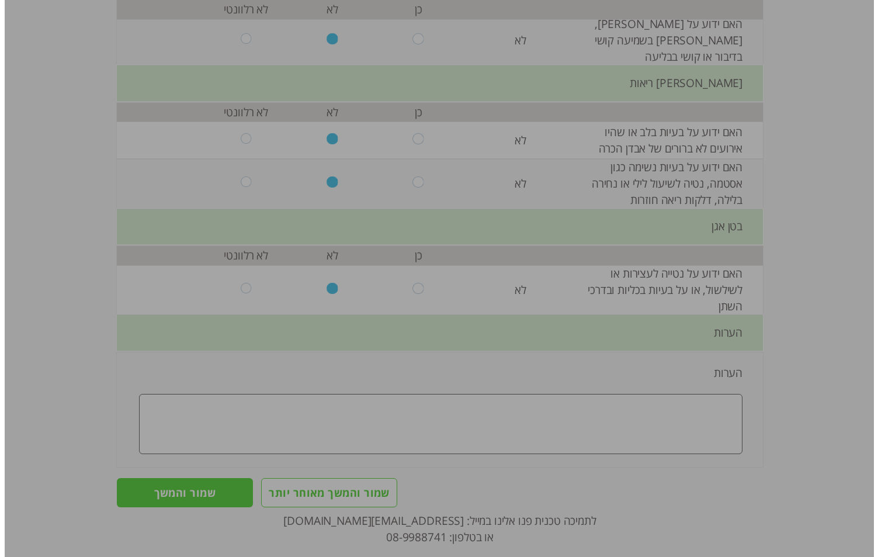
scroll to position [0, -1]
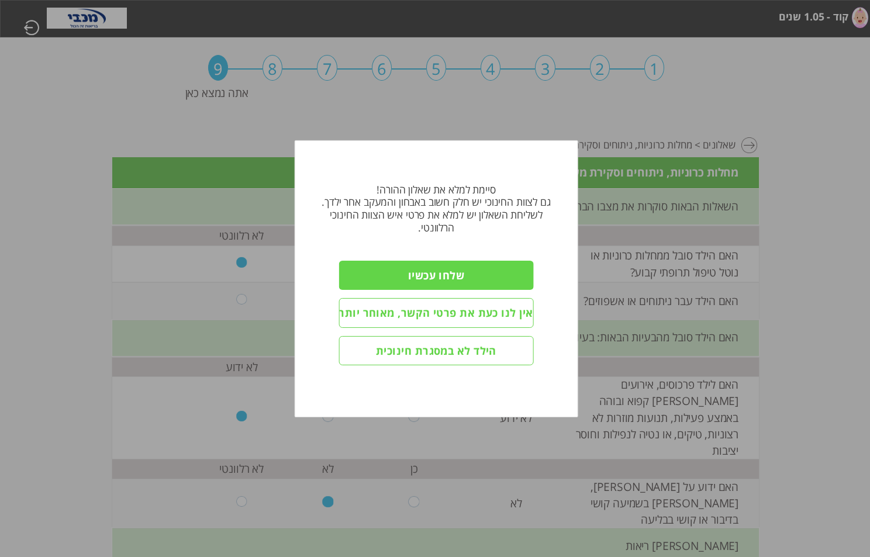
click at [470, 309] on input "אין לנו כעת את פרטי הקשר, מאוחר יותר" at bounding box center [436, 313] width 195 height 30
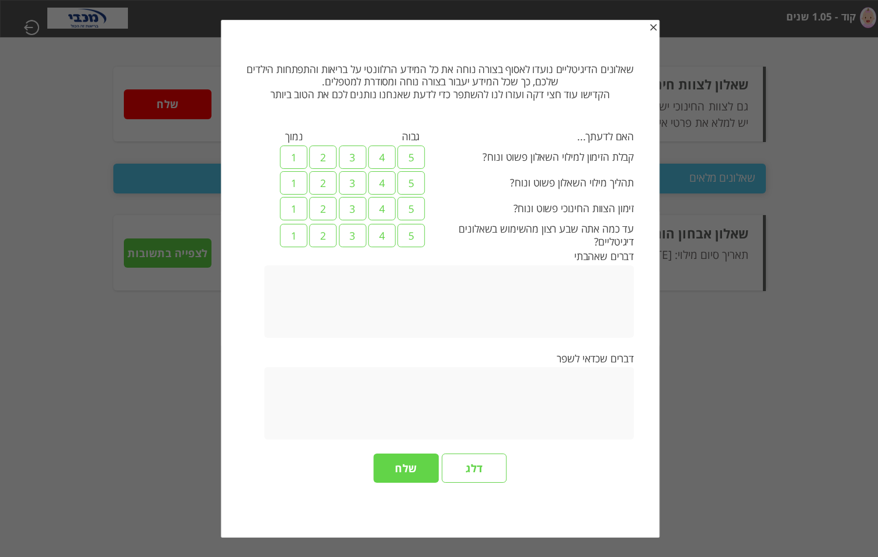
click at [416, 159] on label "5" at bounding box center [411, 157] width 27 height 23
click at [628, 159] on input "5" at bounding box center [632, 154] width 8 height 17
radio input "true"
click at [340, 191] on label "3" at bounding box center [352, 182] width 27 height 23
click at [628, 188] on input "3" at bounding box center [632, 179] width 8 height 17
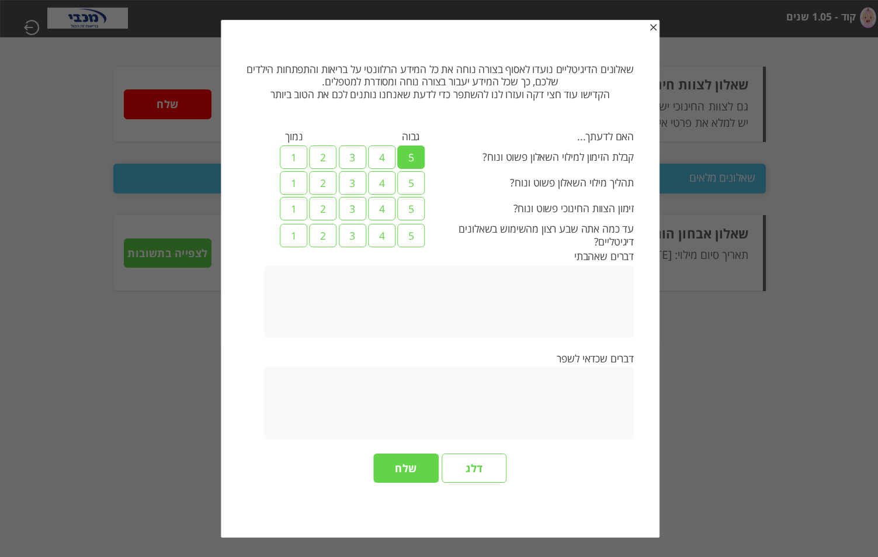
radio input "true"
click at [306, 214] on label "1" at bounding box center [293, 208] width 27 height 23
click at [628, 214] on input "1" at bounding box center [632, 205] width 8 height 17
radio input "true"
drag, startPoint x: 414, startPoint y: 231, endPoint x: 404, endPoint y: 234, distance: 9.8
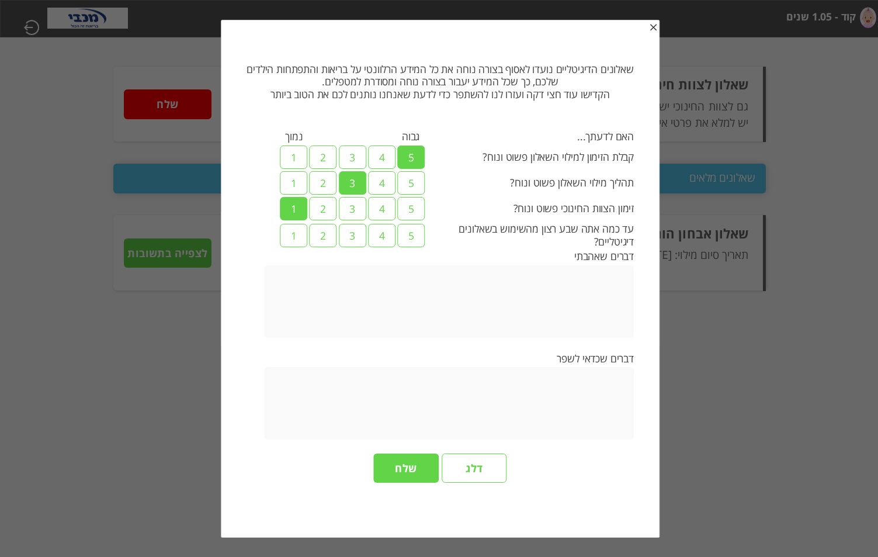
click at [413, 232] on label "5" at bounding box center [411, 235] width 27 height 23
click at [628, 232] on input "5" at bounding box center [632, 232] width 8 height 17
radio input "true"
click at [358, 208] on label "3" at bounding box center [352, 208] width 27 height 23
click at [628, 208] on input "3" at bounding box center [632, 205] width 8 height 17
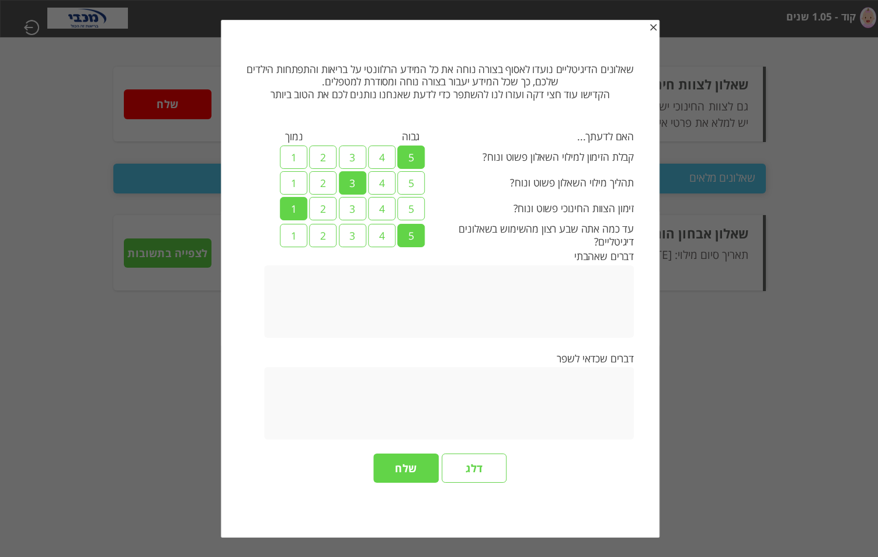
radio input "true"
click at [410, 203] on label "5" at bounding box center [411, 208] width 27 height 23
click at [628, 203] on input "5" at bounding box center [632, 205] width 8 height 17
radio input "true"
click at [589, 302] on textarea at bounding box center [449, 301] width 370 height 72
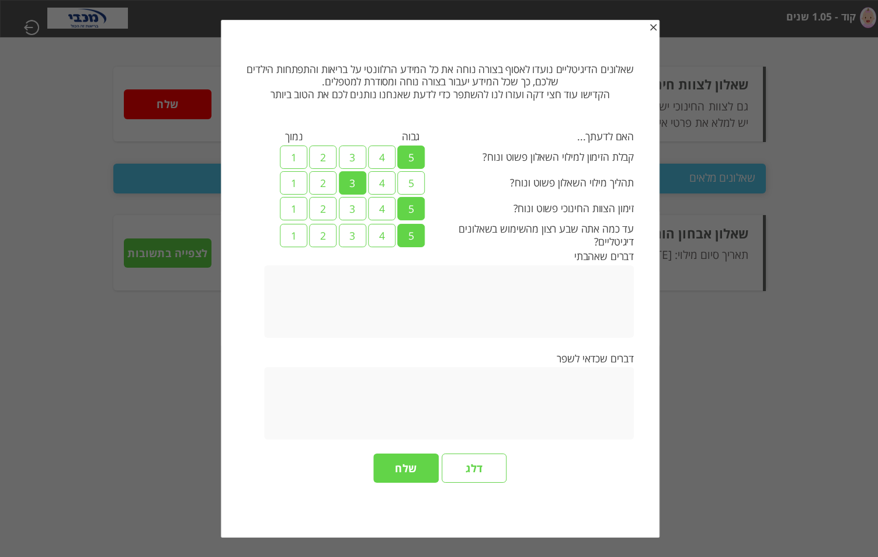
click at [421, 476] on input "שלח" at bounding box center [405, 469] width 65 height 30
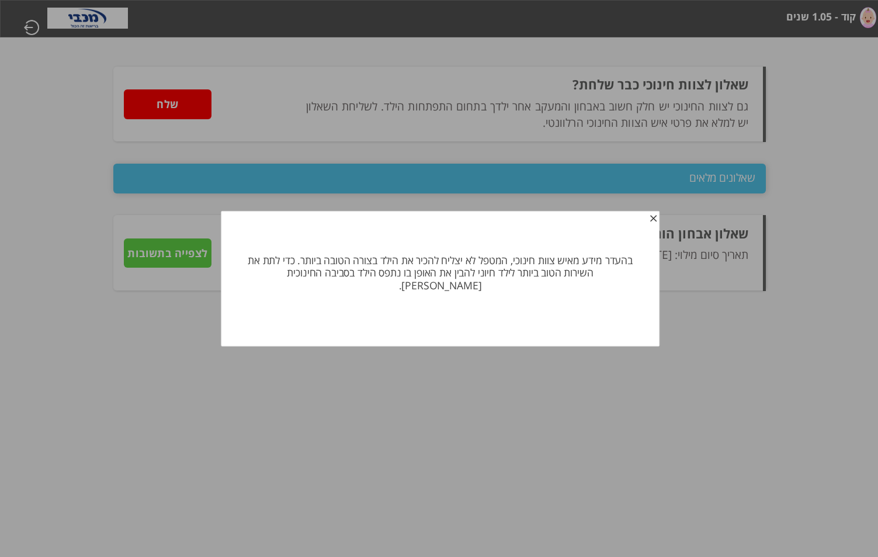
click at [654, 224] on span "button" at bounding box center [653, 220] width 9 height 9
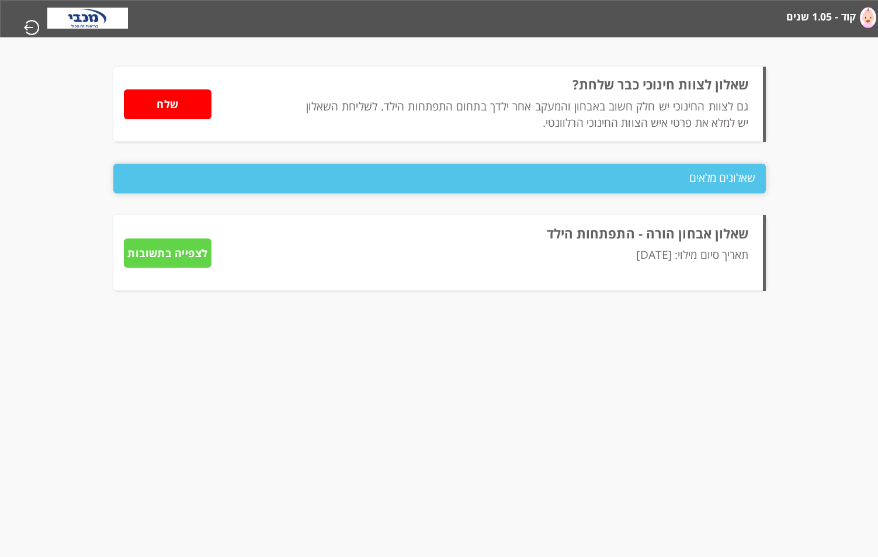
click at [141, 37] on html "מחשבון מבוסס הסולם ההתפתחותי הישראלי קוד - 1.05 שנים [PERSON_NAME] - 1.09 שנים …" at bounding box center [440, 18] width 878 height 37
click at [160, 110] on input "שלח" at bounding box center [168, 104] width 88 height 30
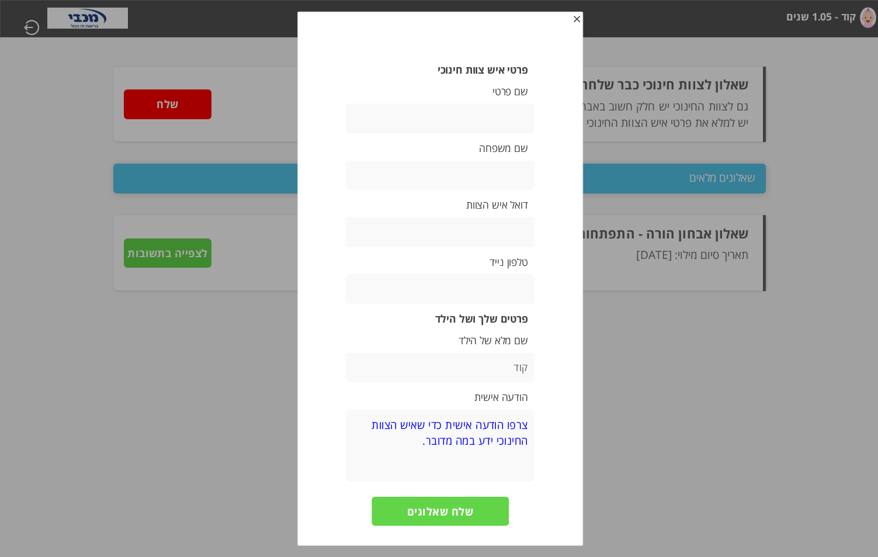
click at [518, 113] on input "text" at bounding box center [439, 117] width 189 height 29
type input "[PERSON_NAME]"
click at [456, 174] on input "text" at bounding box center [439, 175] width 189 height 29
type input "[PERSON_NAME]"
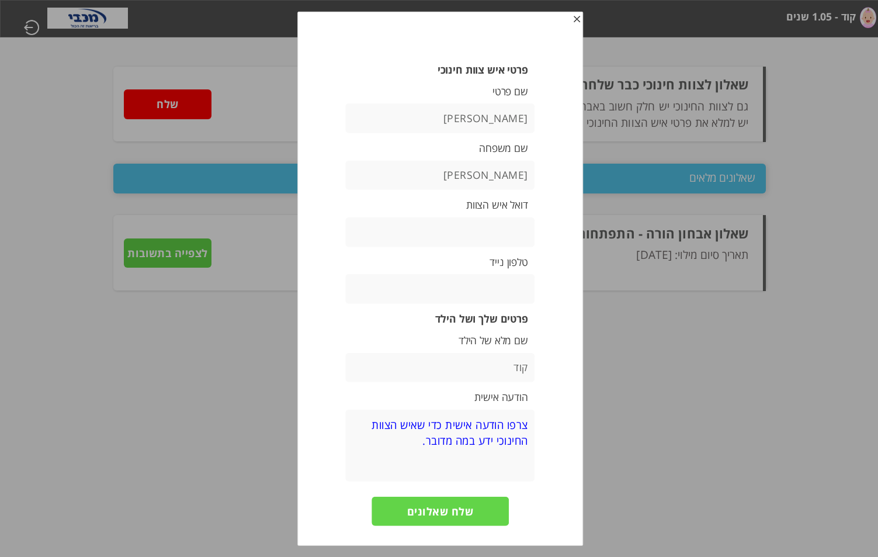
click at [441, 223] on input "text" at bounding box center [439, 231] width 189 height 29
type input "[EMAIL_ADDRESS][DOMAIN_NAME]"
click at [479, 292] on input "text" at bounding box center [439, 288] width 189 height 29
click at [507, 290] on input "0532165464" at bounding box center [439, 288] width 189 height 29
click at [504, 290] on input "0532165464" at bounding box center [439, 288] width 189 height 29
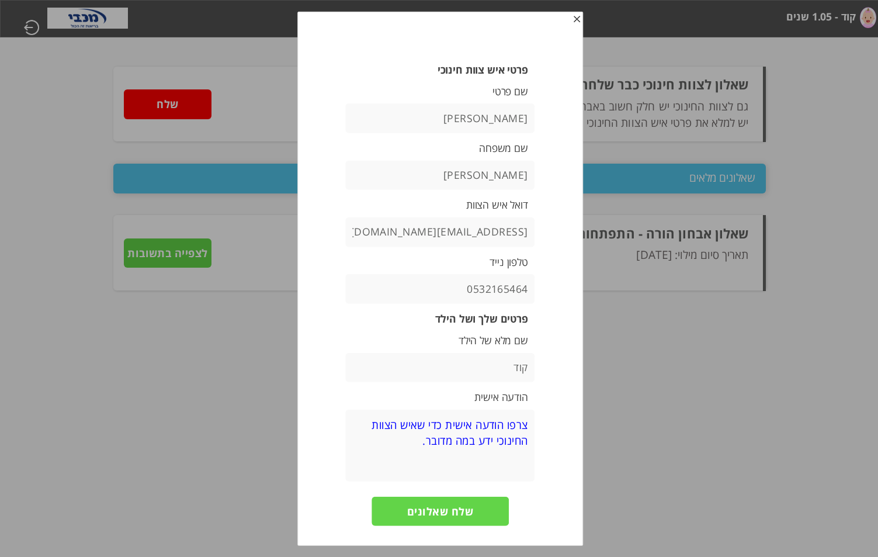
click at [484, 292] on input "0532165464" at bounding box center [439, 288] width 189 height 29
type input "0532165464"
click at [493, 372] on input "קוד" at bounding box center [439, 366] width 189 height 29
click at [475, 433] on textarea at bounding box center [439, 446] width 189 height 72
type textarea "צתמ לחמ ל לח"
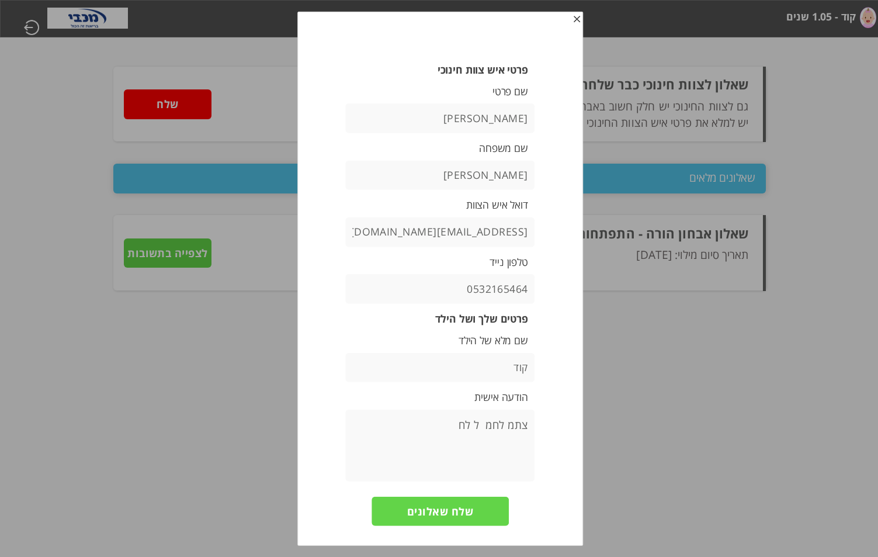
click at [427, 503] on input "שלח שאלונים" at bounding box center [440, 511] width 137 height 30
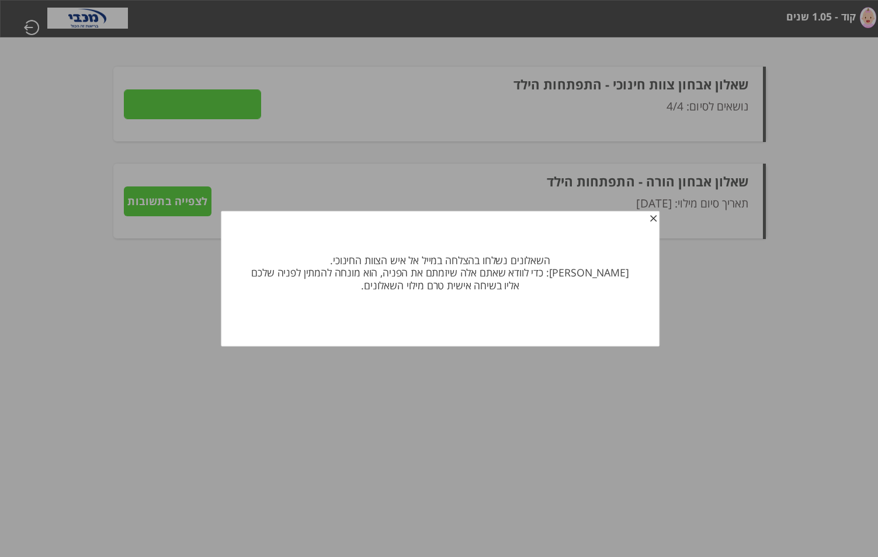
type input "פרטים"
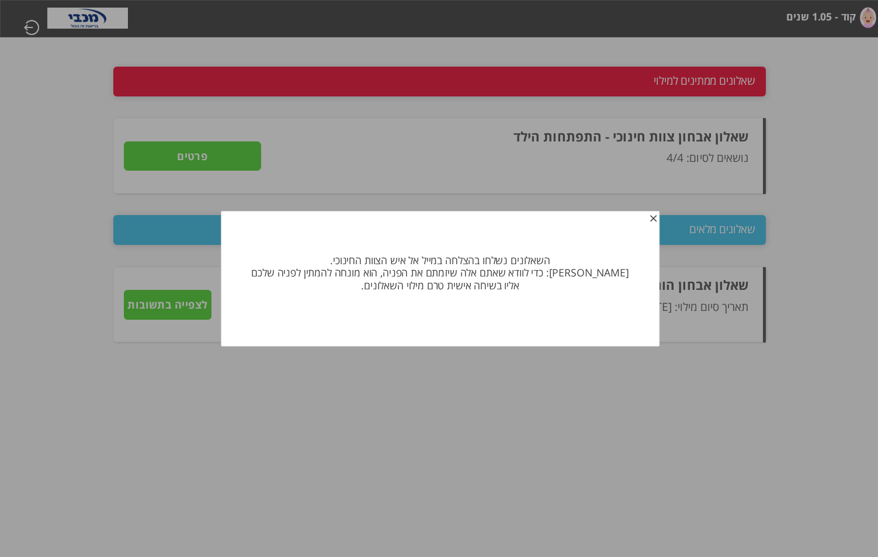
click at [655, 219] on span "button" at bounding box center [653, 220] width 9 height 9
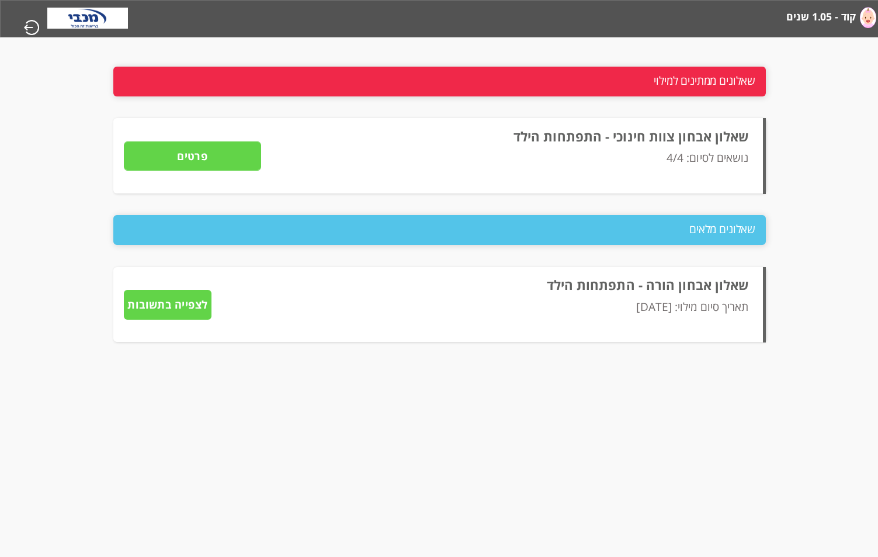
click at [30, 24] on input "button" at bounding box center [29, 27] width 21 height 16
type input "כן"
type input "לא"
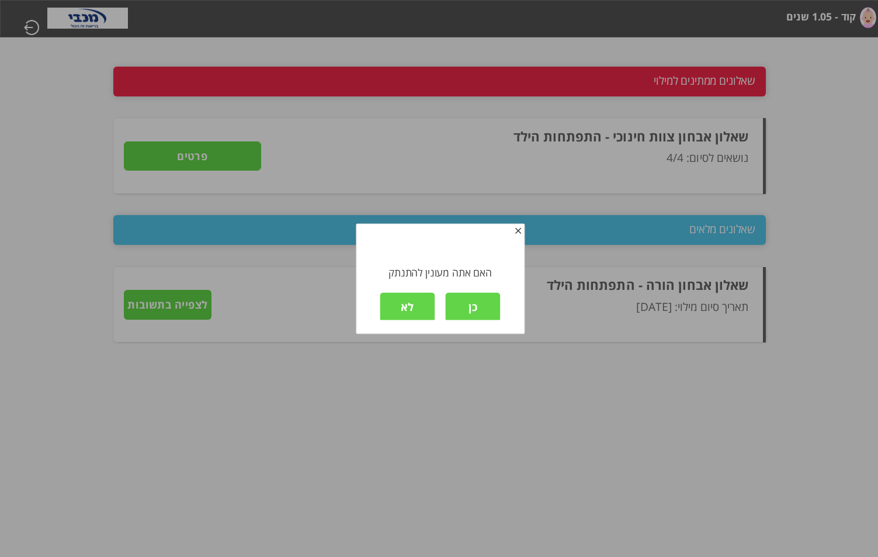
scroll to position [2, 0]
click at [479, 306] on input "כן" at bounding box center [473, 305] width 55 height 30
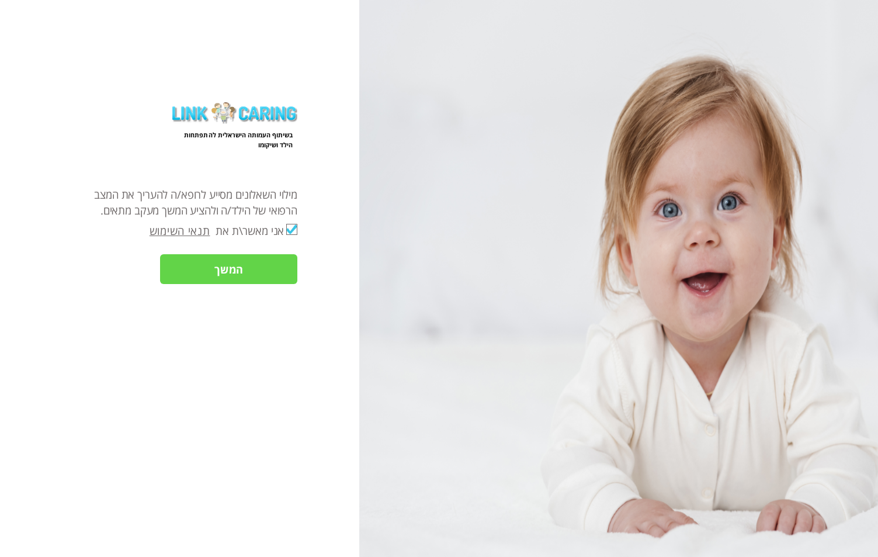
checkbox input "true"
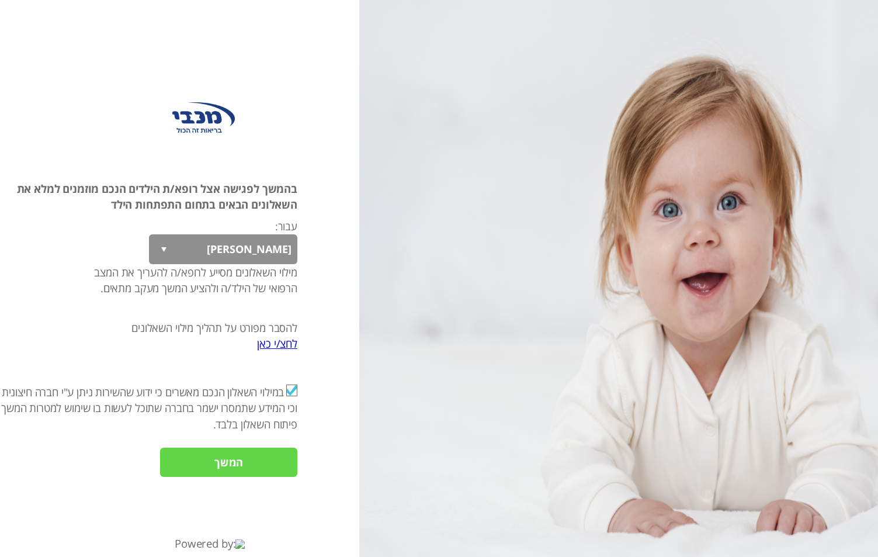
click at [172, 243] on select "עומר ענבר בובינה יובל שולה רינה שולה שולה קוד" at bounding box center [223, 249] width 148 height 30
select select "thEWBz%2BO5OtkJq%2Brss%2BGNg%3D%3D"
click at [149, 234] on select "עומר ענבר בובינה יובל שולה רינה שולה שולה קוד" at bounding box center [223, 249] width 148 height 30
click at [222, 459] on input "המשך" at bounding box center [228, 463] width 137 height 30
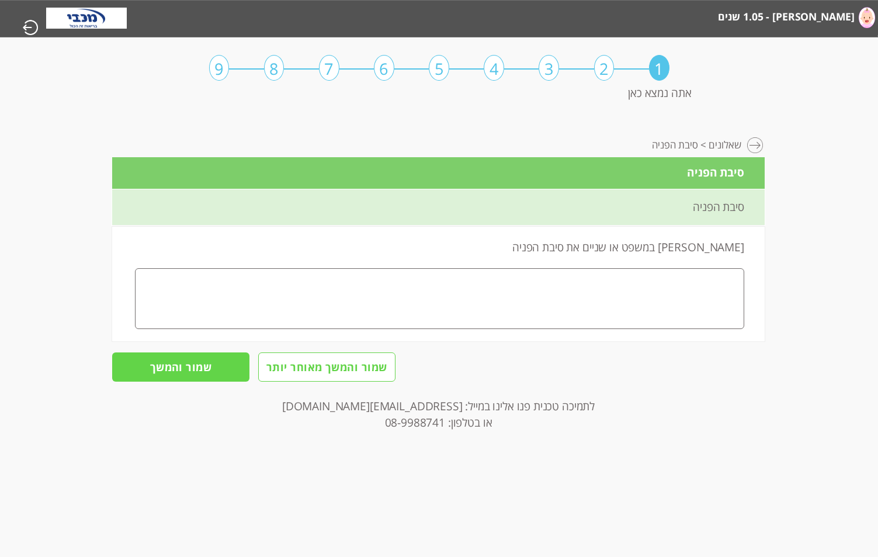
click at [495, 67] on div "4" at bounding box center [494, 68] width 20 height 26
click at [665, 290] on textarea at bounding box center [440, 298] width 610 height 61
type textarea "sdsa"
click at [227, 373] on input "שמור והמשך" at bounding box center [180, 367] width 137 height 30
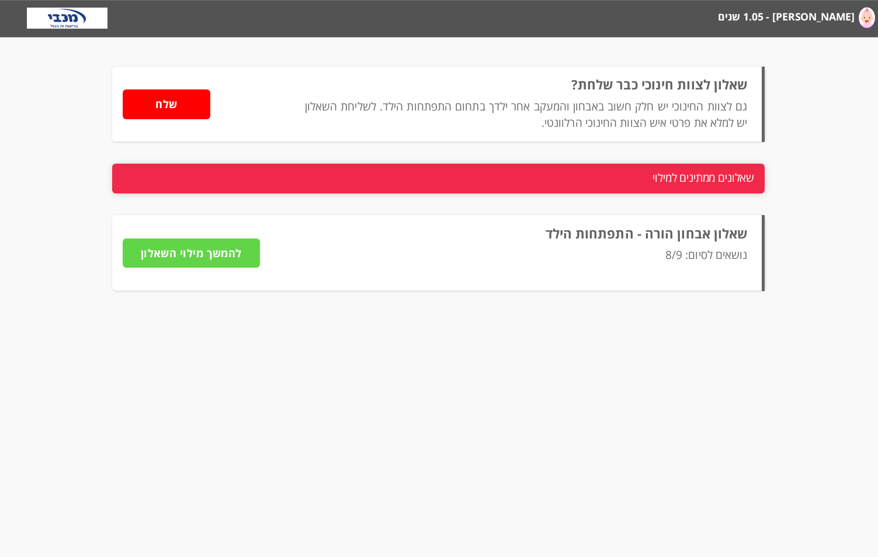
click at [225, 251] on input "להמשך מילוי השאלון" at bounding box center [191, 253] width 137 height 30
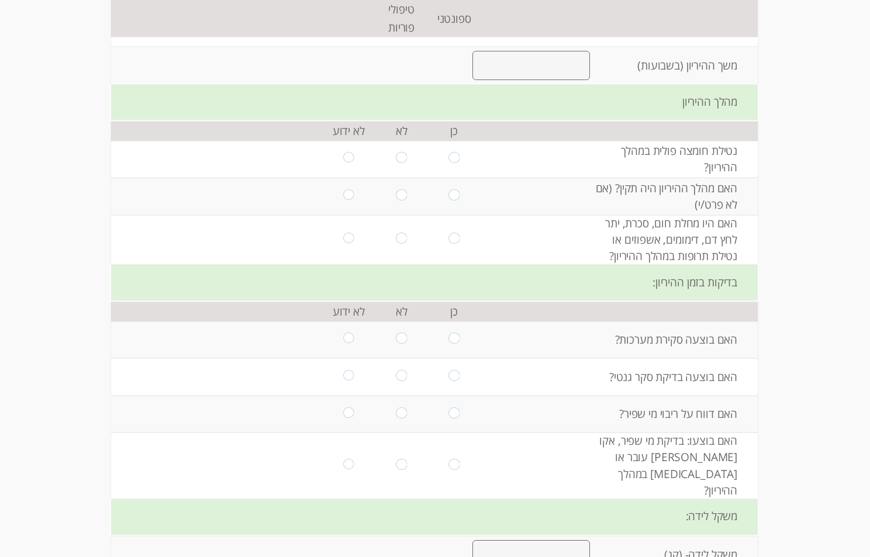
scroll to position [234, 0]
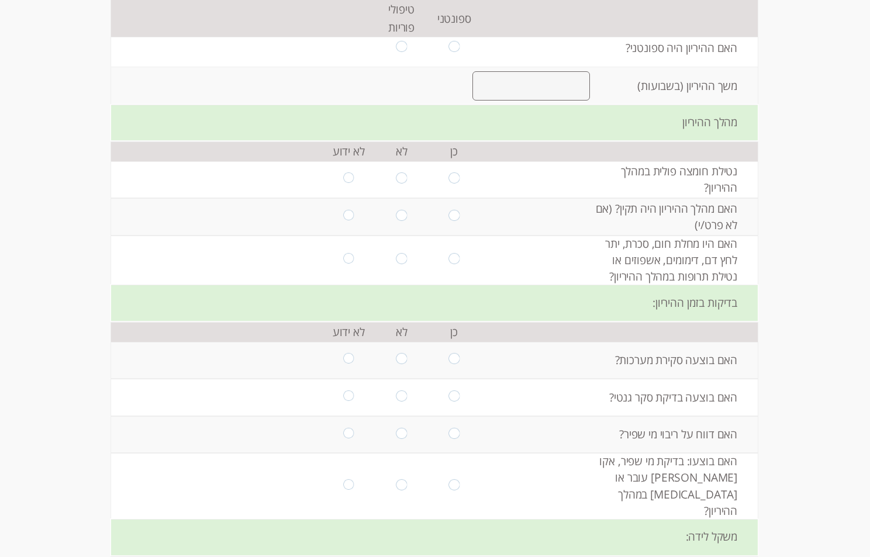
click at [398, 217] on input "radio" at bounding box center [401, 217] width 11 height 14
radio input "true"
click at [398, 217] on input "radio" at bounding box center [401, 217] width 11 height 14
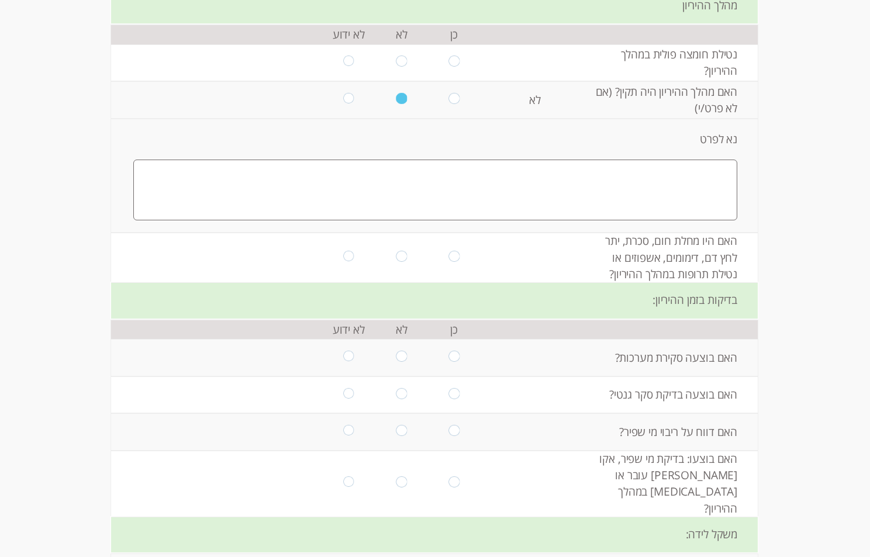
scroll to position [409, 0]
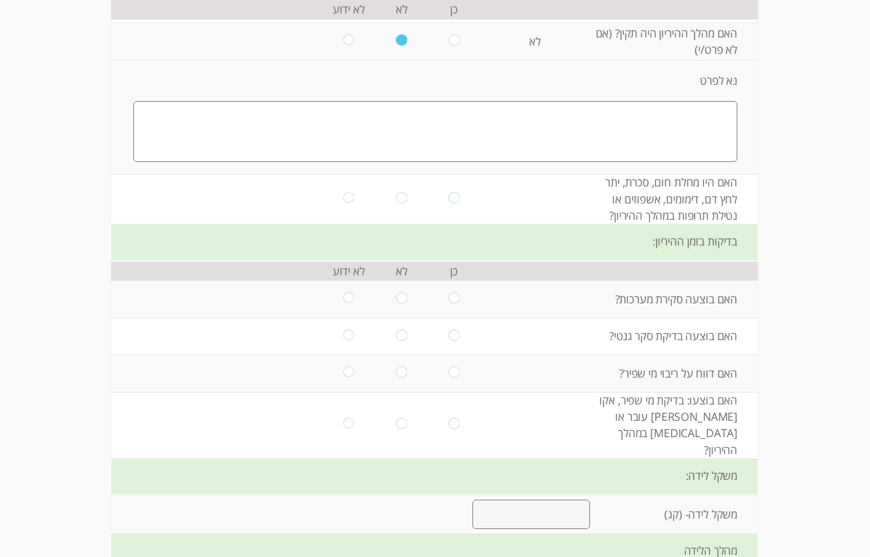
click at [449, 199] on input "radio" at bounding box center [453, 199] width 11 height 14
radio input "true"
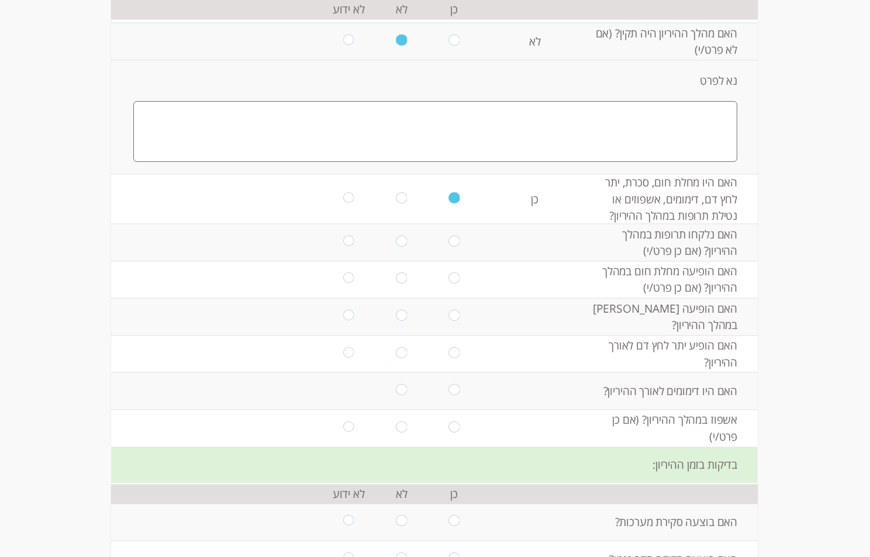
scroll to position [468, 0]
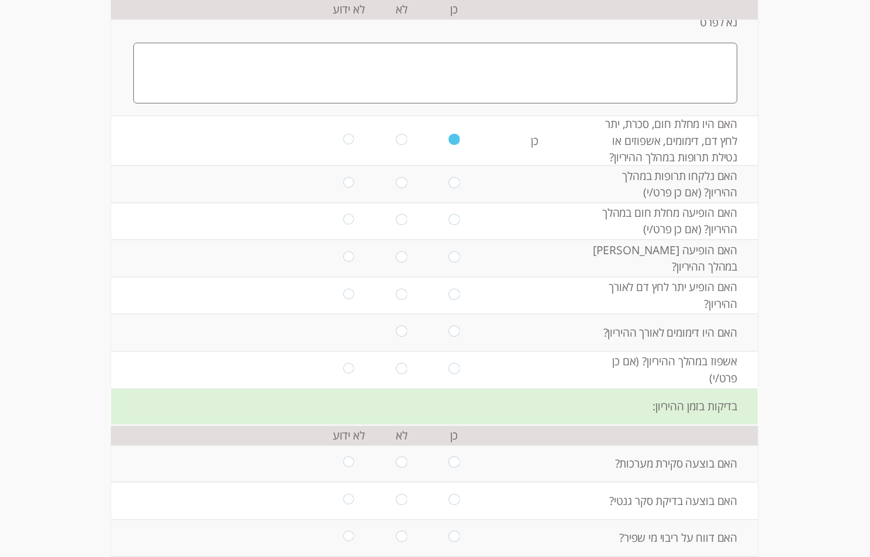
click at [450, 182] on input "radio" at bounding box center [453, 184] width 11 height 14
radio input "true"
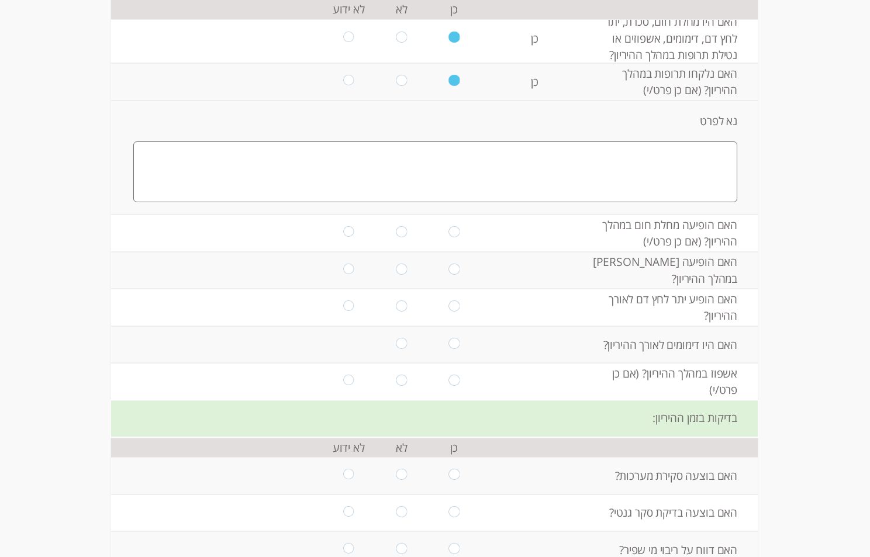
scroll to position [584, 0]
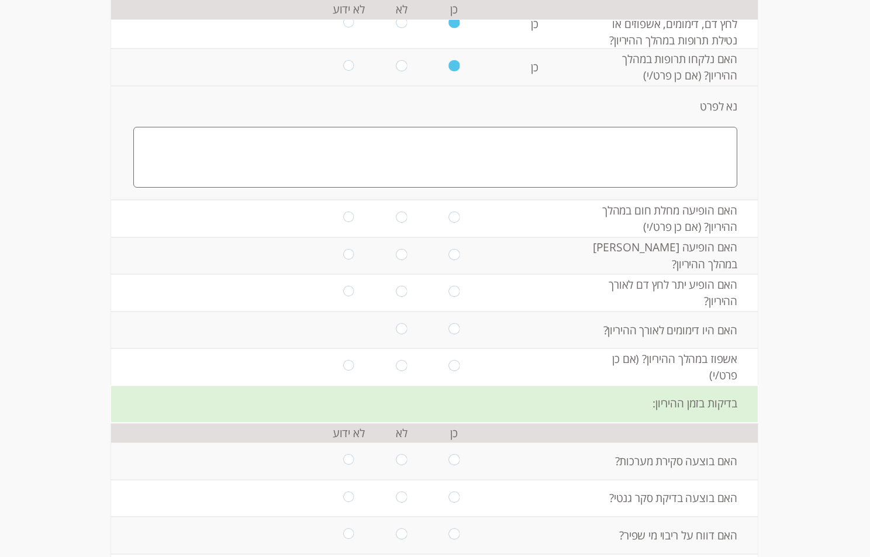
click at [451, 218] on input "radio" at bounding box center [453, 219] width 11 height 14
radio input "true"
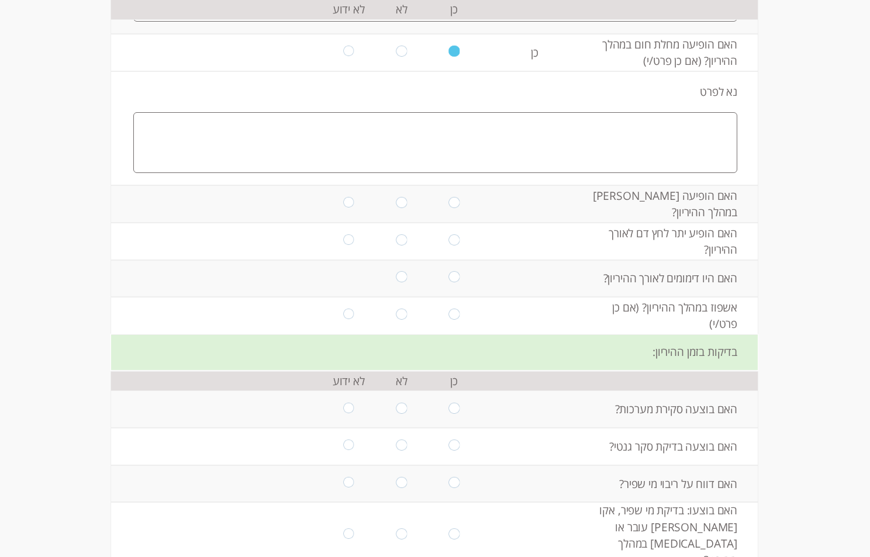
scroll to position [818, 0]
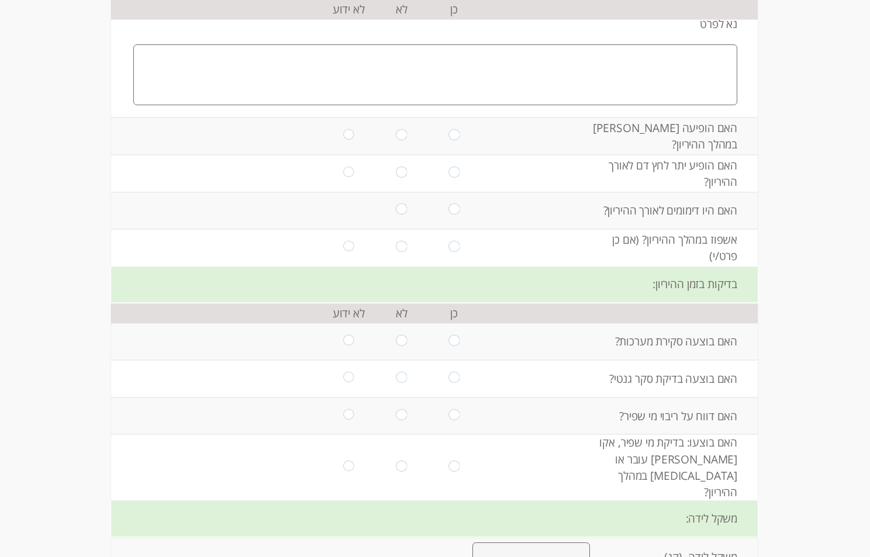
click at [450, 139] on input "radio" at bounding box center [453, 136] width 11 height 14
radio input "true"
click at [449, 171] on input "radio" at bounding box center [453, 174] width 11 height 14
radio input "true"
click at [448, 211] on input "radio" at bounding box center [453, 210] width 11 height 14
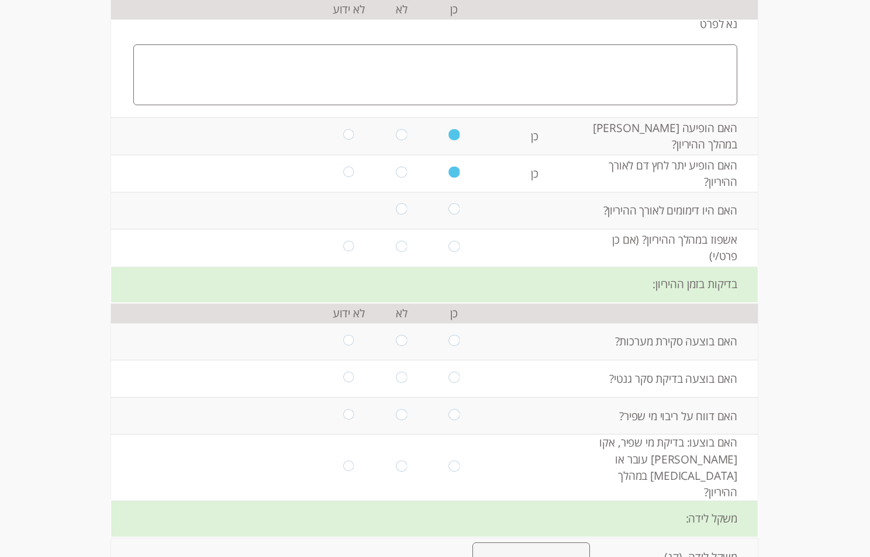
radio input "true"
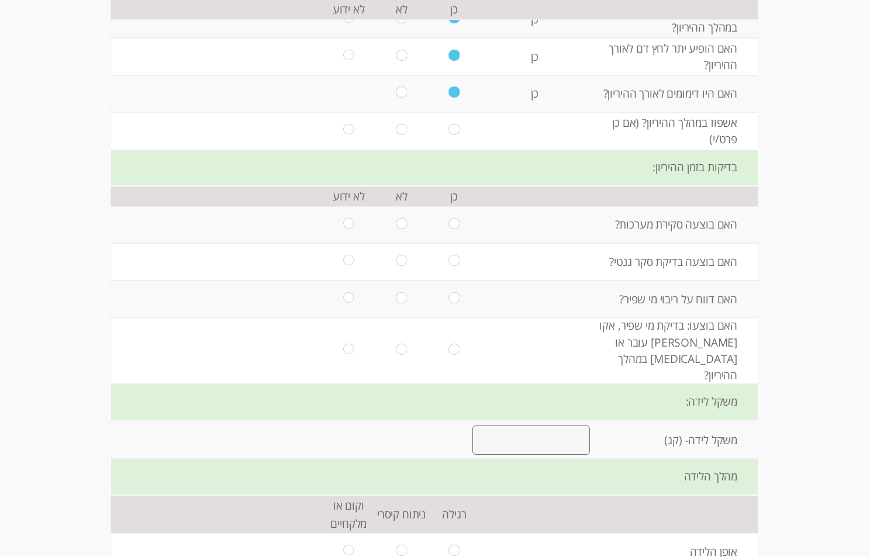
click at [448, 130] on input "radio" at bounding box center [453, 131] width 11 height 14
radio input "true"
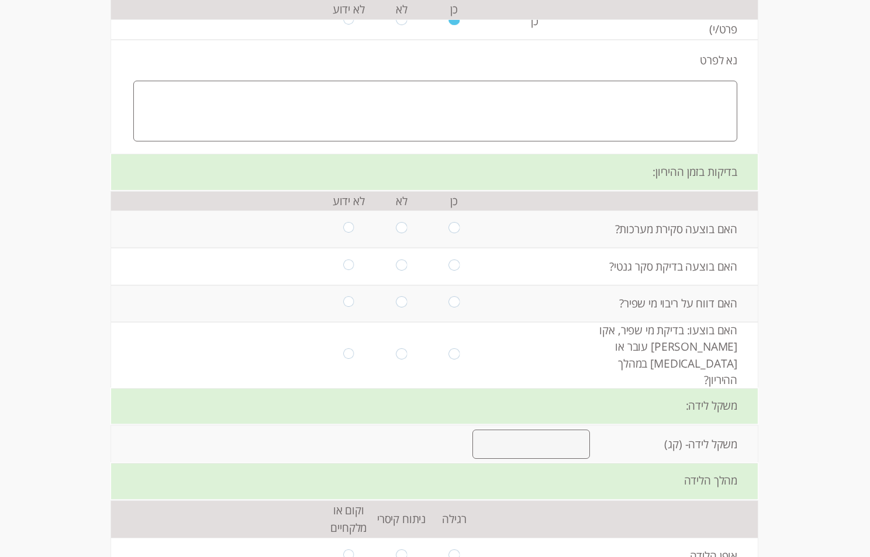
scroll to position [1052, 0]
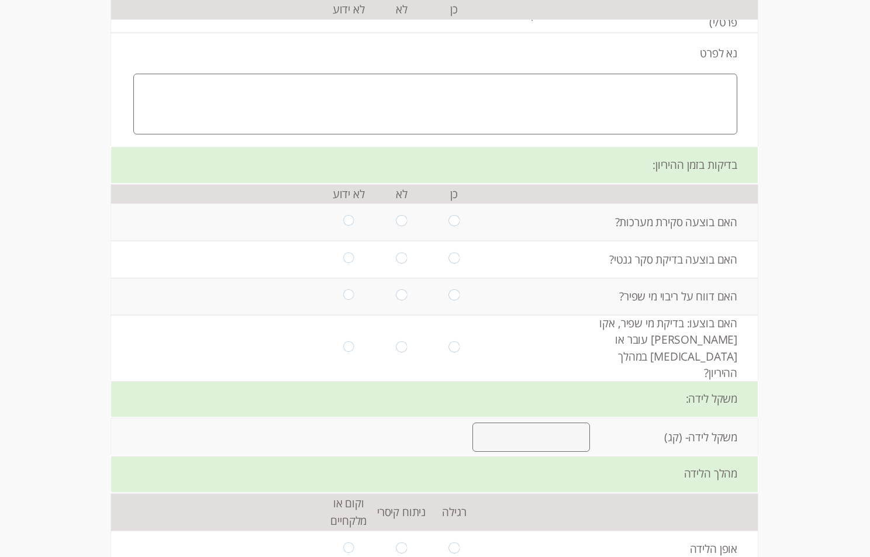
click at [448, 222] on input "radio" at bounding box center [453, 222] width 11 height 14
radio input "true"
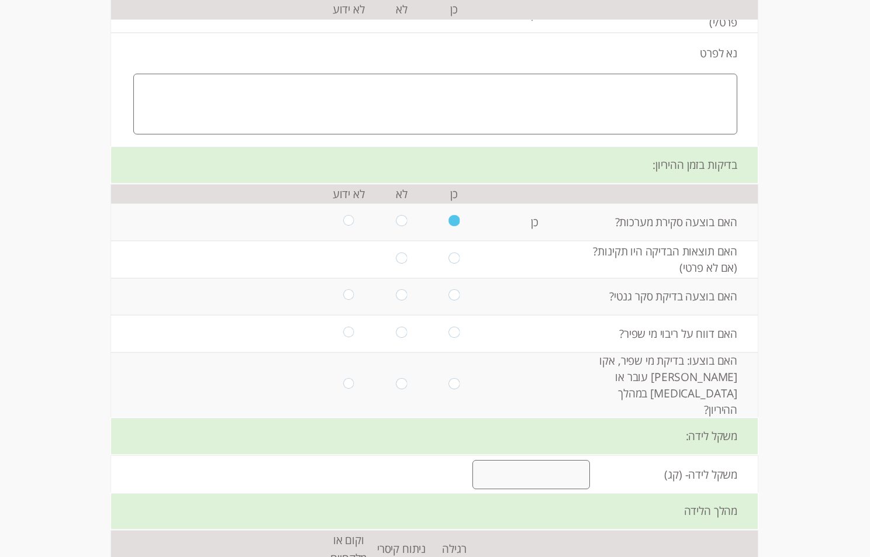
click at [449, 262] on input "radio" at bounding box center [453, 259] width 11 height 14
radio input "true"
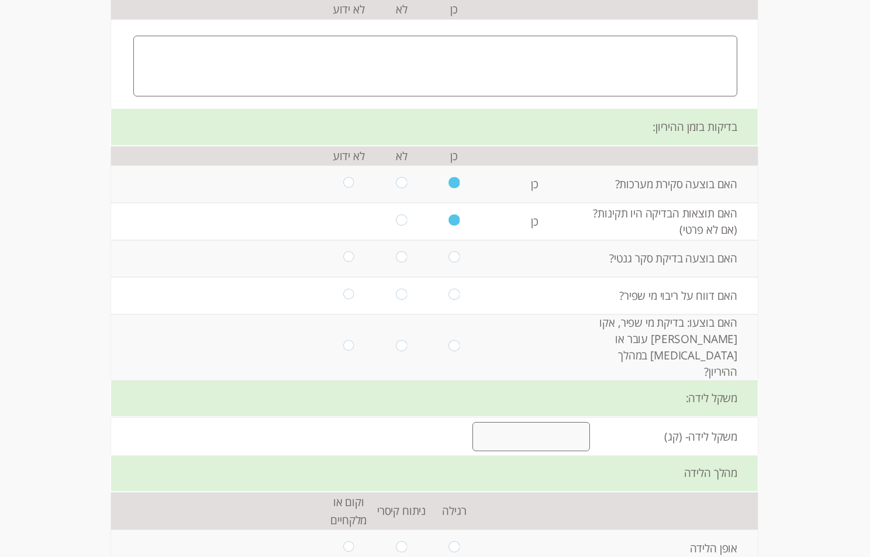
scroll to position [1110, 0]
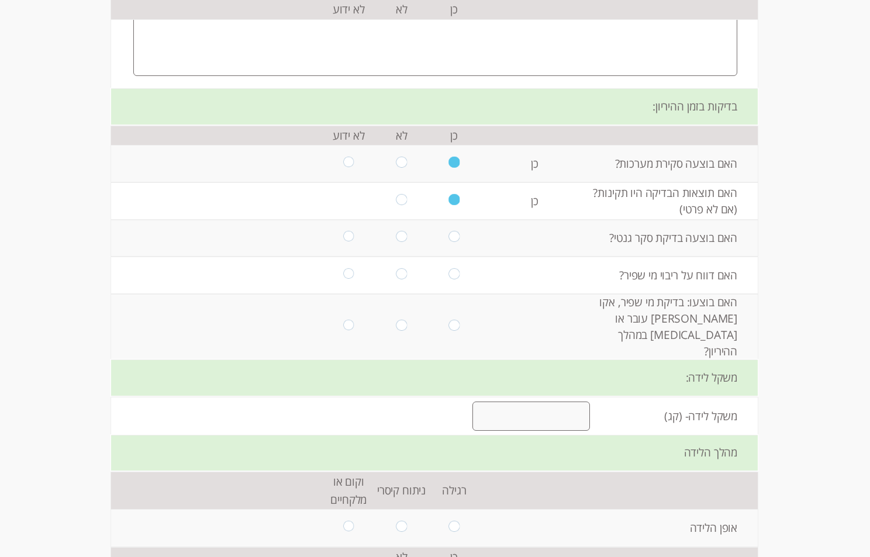
click at [448, 240] on input "radio" at bounding box center [453, 238] width 11 height 14
radio input "true"
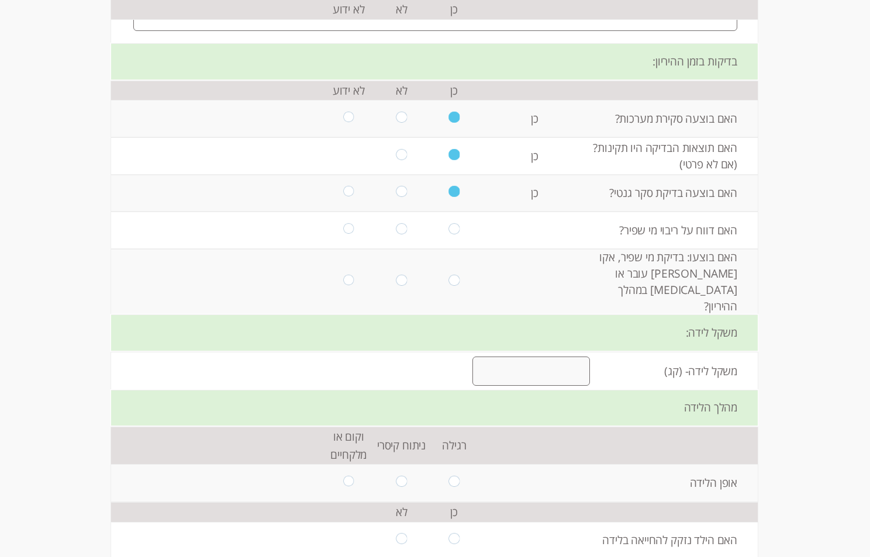
scroll to position [1169, 0]
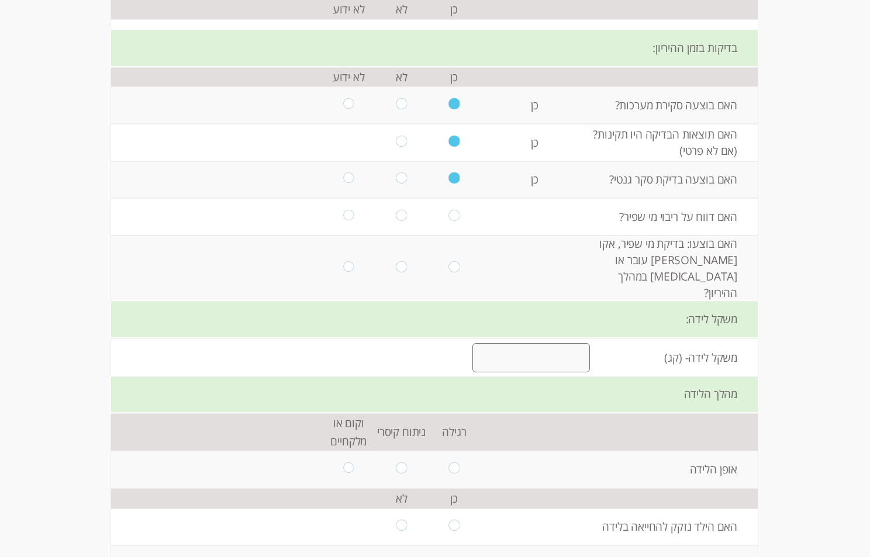
click at [450, 222] on input "radio" at bounding box center [453, 217] width 11 height 14
radio input "true"
click at [449, 261] on input "radio" at bounding box center [453, 268] width 11 height 14
radio input "true"
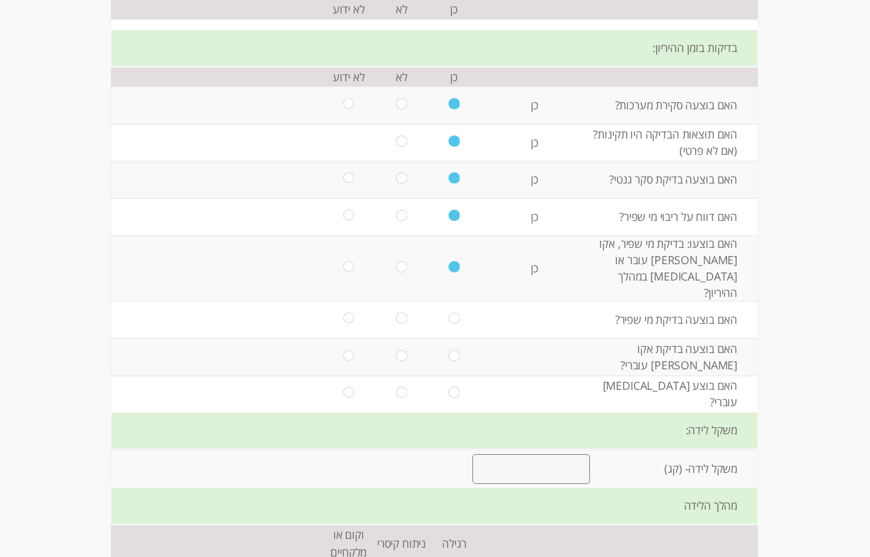
click at [448, 313] on input "radio" at bounding box center [453, 320] width 11 height 14
radio input "true"
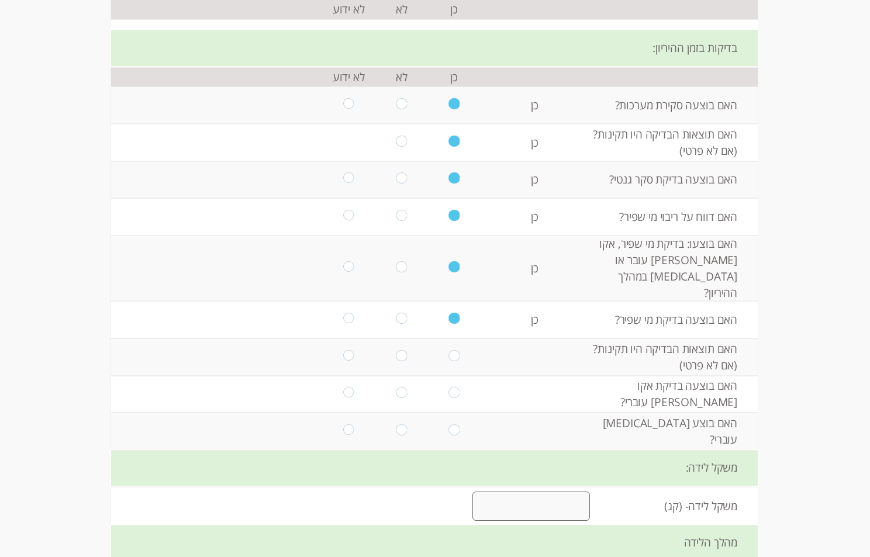
click at [398, 350] on input "radio" at bounding box center [401, 357] width 11 height 14
radio input "true"
click at [396, 140] on input "radio" at bounding box center [401, 143] width 11 height 14
radio input "true"
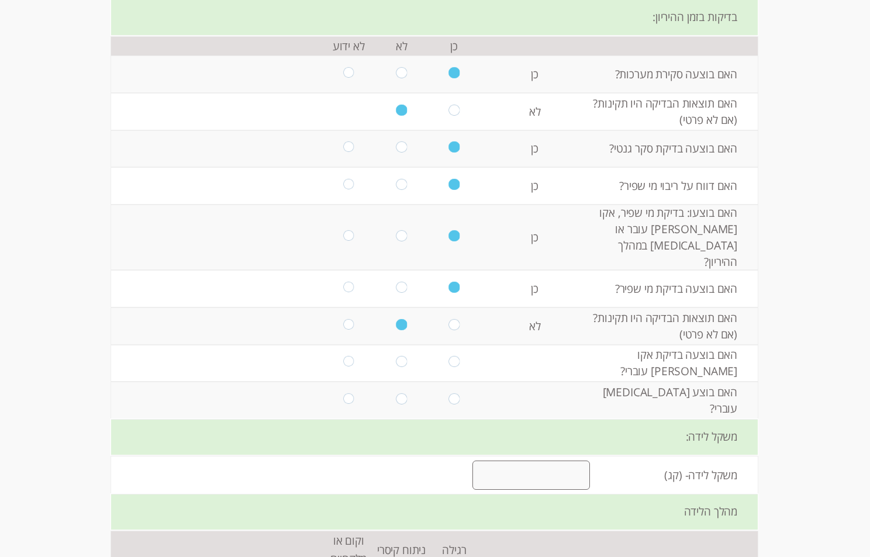
scroll to position [1227, 0]
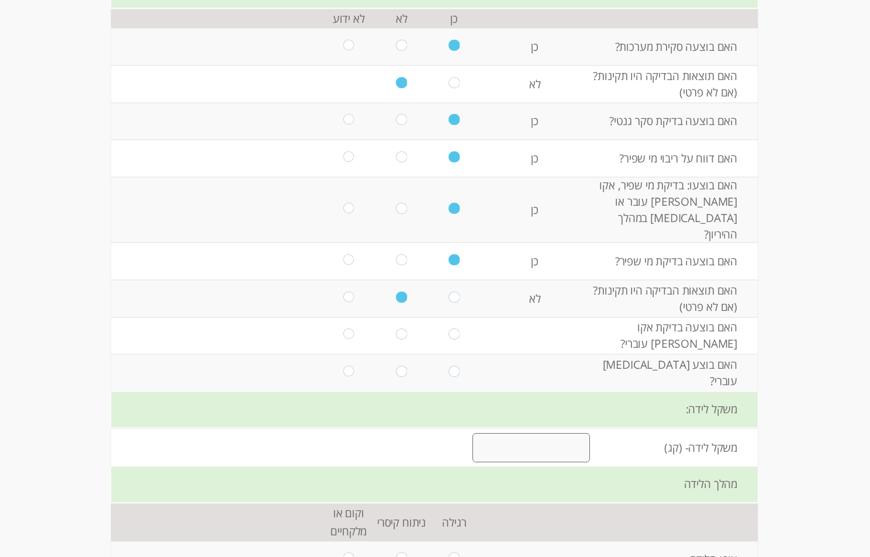
click at [448, 328] on input "radio" at bounding box center [453, 335] width 11 height 14
radio input "true"
click at [449, 366] on input "radio" at bounding box center [453, 373] width 11 height 14
radio input "true"
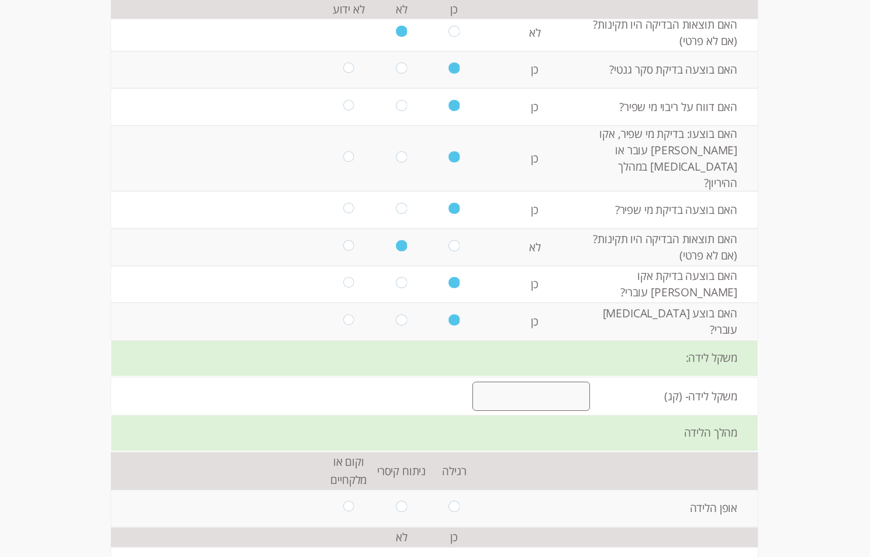
scroll to position [1344, 0]
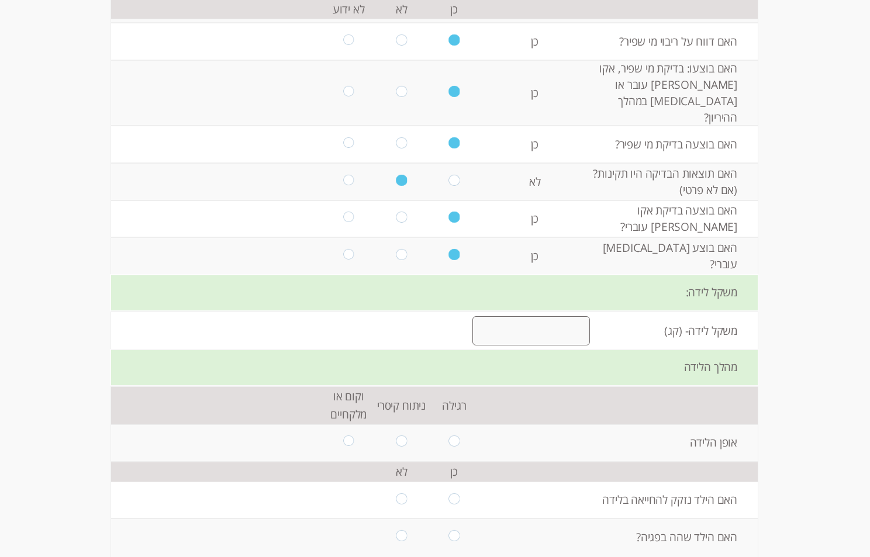
click at [517, 316] on input "number" at bounding box center [530, 330] width 117 height 29
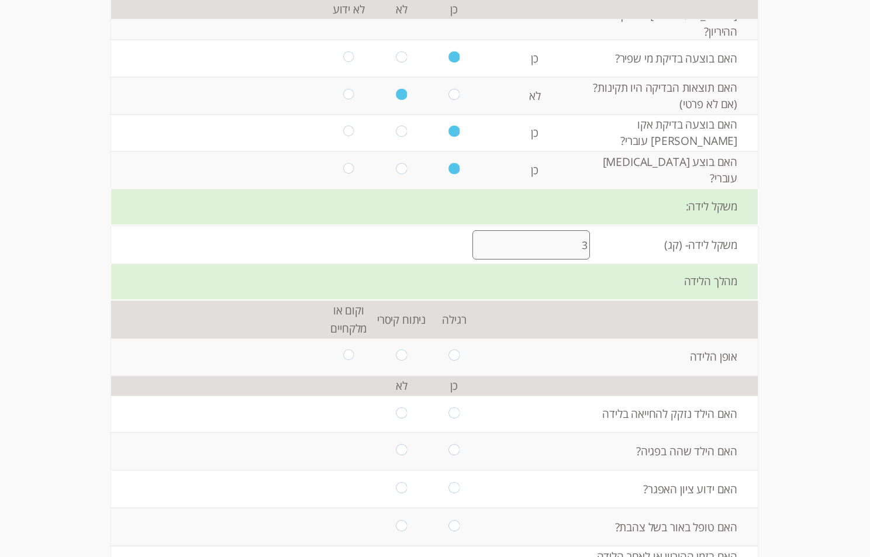
scroll to position [1547, 0]
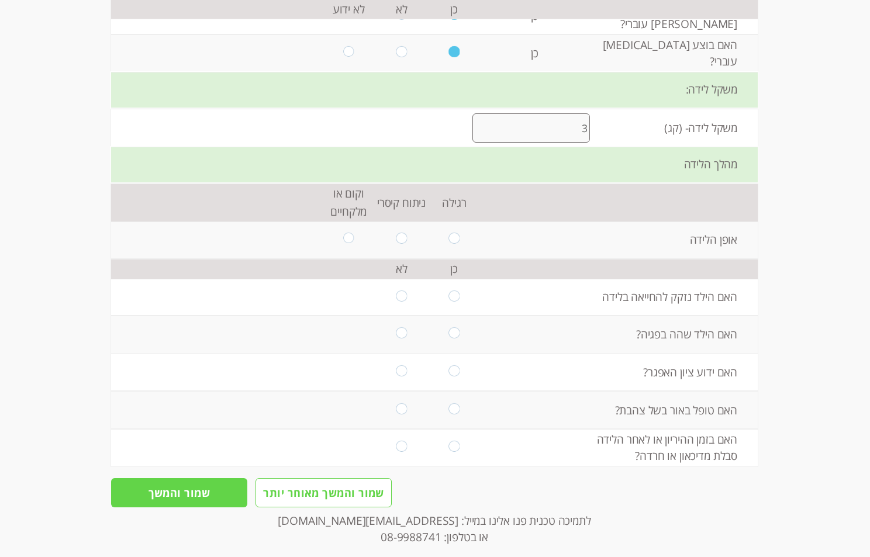
type input "3"
click at [396, 233] on input "radio" at bounding box center [401, 240] width 11 height 14
radio input "true"
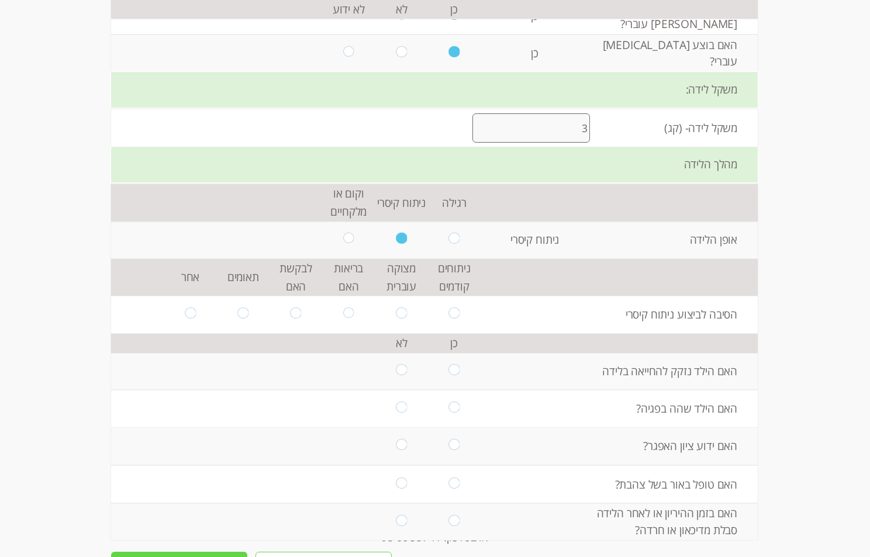
click at [399, 307] on input "radio" at bounding box center [401, 314] width 11 height 14
radio input "true"
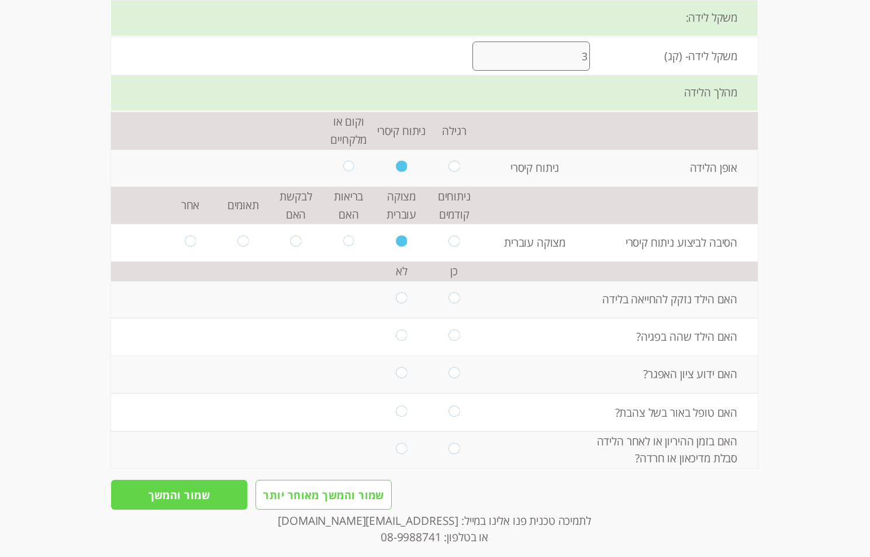
scroll to position [1621, 0]
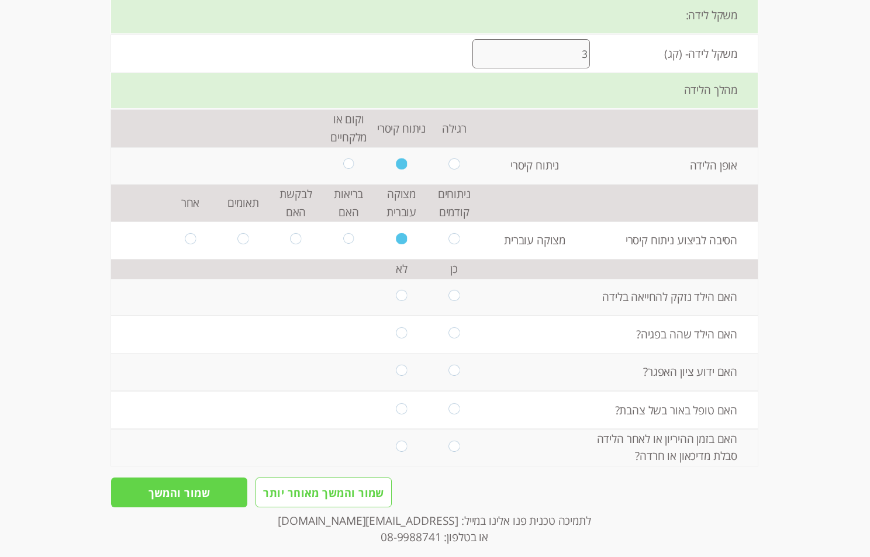
click at [400, 290] on input "radio" at bounding box center [401, 297] width 11 height 14
radio input "true"
click at [448, 327] on input "radio" at bounding box center [453, 334] width 11 height 14
radio input "true"
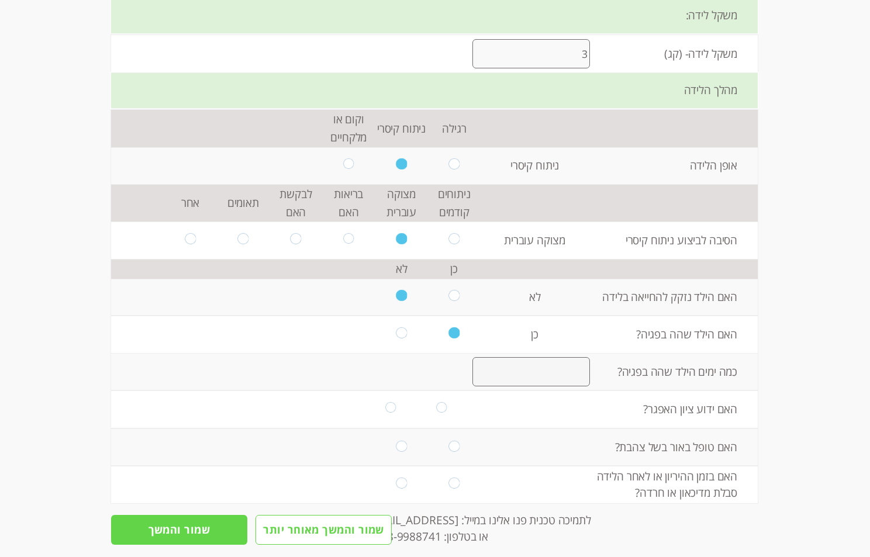
click at [559, 357] on input "number" at bounding box center [530, 371] width 117 height 29
type input "2"
click at [436, 402] on input "radio" at bounding box center [441, 409] width 11 height 14
radio input "true"
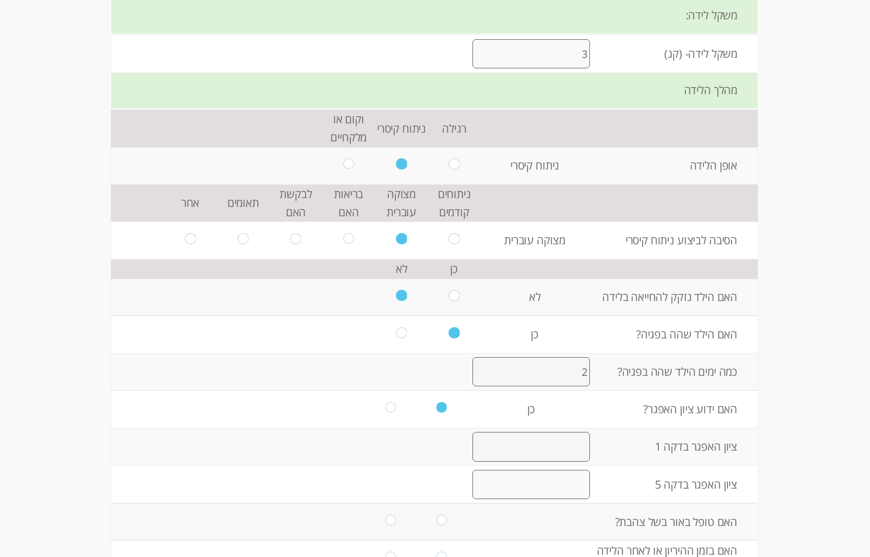
click at [546, 432] on input "number" at bounding box center [530, 446] width 117 height 29
type input "1"
click at [566, 470] on input "number" at bounding box center [530, 484] width 117 height 29
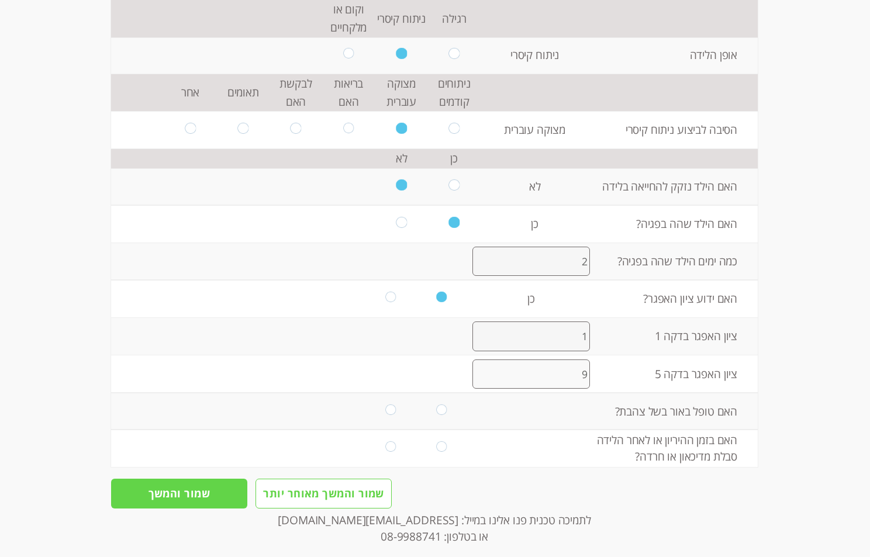
scroll to position [1732, 0]
type input "9"
click at [438, 404] on input "radio" at bounding box center [441, 411] width 11 height 14
radio input "true"
click at [436, 441] on input "radio" at bounding box center [441, 448] width 11 height 14
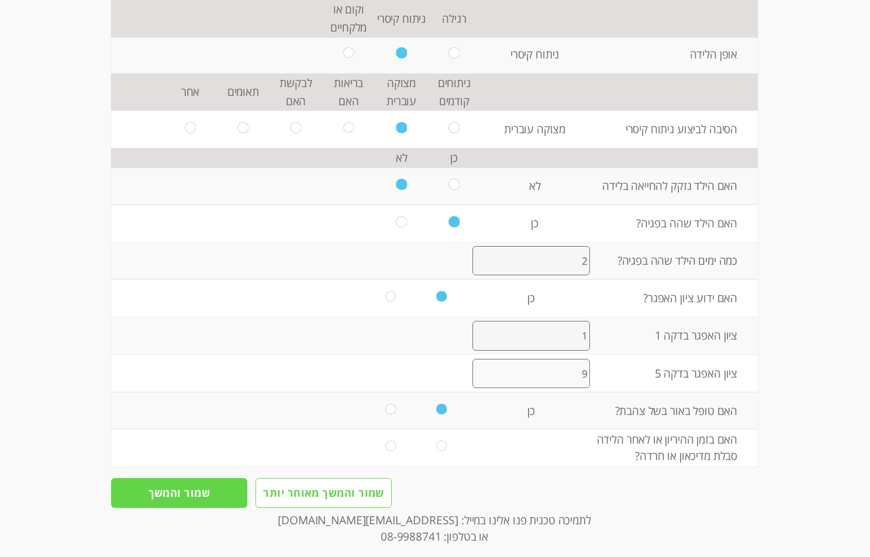
radio input "true"
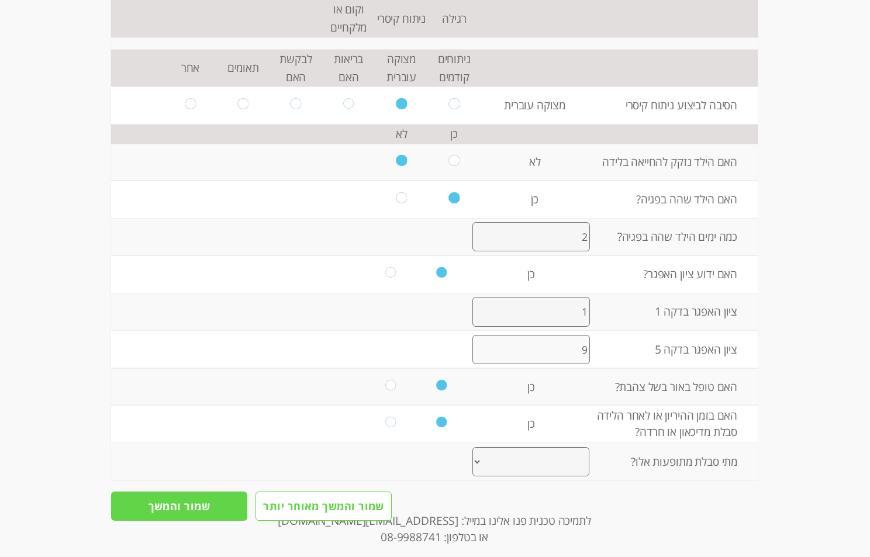
scroll to position [1770, 0]
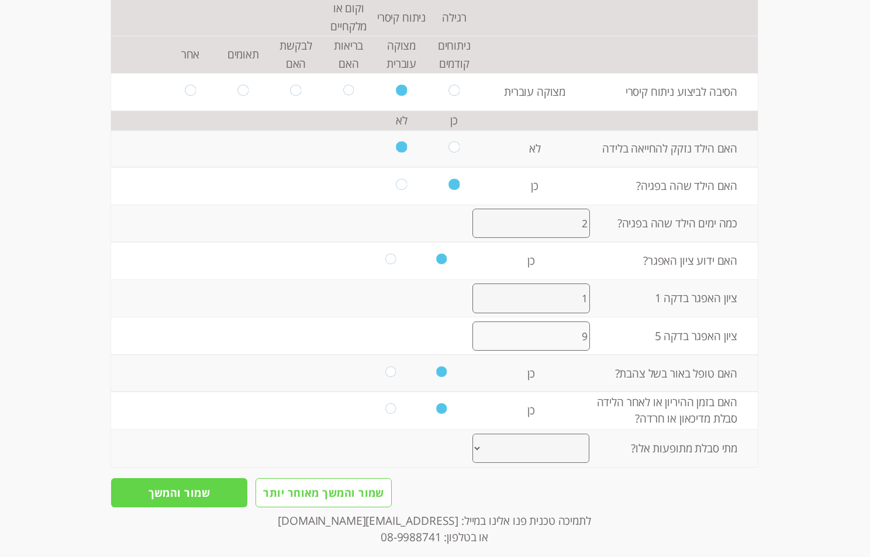
click at [480, 434] on select "בהריון אחר הלידה בהיריון ולאחר הלידה אחר" at bounding box center [530, 449] width 117 height 30
click at [472, 434] on select "בהריון אחר הלידה בהיריון ולאחר הלידה אחר" at bounding box center [530, 449] width 117 height 30
drag, startPoint x: 477, startPoint y: 416, endPoint x: 492, endPoint y: 428, distance: 19.5
click at [484, 434] on select "בהריון אחר הלידה בהיריון ולאחר הלידה אחר" at bounding box center [530, 449] width 117 height 30
click at [472, 434] on select "בהריון אחר הלידה בהיריון ולאחר הלידה אחר" at bounding box center [530, 449] width 117 height 30
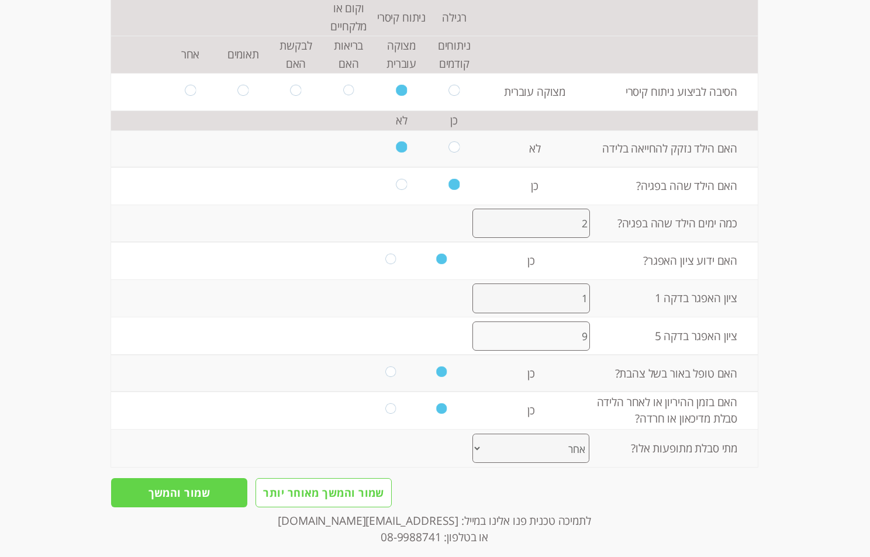
click at [484, 434] on select "בהריון אחר הלידה בהיריון ולאחר הלידה אחר" at bounding box center [530, 449] width 117 height 30
click at [472, 434] on select "בהריון אחר הלידה בהיריון ולאחר הלידה אחר" at bounding box center [530, 449] width 117 height 30
drag, startPoint x: 483, startPoint y: 418, endPoint x: 486, endPoint y: 427, distance: 8.5
click at [483, 434] on select "בהריון אחר הלידה בהיריון ולאחר הלידה אחר" at bounding box center [530, 449] width 117 height 30
click at [472, 434] on select "בהריון אחר הלידה בהיריון ולאחר הלידה אחר" at bounding box center [530, 449] width 117 height 30
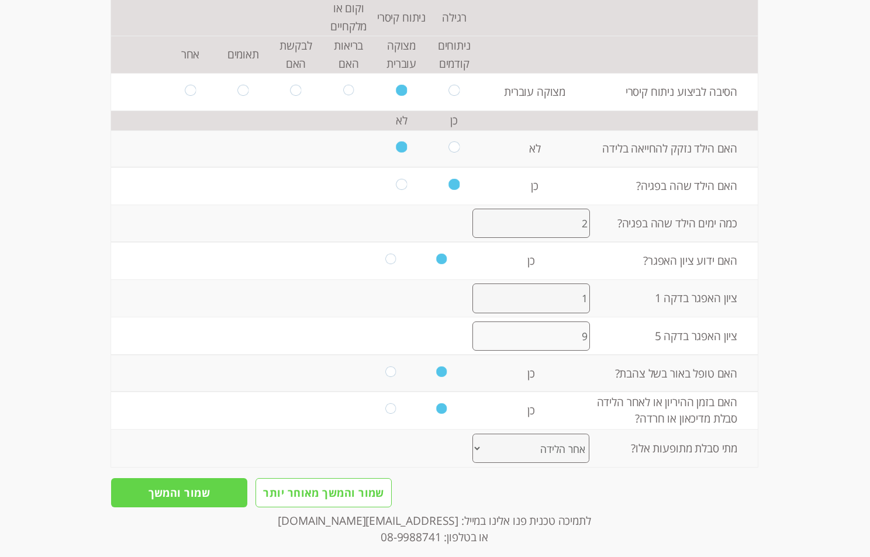
click at [475, 434] on select "בהריון אחר הלידה בהיריון ולאחר הלידה אחר" at bounding box center [530, 449] width 117 height 30
select select "2"
click at [472, 434] on select "בהריון אחר הלידה בהיריון ולאחר הלידה אחר" at bounding box center [530, 449] width 117 height 30
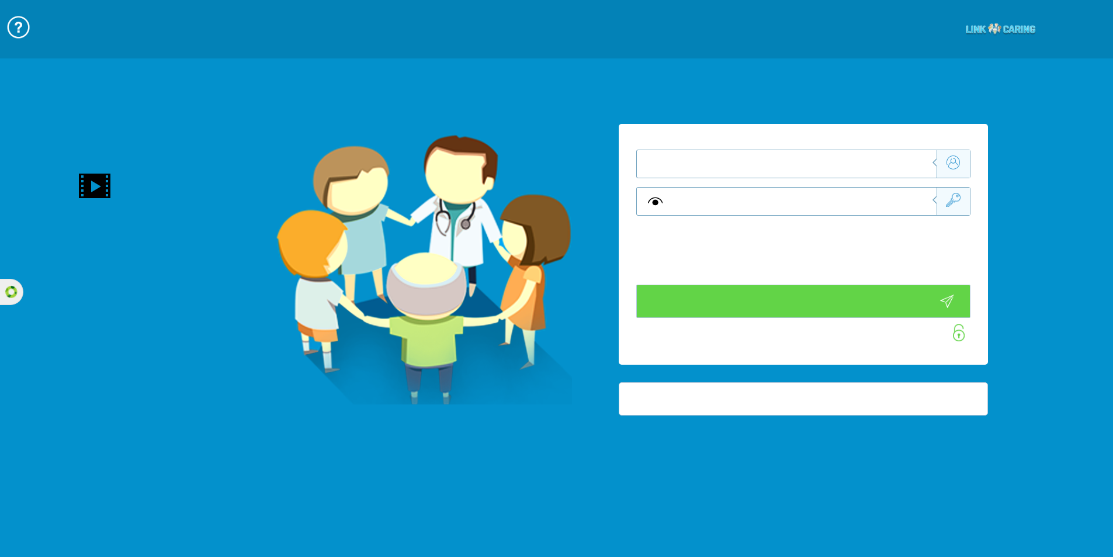
type input "התחבר עכשיו"
type input "עדיין לא? [PERSON_NAME] חשבון!"
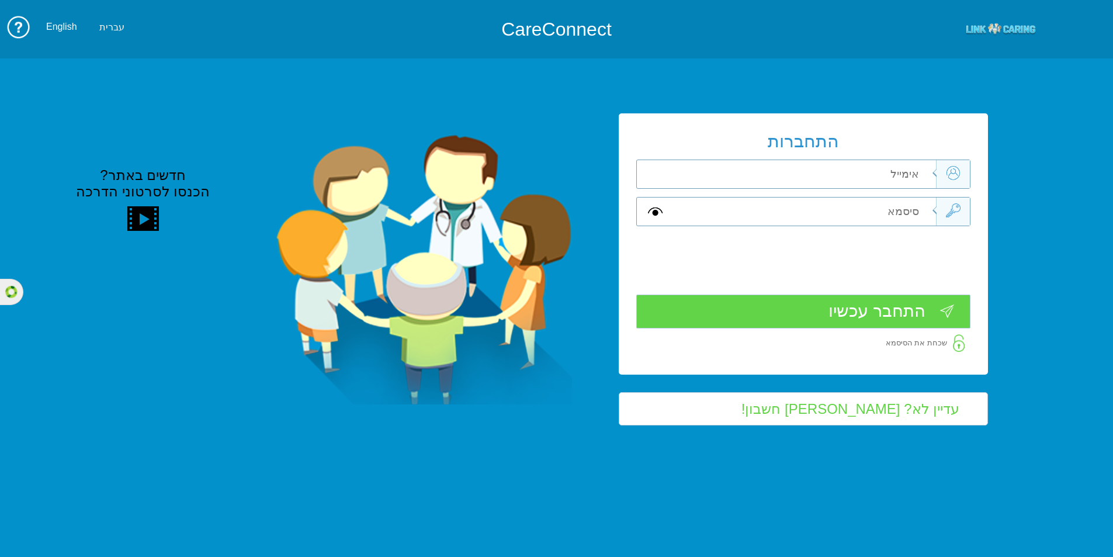
click at [911, 175] on input "text" at bounding box center [804, 174] width 264 height 28
paste input "[EMAIL_ADDRESS][DOMAIN_NAME]"
type input "[EMAIL_ADDRESS][DOMAIN_NAME]"
click at [893, 210] on input "text" at bounding box center [804, 212] width 264 height 28
paste input "M305609257"
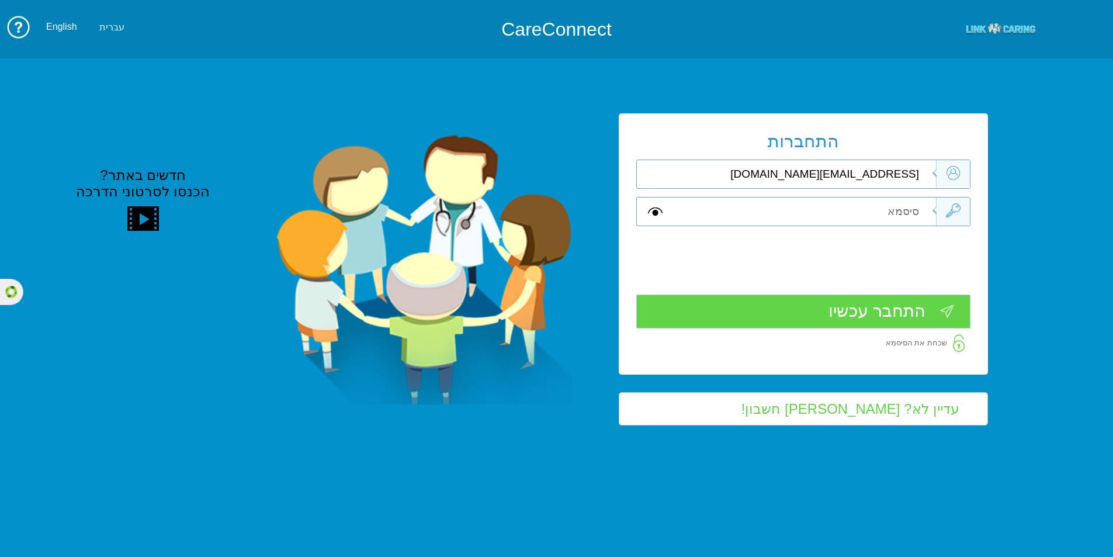
type input "M305609257"
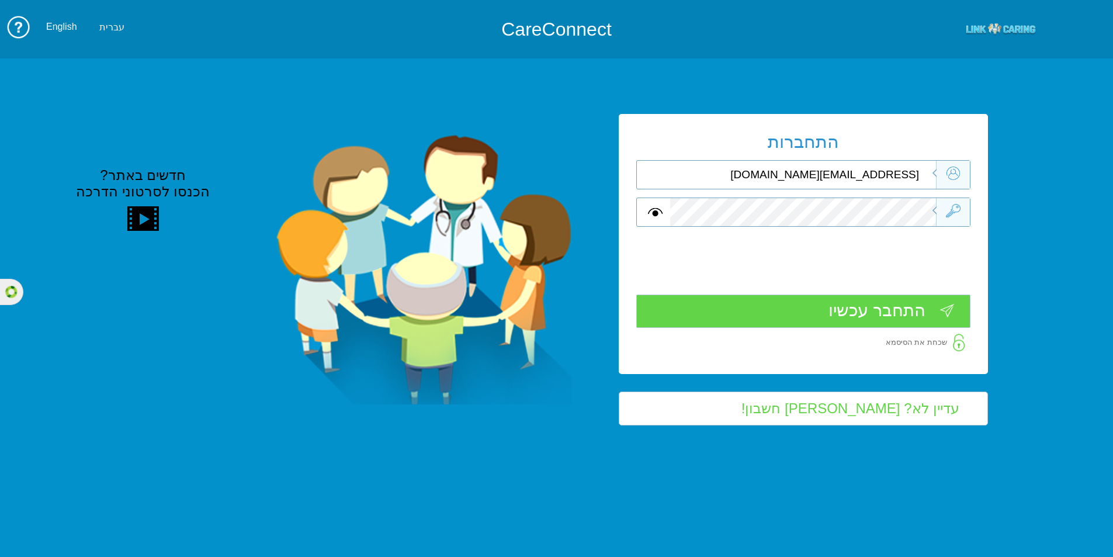
click at [828, 316] on input "התחבר עכשיו" at bounding box center [803, 311] width 334 height 33
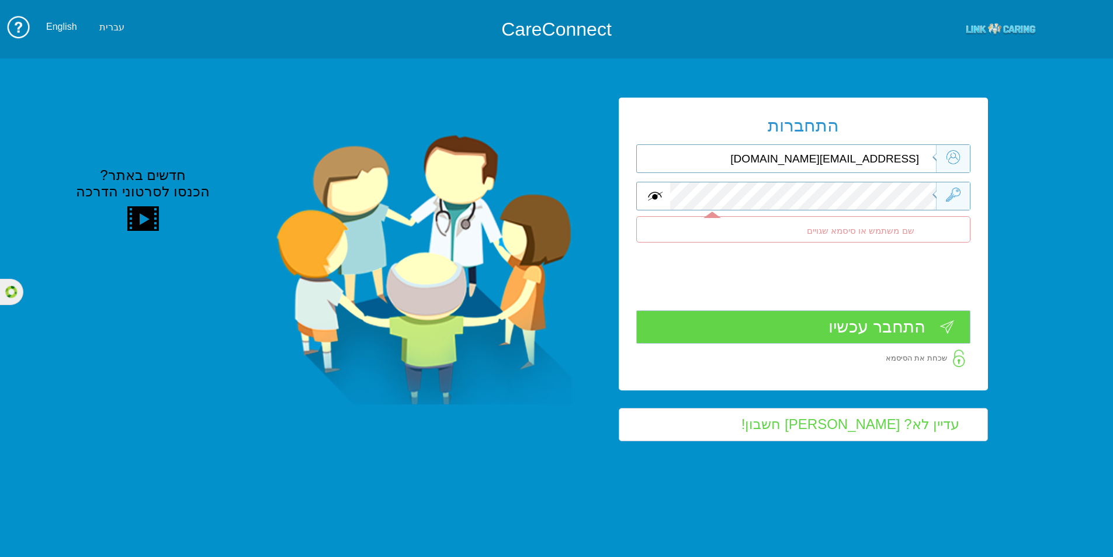
click at [660, 195] on span at bounding box center [655, 196] width 15 height 14
click at [654, 194] on span at bounding box center [655, 196] width 15 height 14
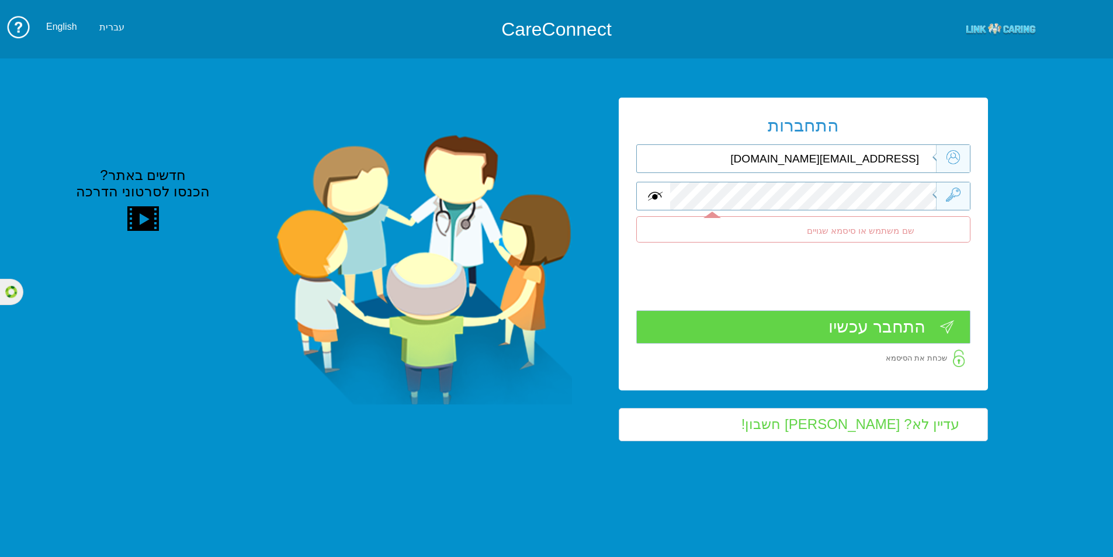
click at [660, 196] on span at bounding box center [655, 196] width 15 height 14
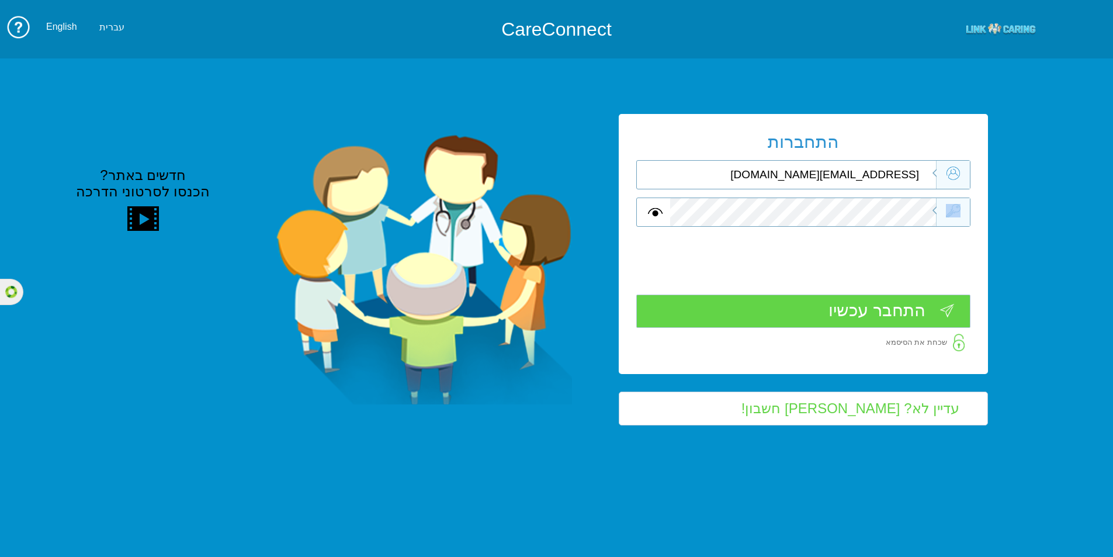
click at [905, 194] on div "התחברות mindi@linkcaring.com שדה חובה שם משתמש או סיסמא שגויים שדה חובה שדה חובה" at bounding box center [803, 244] width 369 height 260
click at [854, 314] on input "התחבר עכשיו" at bounding box center [803, 311] width 334 height 33
click at [656, 212] on span at bounding box center [655, 212] width 15 height 14
click at [814, 302] on input "התחבר עכשיו" at bounding box center [803, 311] width 334 height 33
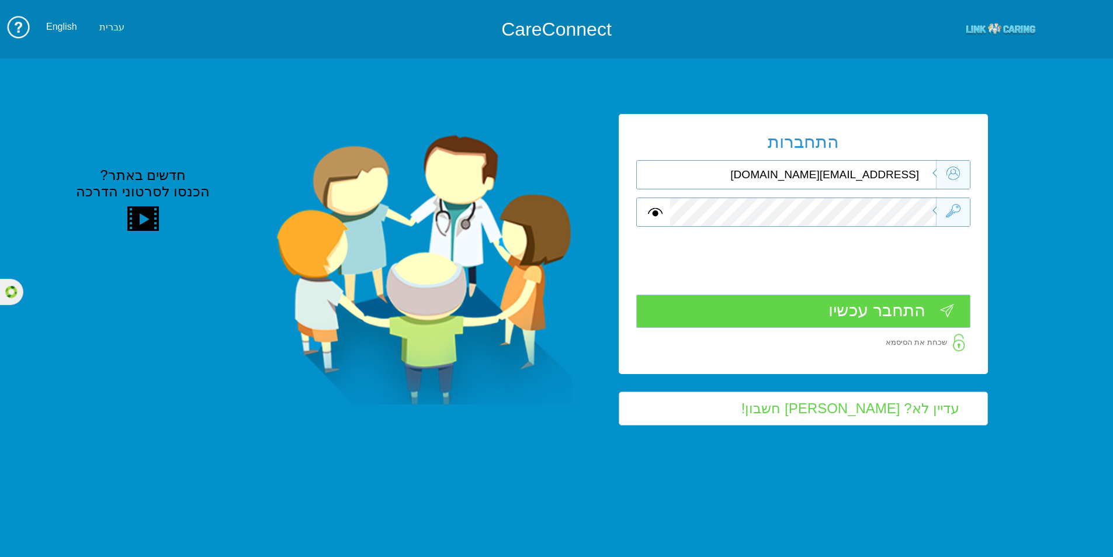
click at [767, 245] on div "0cAFcWeA6OwvfSI5H5LVVpP9mWvJBBmO_MJ-Po8lax_soMduOQi5un1paKcN5Di6r08zG_mPhV9lavP…" at bounding box center [803, 266] width 333 height 46
click at [656, 206] on span at bounding box center [655, 212] width 15 height 14
click at [866, 312] on input "התחבר עכשיו" at bounding box center [803, 311] width 334 height 33
